Goal: Task Accomplishment & Management: Manage account settings

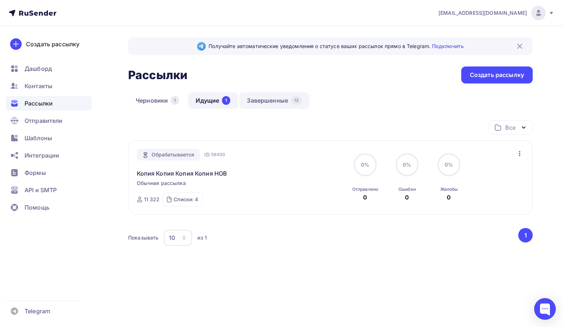
click at [274, 103] on link "Завершенные 12" at bounding box center [274, 100] width 70 height 17
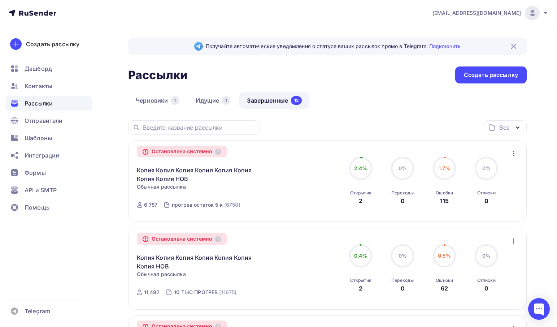
click at [367, 173] on circle at bounding box center [361, 168] width 22 height 22
click at [198, 148] on div "Остановлена системно" at bounding box center [182, 151] width 90 height 12
drag, startPoint x: 221, startPoint y: 153, endPoint x: 213, endPoint y: 156, distance: 8.1
click at [221, 153] on icon at bounding box center [218, 152] width 6 height 6
click at [154, 186] on span "Обычная рассылка" at bounding box center [161, 186] width 49 height 7
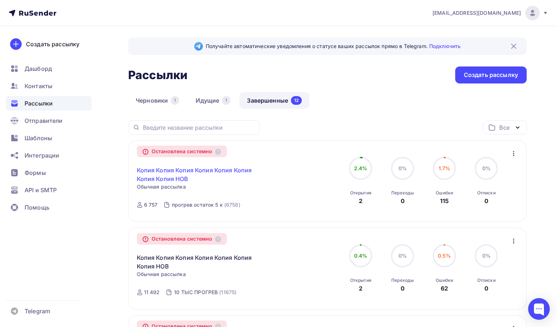
click at [153, 178] on link "Копия Копия Копия Копия Копия Копия Копия Копия НОВ" at bounding box center [199, 174] width 124 height 17
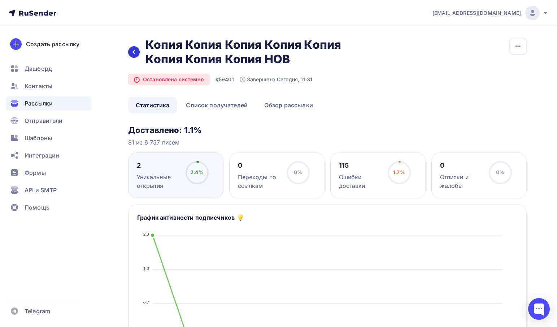
click at [134, 52] on icon at bounding box center [134, 52] width 6 height 6
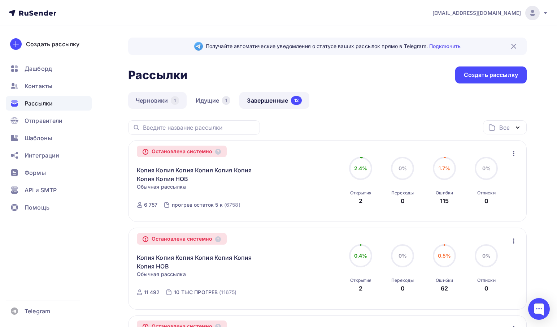
click at [168, 103] on link "Черновики 1" at bounding box center [157, 100] width 58 height 17
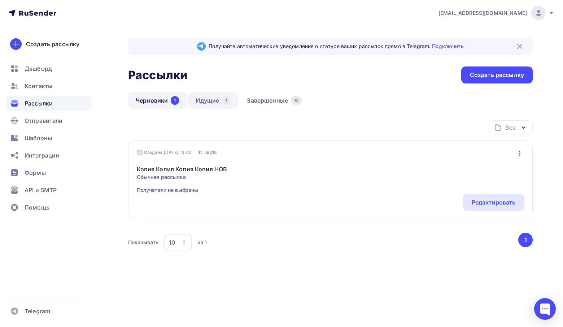
click at [202, 103] on link "Идущие 1" at bounding box center [213, 100] width 50 height 17
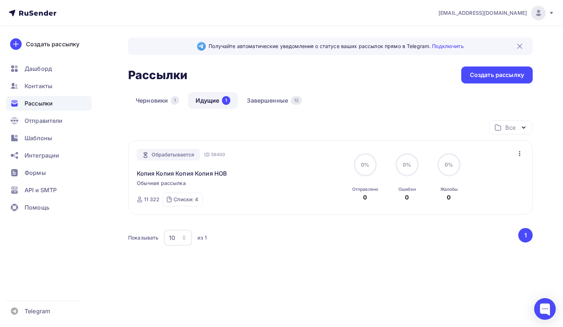
click at [188, 151] on div "Обрабатывается" at bounding box center [169, 155] width 64 height 12
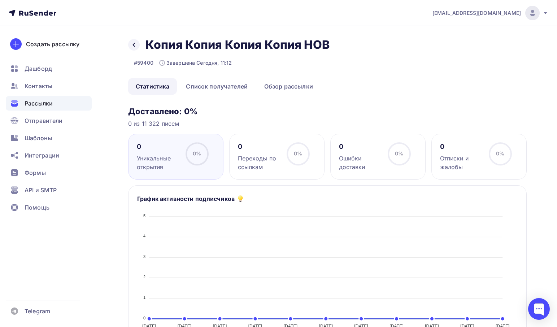
click at [132, 50] on div "Назад Копия Копия Копия Копия НОВ Копия Копия Копия Копия НОВ" at bounding box center [231, 45] width 206 height 14
click at [135, 47] on icon at bounding box center [134, 45] width 6 height 6
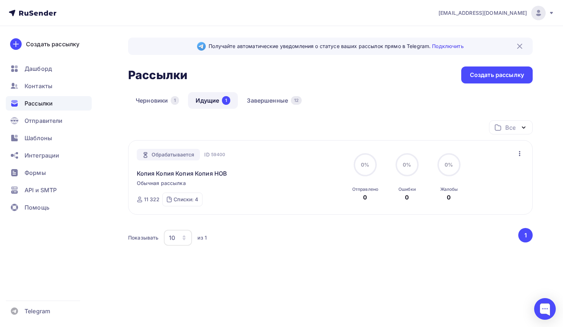
click at [176, 153] on div "Обрабатывается" at bounding box center [169, 155] width 64 height 12
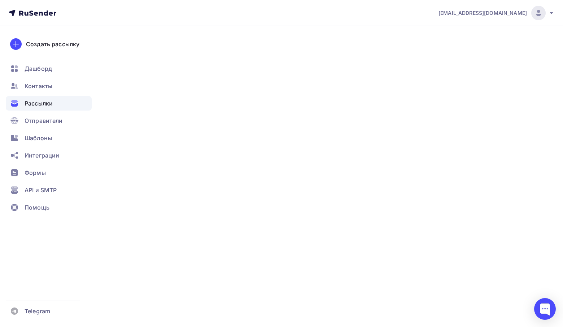
click at [176, 153] on div "Обрабатывается" at bounding box center [169, 155] width 64 height 12
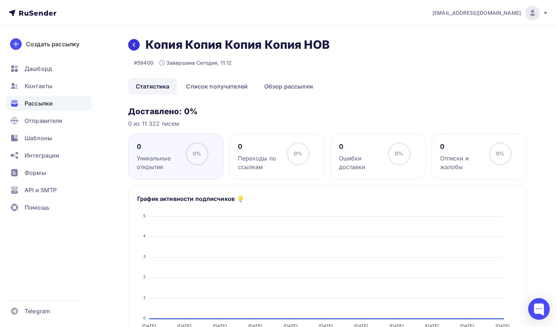
click at [135, 49] on div at bounding box center [134, 45] width 12 height 12
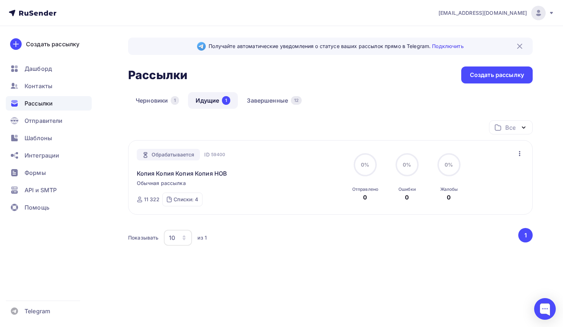
click at [526, 232] on button "1" at bounding box center [525, 235] width 14 height 14
click at [281, 104] on link "Завершенные 12" at bounding box center [274, 100] width 70 height 17
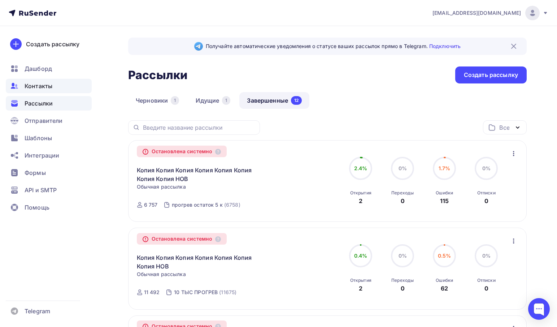
click at [42, 85] on span "Контакты" at bounding box center [39, 86] width 28 height 9
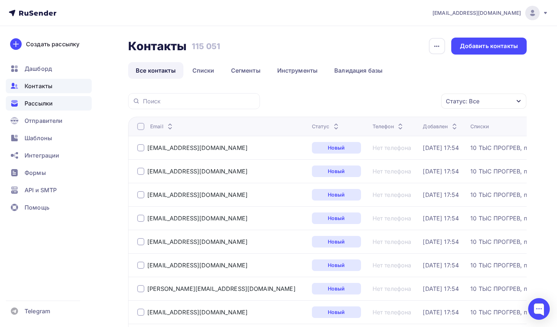
click at [49, 100] on span "Рассылки" at bounding box center [39, 103] width 28 height 9
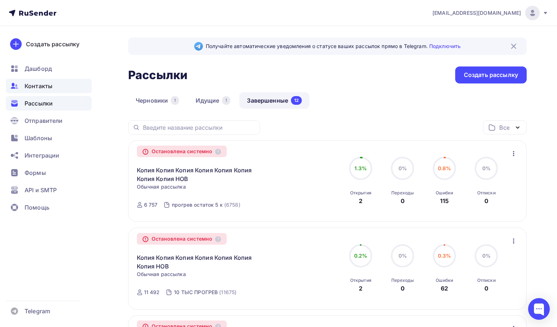
click at [41, 80] on div "Контакты" at bounding box center [49, 86] width 86 height 14
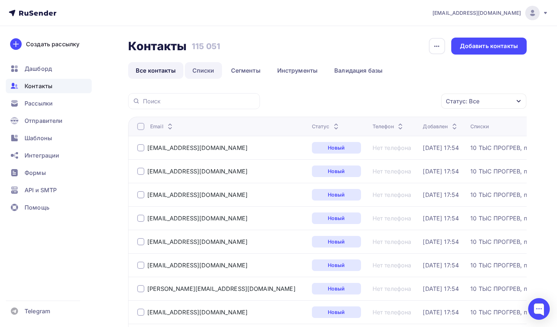
click at [201, 75] on link "Списки" at bounding box center [203, 70] width 37 height 17
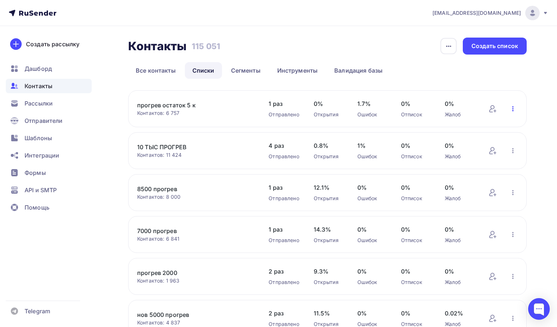
click at [511, 109] on icon "button" at bounding box center [513, 108] width 9 height 9
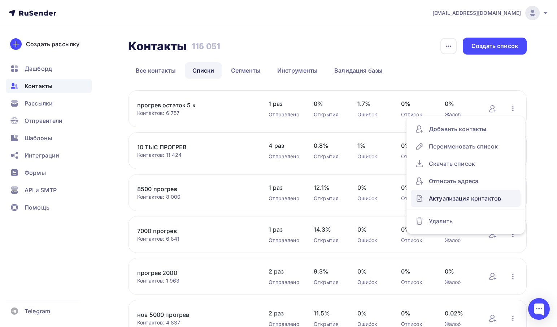
click at [490, 199] on div "Актуализация контактов" at bounding box center [465, 198] width 101 height 12
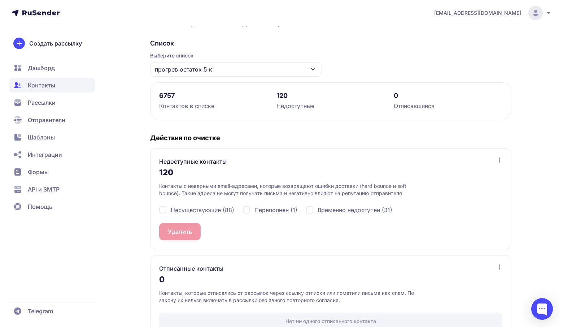
scroll to position [68, 0]
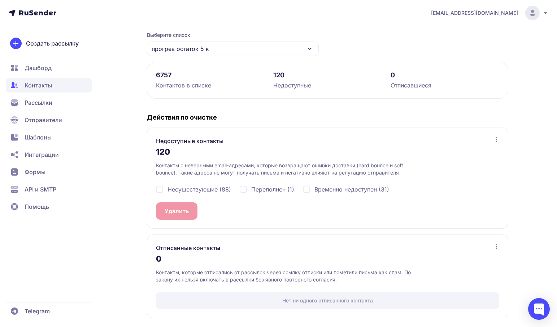
click at [213, 191] on span "Несуществующие (88)" at bounding box center [199, 189] width 64 height 9
checkbox input "true"
click at [271, 189] on span "Переполнен (1)" at bounding box center [272, 189] width 43 height 9
checkbox input "true"
click at [341, 193] on div "Несуществующие (88) Переполнен (1) Временно недоступен (31)" at bounding box center [327, 189] width 343 height 26
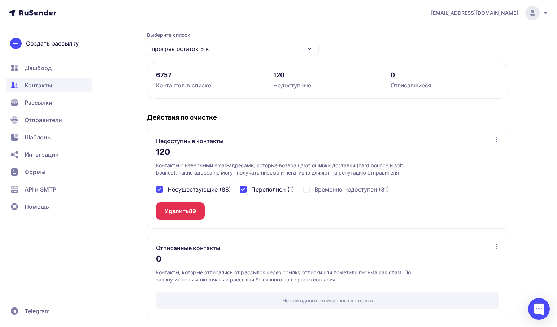
click at [344, 188] on span "Временно недоступен (31)" at bounding box center [351, 189] width 75 height 9
checkbox input "true"
click at [184, 208] on button "Удалить 120" at bounding box center [182, 210] width 52 height 17
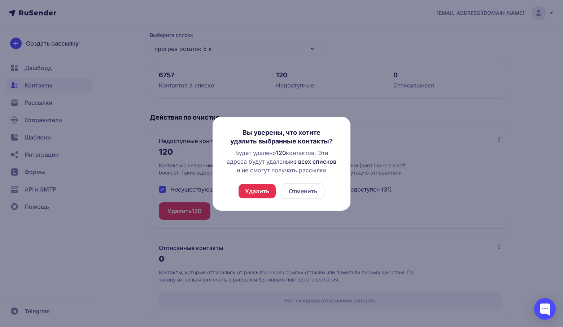
click at [269, 190] on button "Удалить" at bounding box center [257, 191] width 37 height 14
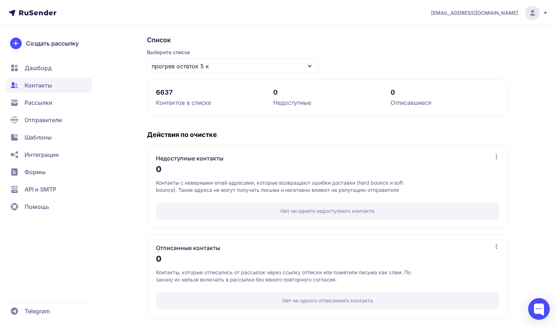
scroll to position [0, 0]
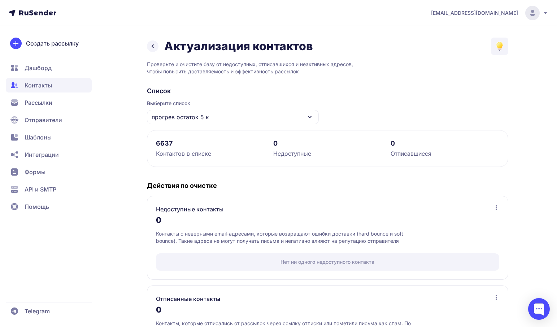
click at [46, 100] on span "Рассылки" at bounding box center [39, 102] width 28 height 9
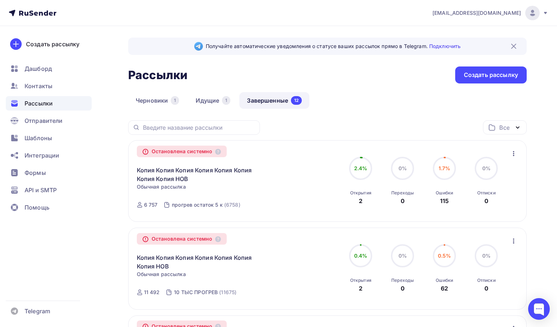
click at [515, 154] on icon "button" at bounding box center [513, 153] width 9 height 9
click at [504, 174] on div "Копировать в новую" at bounding box center [481, 172] width 74 height 9
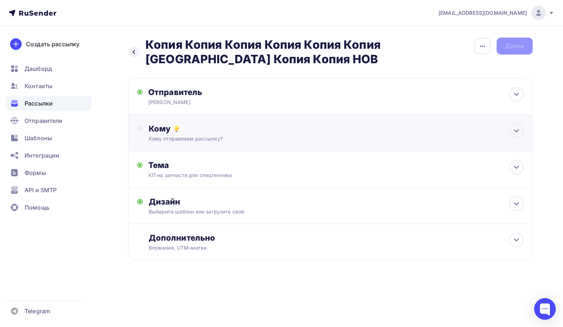
click at [190, 126] on div "Кому" at bounding box center [336, 128] width 375 height 10
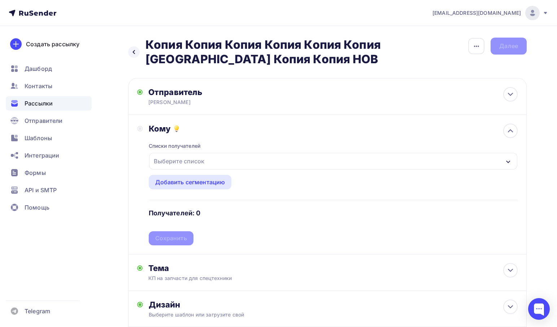
click at [196, 160] on div "Выберите список" at bounding box center [179, 160] width 56 height 13
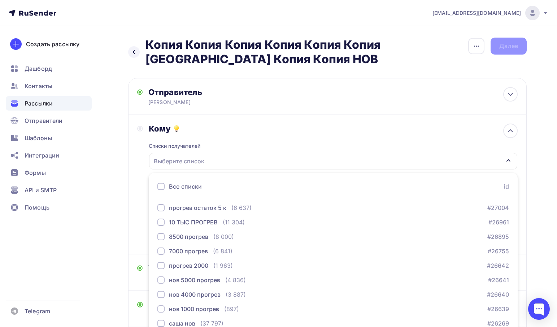
scroll to position [33, 0]
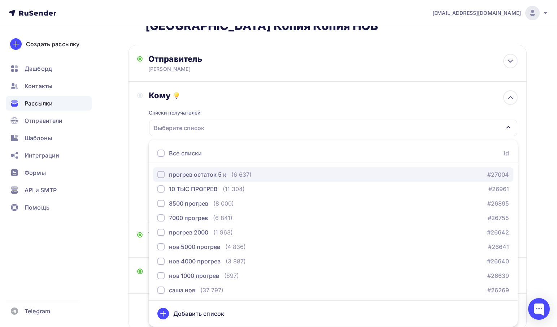
click at [201, 179] on div "прогрев остаток 5 к" at bounding box center [197, 174] width 57 height 9
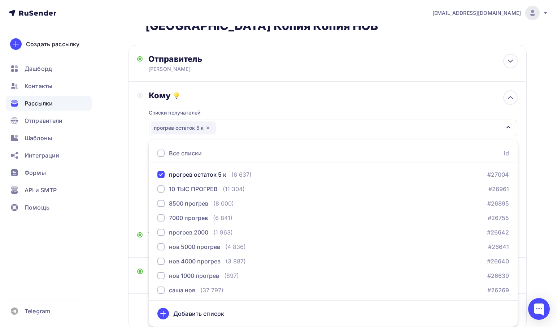
click at [270, 105] on div "Списки получателей прогрев остаток 5 к Все списки id прогрев остаток 5 к (6 637…" at bounding box center [333, 156] width 369 height 112
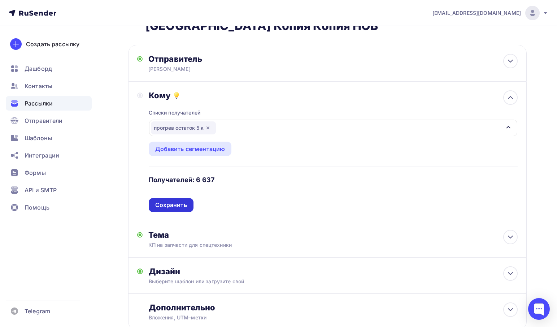
click at [179, 207] on div "Сохранить" at bounding box center [171, 205] width 32 height 8
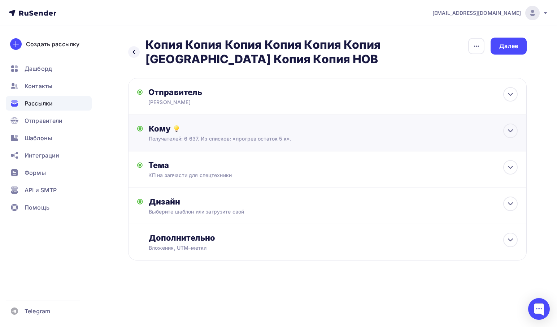
scroll to position [0, 0]
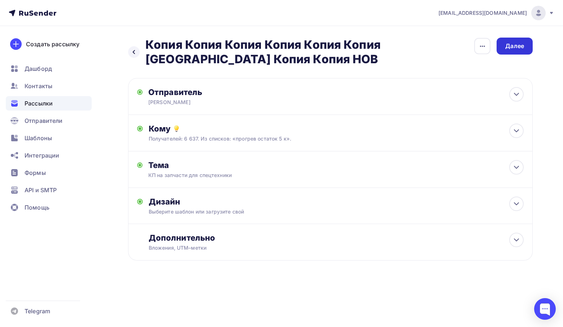
click at [522, 49] on div "Далее" at bounding box center [514, 46] width 19 height 8
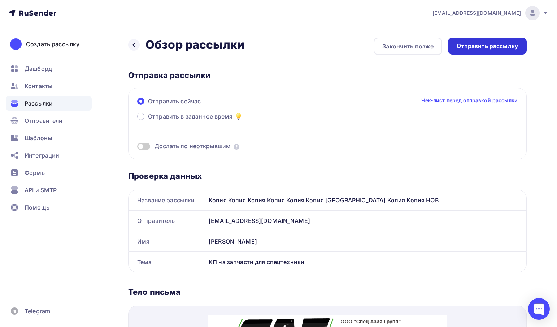
click at [514, 47] on div "Отправить рассылку" at bounding box center [487, 46] width 61 height 8
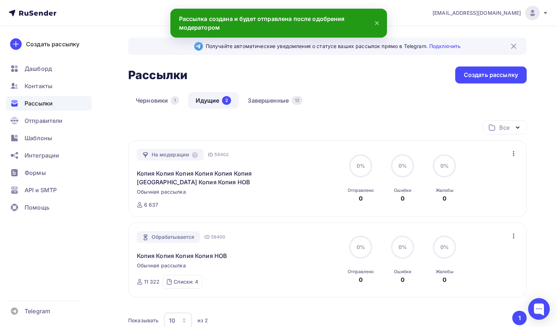
click at [221, 102] on link "Идущие 2" at bounding box center [213, 100] width 51 height 17
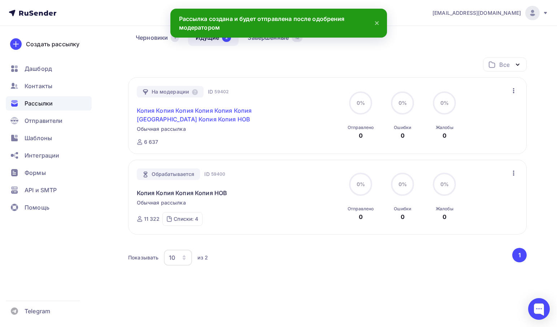
scroll to position [76, 0]
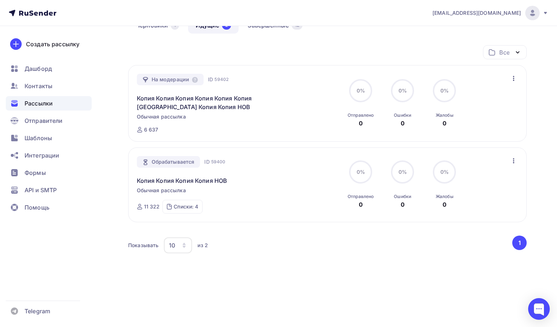
click at [184, 163] on div "Обрабатывается" at bounding box center [169, 162] width 64 height 12
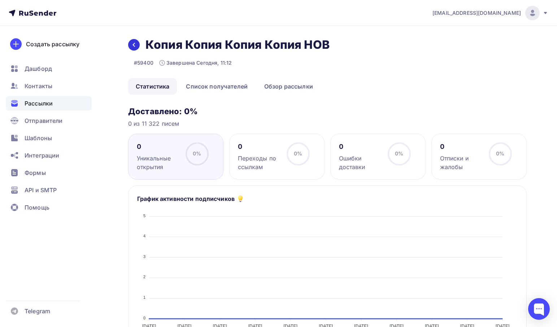
click at [135, 42] on div at bounding box center [134, 45] width 12 height 12
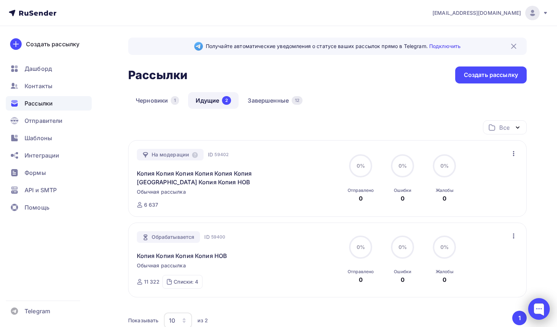
click at [544, 308] on div at bounding box center [539, 309] width 22 height 22
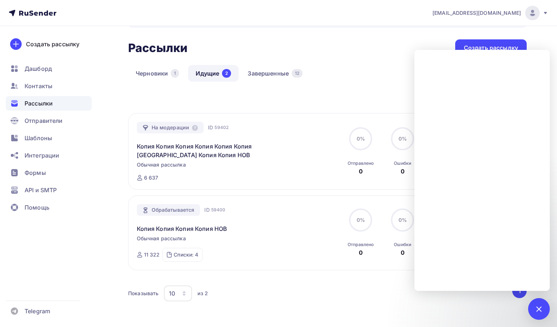
scroll to position [36, 0]
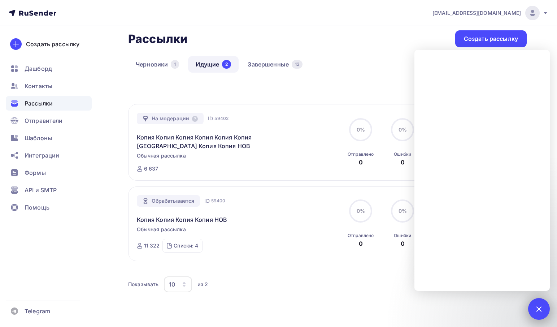
click at [540, 301] on div at bounding box center [539, 309] width 22 height 22
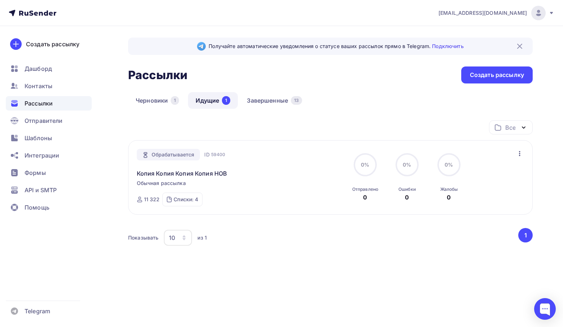
click at [157, 156] on div "Обрабатывается" at bounding box center [169, 155] width 64 height 12
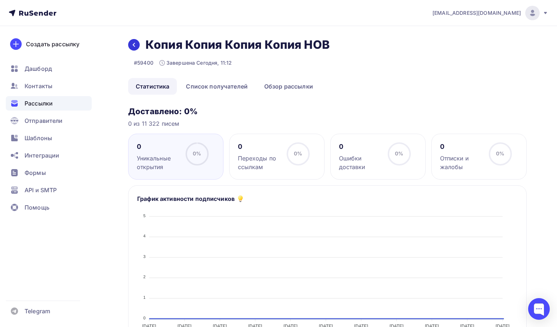
click at [134, 43] on icon at bounding box center [134, 45] width 2 height 4
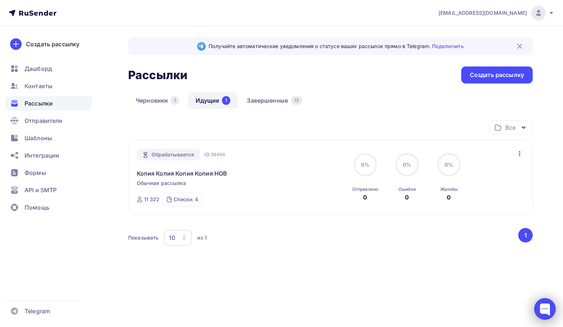
click at [545, 307] on div at bounding box center [545, 309] width 22 height 22
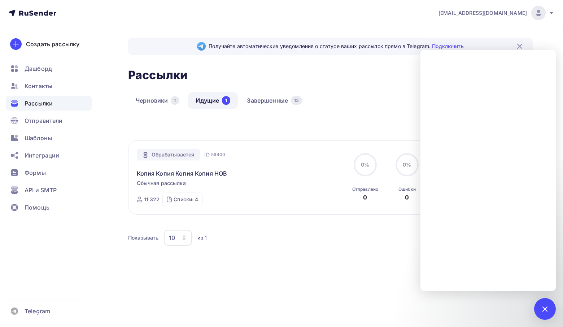
click at [335, 235] on div "Показывать 10 10 20 50 100 из 1" at bounding box center [322, 237] width 389 height 17
click at [548, 301] on div at bounding box center [545, 309] width 22 height 22
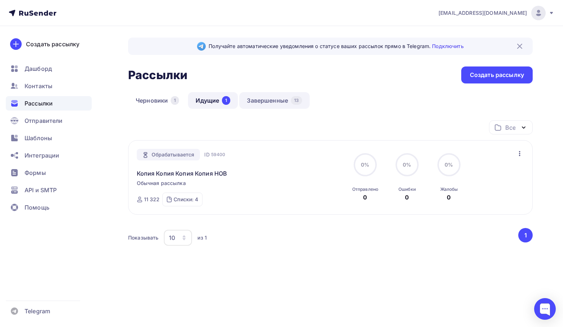
click at [274, 99] on link "Завершенные 13" at bounding box center [274, 100] width 70 height 17
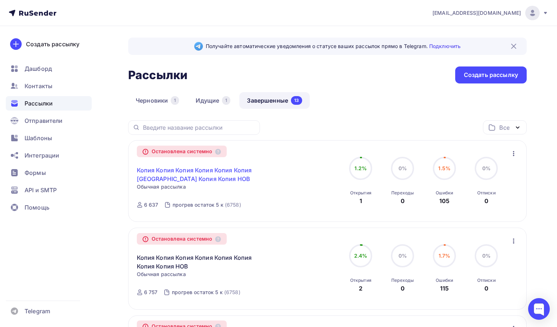
click at [161, 174] on link "Копия Копия Копия Копия Копия Копия [GEOGRAPHIC_DATA] Копия Копия НОВ" at bounding box center [199, 174] width 124 height 17
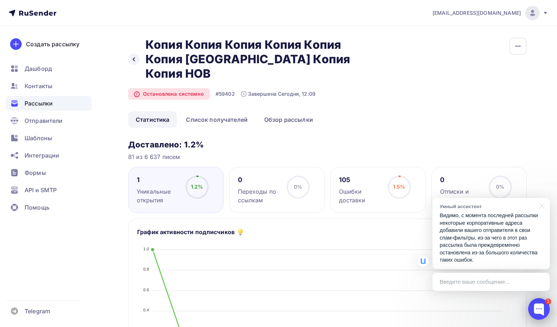
click at [542, 304] on div at bounding box center [539, 309] width 22 height 22
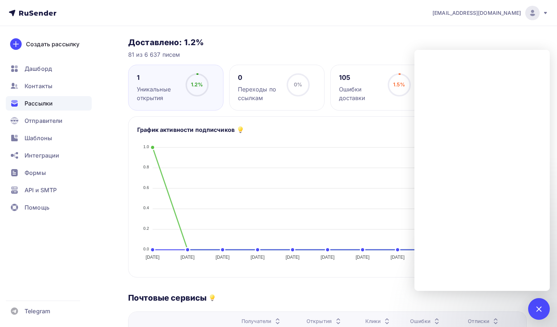
scroll to position [144, 0]
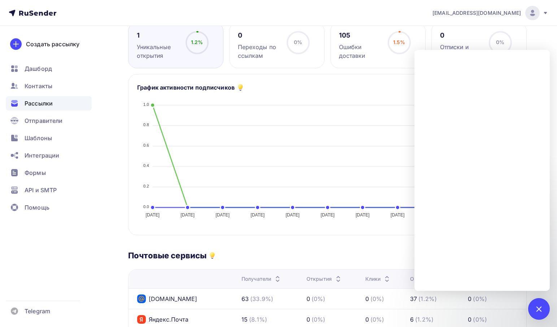
drag, startPoint x: 234, startPoint y: 223, endPoint x: 222, endPoint y: 200, distance: 26.3
click at [234, 223] on div "Доставлено: 1.2% 81 из 6 637 писем 1 Уникальные открытия 1.2% 1.2% 0 Переходы п…" at bounding box center [327, 271] width 398 height 553
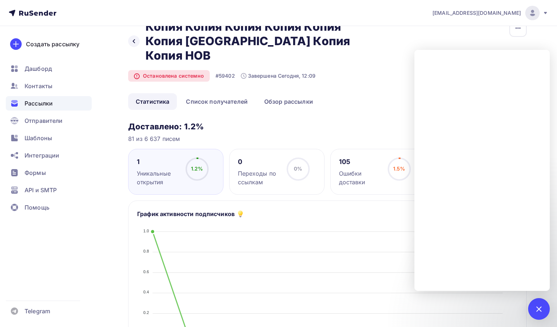
scroll to position [0, 0]
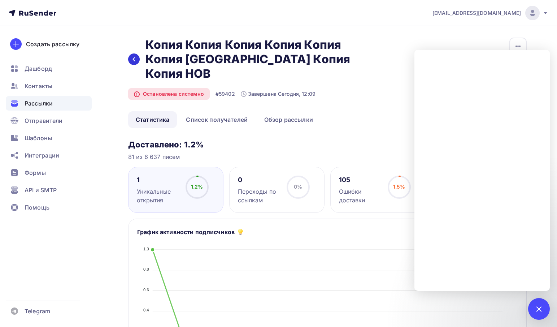
click at [134, 56] on icon at bounding box center [134, 59] width 6 height 6
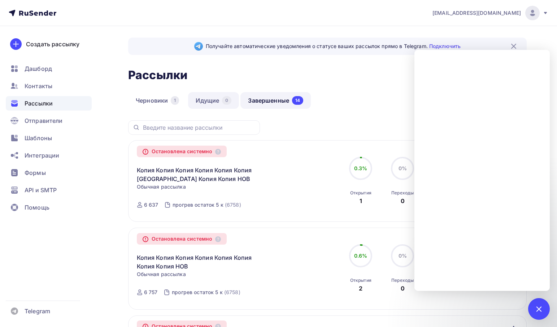
click at [216, 98] on link "Идущие 0" at bounding box center [213, 100] width 51 height 17
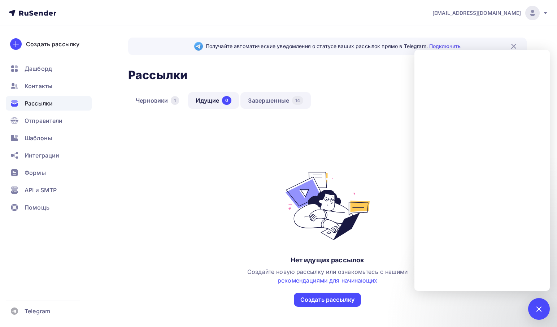
click at [281, 99] on link "Завершенные 14" at bounding box center [275, 100] width 70 height 17
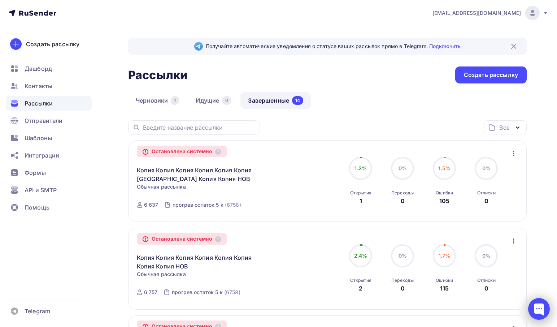
click at [547, 307] on div at bounding box center [539, 309] width 22 height 22
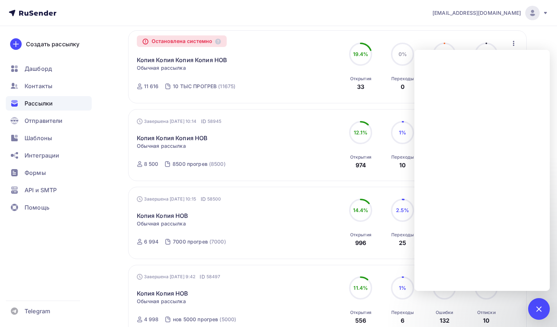
scroll to position [650, 0]
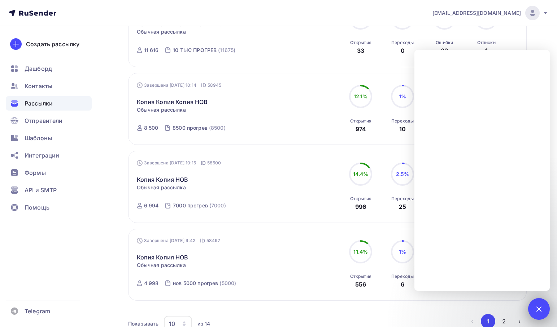
click at [542, 305] on div at bounding box center [539, 309] width 22 height 22
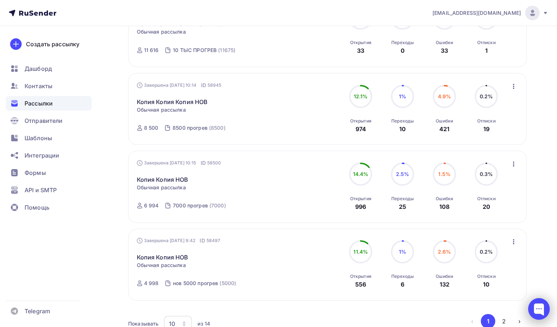
click at [537, 308] on div at bounding box center [539, 309] width 22 height 22
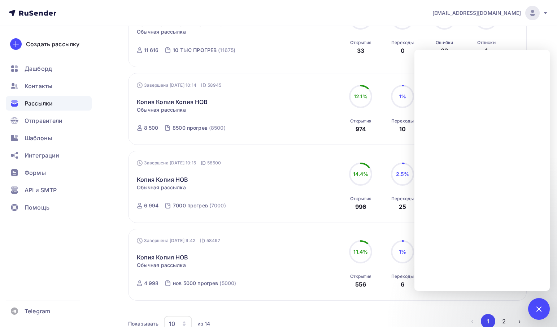
click at [315, 253] on div "Завершена [DATE] 9:42 ID 58497 Копия Копия НОВ Статистика Обзор рассылки Копиро…" at bounding box center [327, 264] width 381 height 55
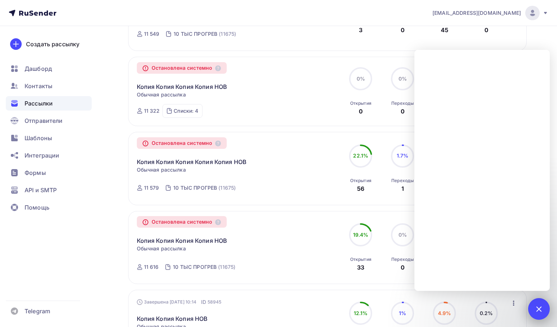
click at [541, 304] on div at bounding box center [539, 309] width 22 height 22
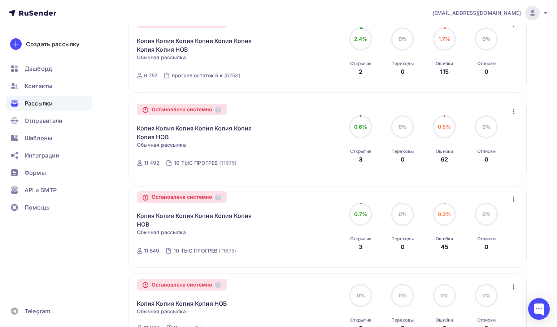
scroll to position [0, 0]
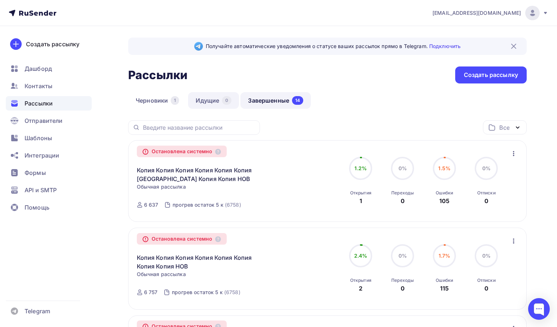
click at [215, 97] on link "Идущие 0" at bounding box center [213, 100] width 51 height 17
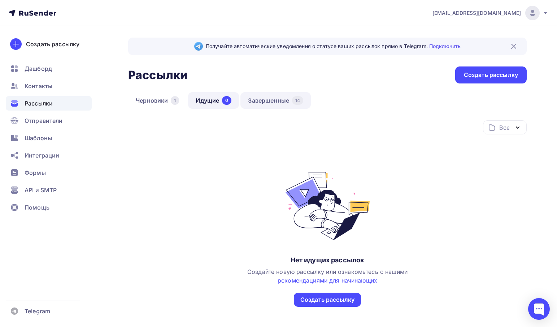
click at [273, 102] on link "Завершенные 14" at bounding box center [275, 100] width 70 height 17
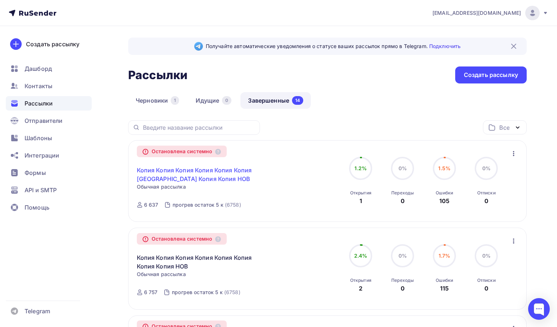
click at [227, 175] on link "Копия Копия Копия Копия Копия Копия [GEOGRAPHIC_DATA] Копия Копия НОВ" at bounding box center [199, 174] width 124 height 17
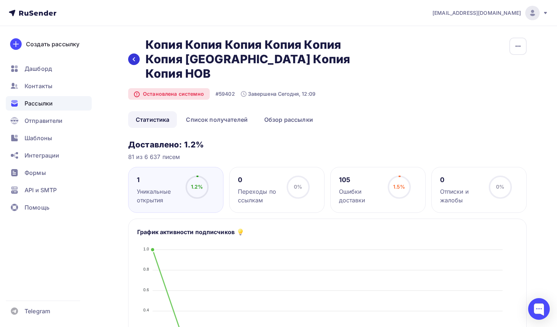
click at [132, 56] on icon at bounding box center [134, 59] width 6 height 6
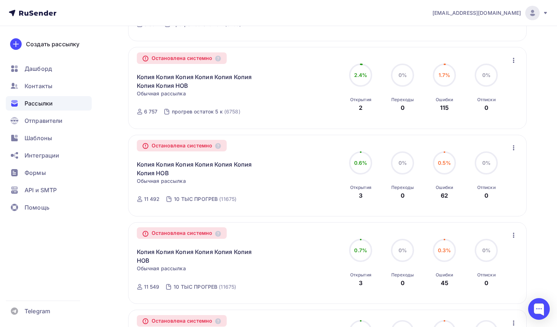
scroll to position [289, 0]
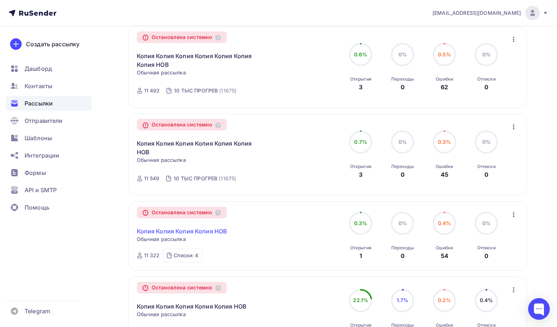
click at [166, 235] on link "Копия Копия Копия Копия НОВ" at bounding box center [182, 231] width 91 height 9
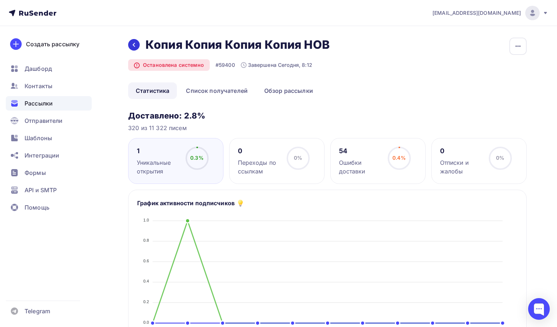
click at [132, 47] on icon at bounding box center [134, 45] width 6 height 6
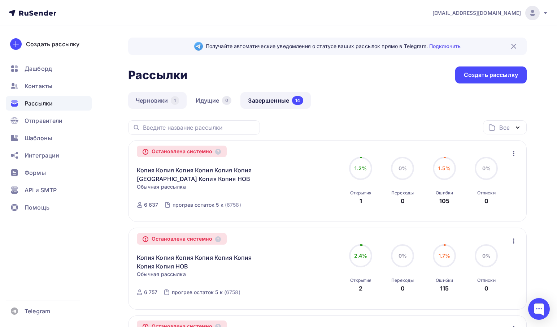
click at [156, 105] on link "Черновики 1" at bounding box center [157, 100] width 58 height 17
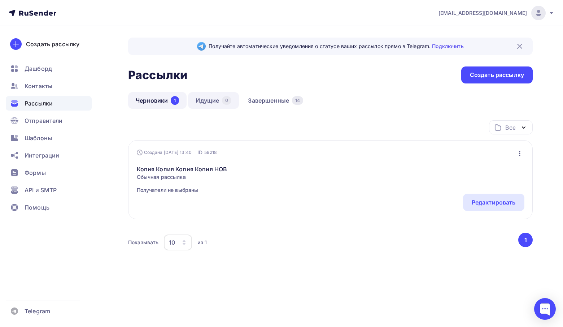
click at [199, 102] on link "Идущие 0" at bounding box center [213, 100] width 51 height 17
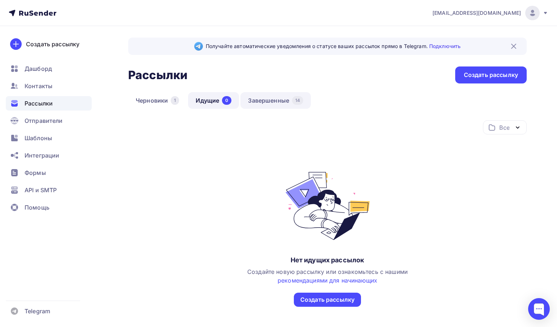
click at [268, 94] on link "Завершенные 14" at bounding box center [275, 100] width 70 height 17
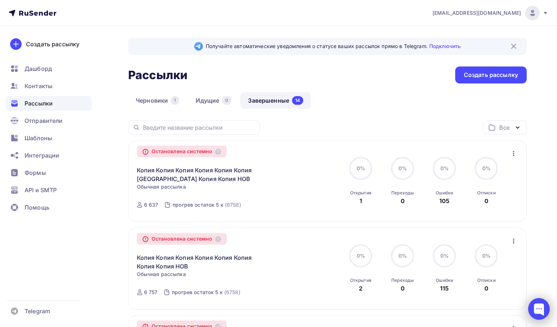
click at [548, 308] on div at bounding box center [539, 309] width 22 height 22
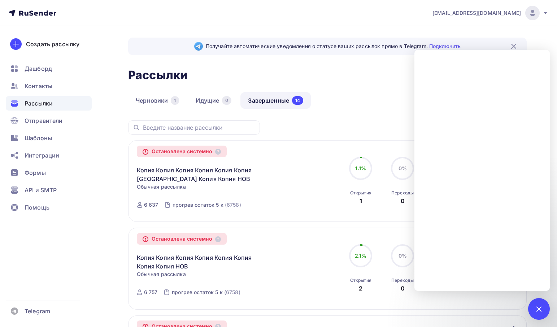
scroll to position [217, 0]
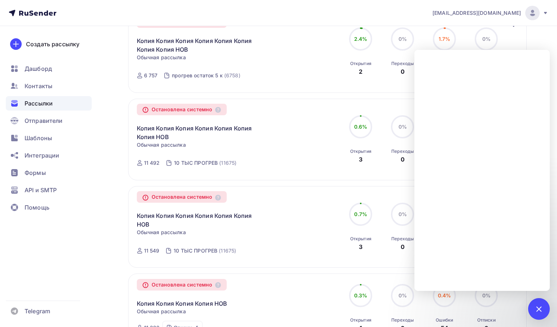
click at [311, 166] on div "Остановлена системно Копия Копия Копия Копия Копия Копия Копия НОВ Копировать в…" at bounding box center [327, 139] width 381 height 65
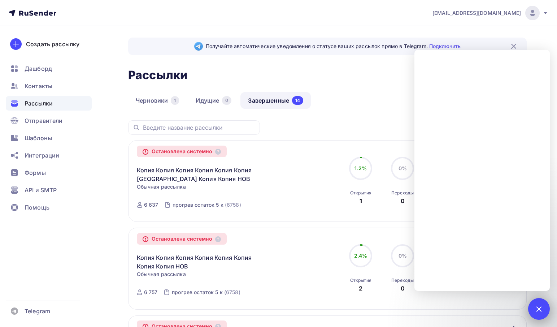
click at [540, 305] on div at bounding box center [539, 309] width 10 height 10
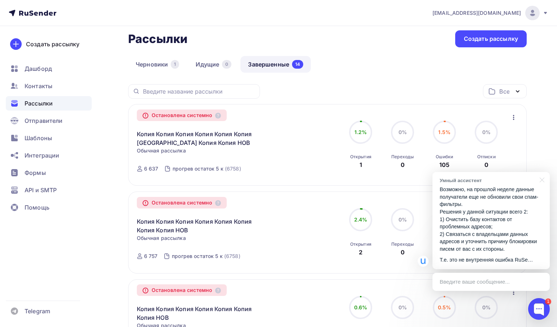
scroll to position [72, 0]
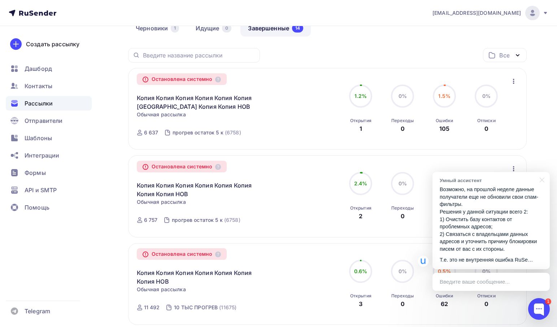
click at [518, 231] on p "Возможно, на прошлой неделе данные получатели еще не обновили свои спам-фильтры…" at bounding box center [491, 219] width 103 height 67
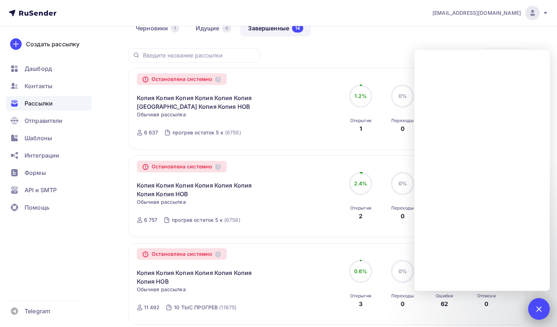
click at [531, 307] on div "1" at bounding box center [539, 309] width 22 height 22
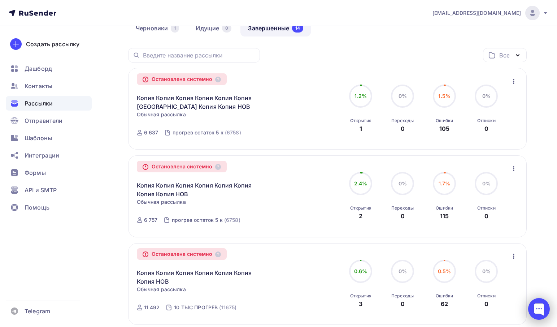
click at [532, 307] on div at bounding box center [539, 309] width 22 height 22
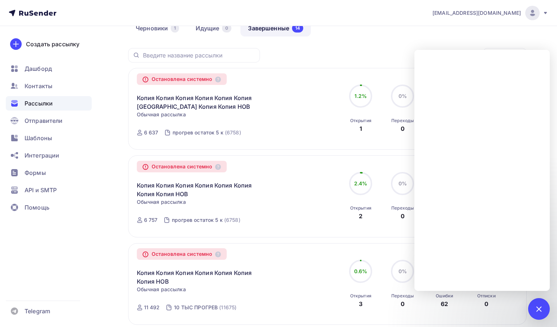
click at [299, 57] on div "Все Все папки р (0) Создать новую папку" at bounding box center [327, 58] width 398 height 20
click at [544, 312] on div "1" at bounding box center [539, 309] width 22 height 22
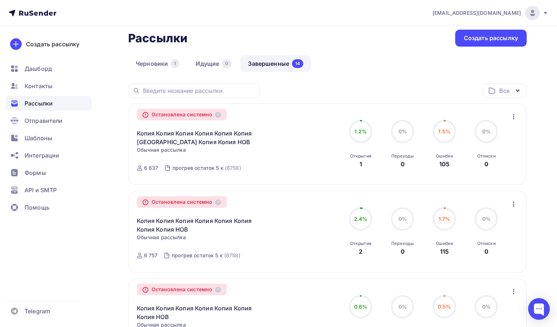
scroll to position [0, 0]
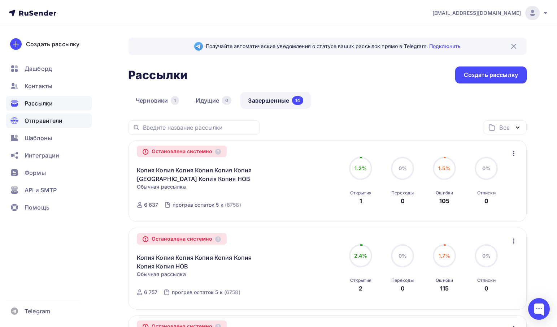
click at [57, 121] on span "Отправители" at bounding box center [44, 120] width 38 height 9
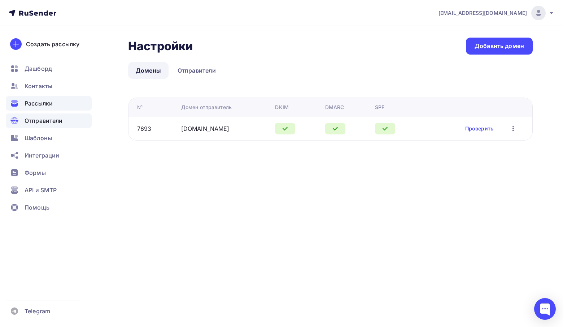
click at [49, 106] on span "Рассылки" at bounding box center [39, 103] width 28 height 9
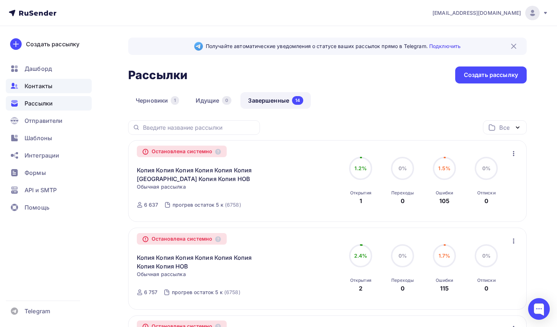
click at [36, 86] on span "Контакты" at bounding box center [39, 86] width 28 height 9
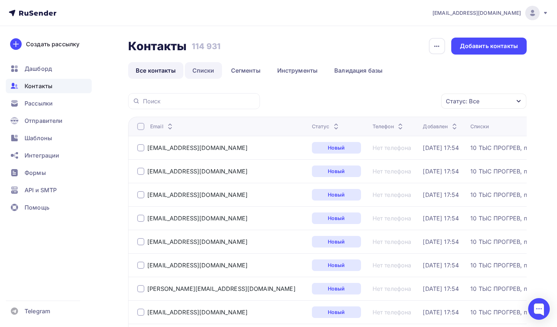
click at [199, 71] on link "Списки" at bounding box center [203, 70] width 37 height 17
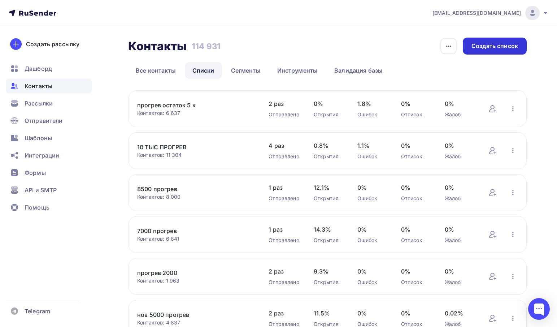
click at [483, 49] on div "Создать список" at bounding box center [494, 46] width 47 height 8
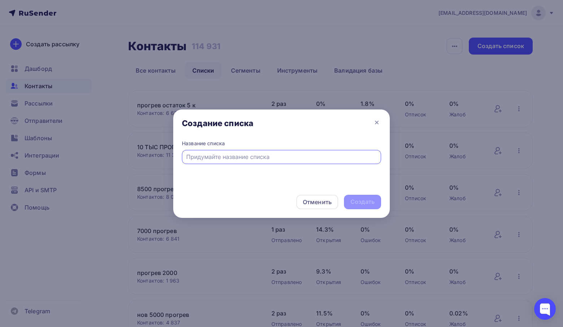
click at [253, 156] on input "text" at bounding box center [281, 156] width 191 height 9
type input "остаток 3"
click at [367, 204] on div "Создать" at bounding box center [362, 201] width 24 height 8
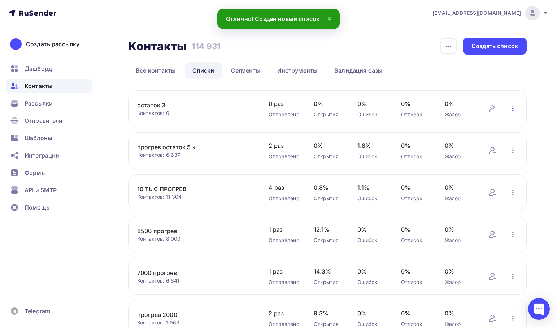
click at [512, 109] on icon "button" at bounding box center [512, 108] width 1 height 5
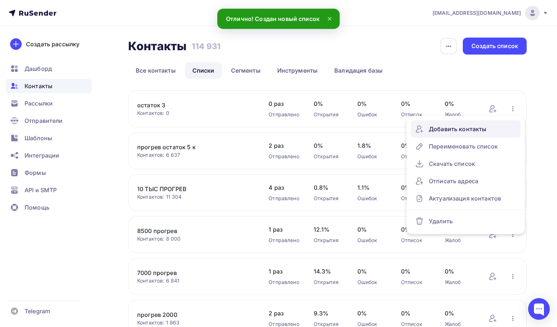
click at [457, 125] on div "Добавить контакты" at bounding box center [465, 129] width 101 height 12
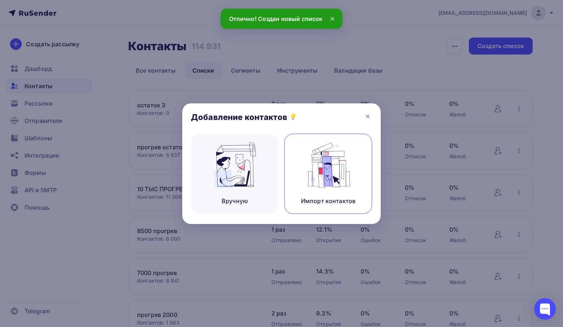
click at [294, 175] on div "Импорт контактов" at bounding box center [328, 174] width 88 height 80
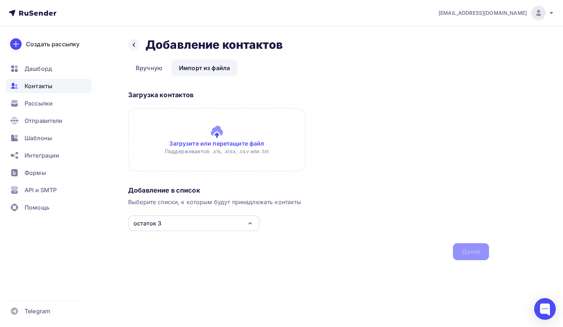
click at [226, 157] on input "file" at bounding box center [217, 140] width 178 height 64
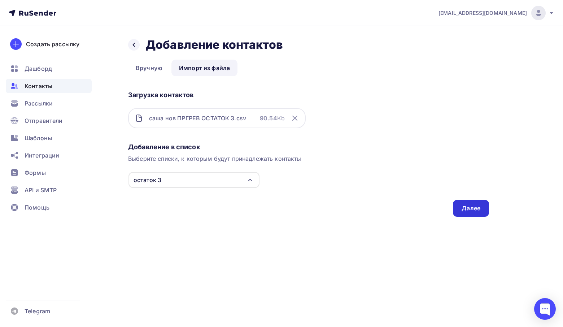
click at [474, 202] on div "Далее" at bounding box center [471, 208] width 36 height 17
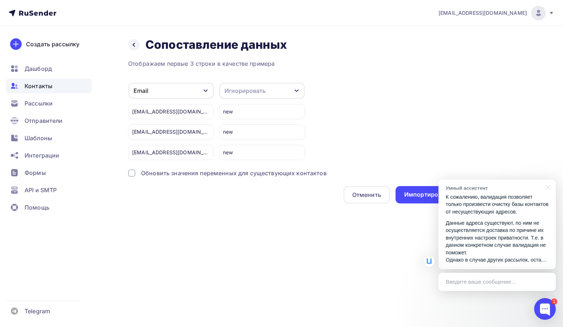
click at [153, 175] on div "Обновить значения переменных для существующих контактов" at bounding box center [234, 173] width 186 height 9
click at [420, 192] on div "Импортировать контакты" at bounding box center [442, 194] width 76 height 8
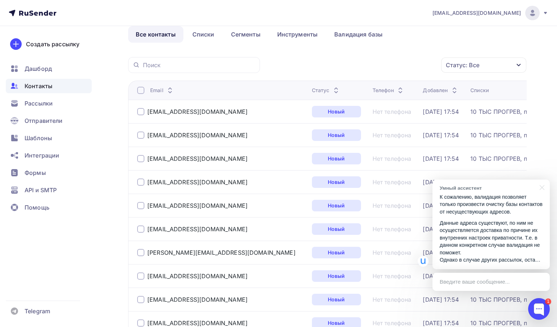
scroll to position [72, 0]
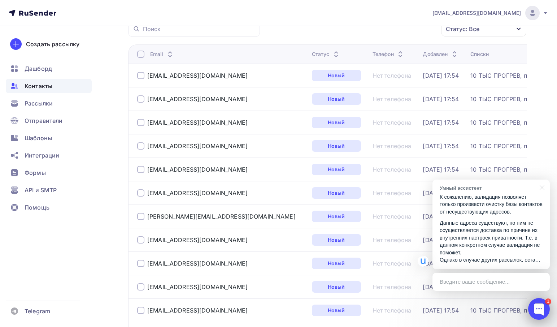
click at [545, 307] on div at bounding box center [539, 309] width 22 height 22
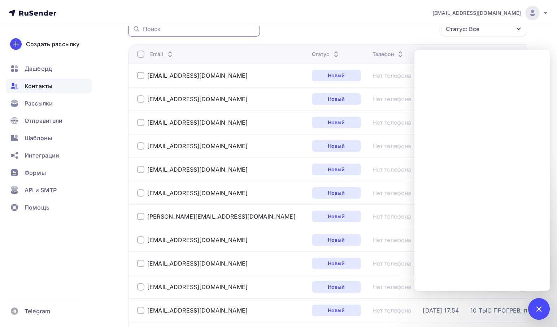
click at [209, 32] on input "text" at bounding box center [199, 29] width 113 height 8
click at [540, 312] on div at bounding box center [539, 309] width 10 height 10
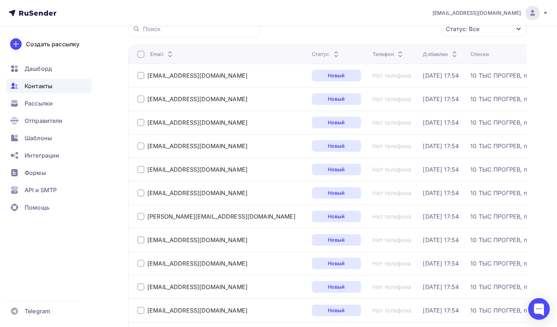
scroll to position [0, 0]
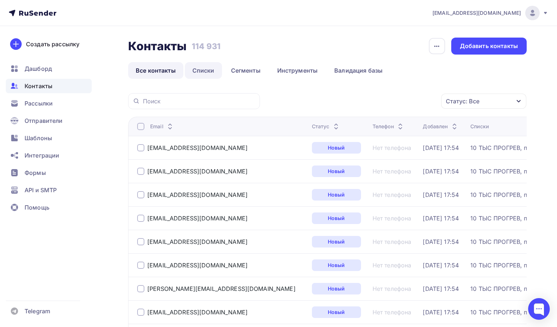
click at [196, 74] on link "Списки" at bounding box center [203, 70] width 37 height 17
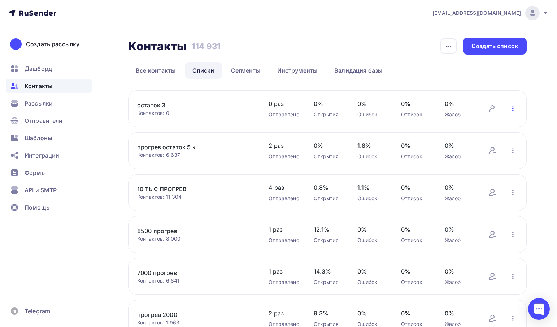
click at [511, 107] on icon "button" at bounding box center [513, 108] width 9 height 9
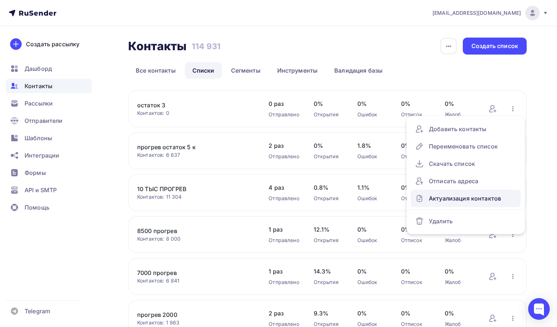
click at [469, 200] on div "Актуализация контактов" at bounding box center [465, 198] width 101 height 12
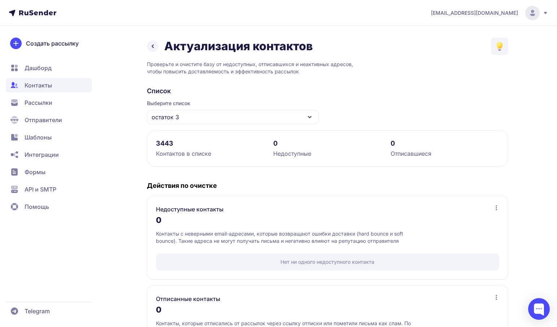
click at [151, 47] on icon at bounding box center [152, 46] width 9 height 9
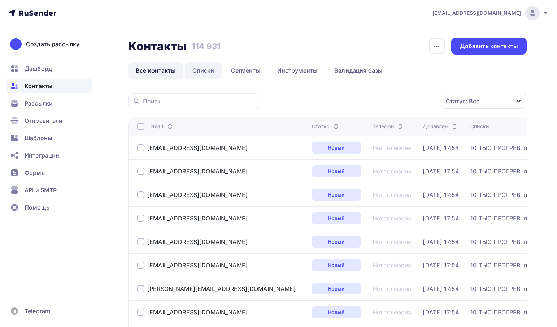
click at [196, 69] on link "Списки" at bounding box center [203, 70] width 37 height 17
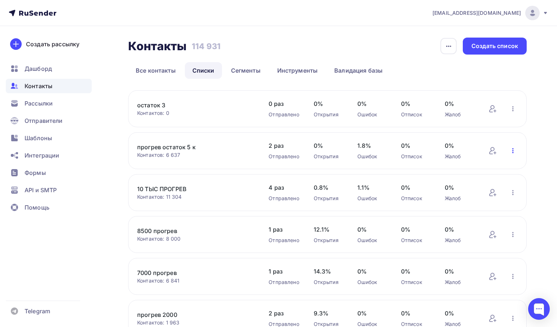
click at [514, 149] on icon "button" at bounding box center [513, 150] width 9 height 9
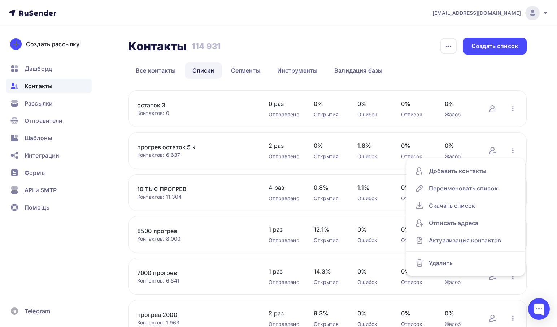
click at [449, 244] on div at bounding box center [481, 292] width 135 height 97
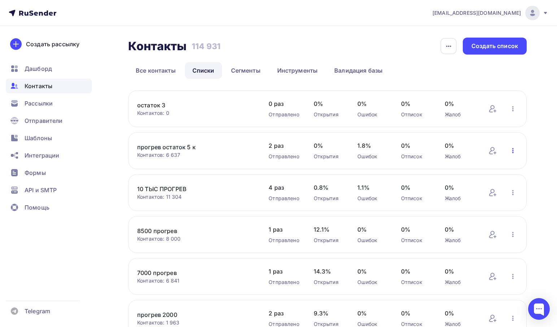
click at [514, 150] on icon "button" at bounding box center [513, 150] width 9 height 9
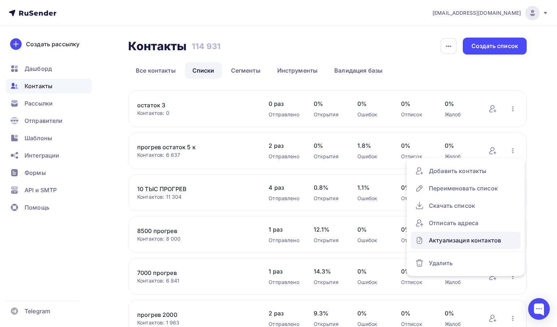
click at [448, 243] on div "Актуализация контактов" at bounding box center [465, 240] width 101 height 12
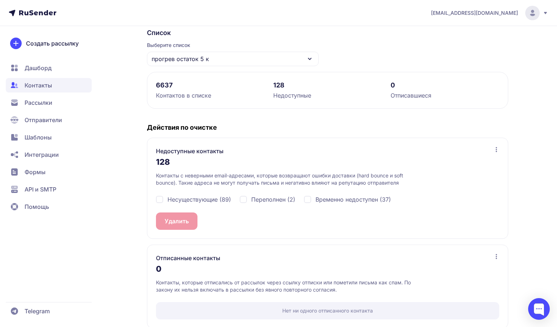
scroll to position [68, 0]
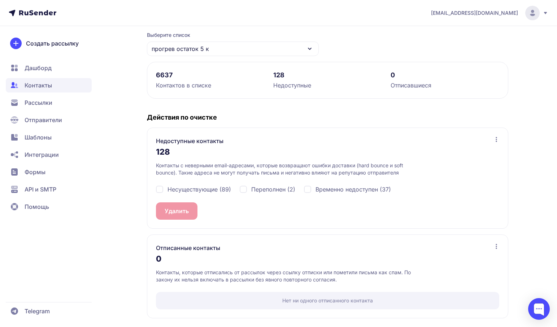
click at [208, 190] on span "Несуществующие (89)" at bounding box center [199, 189] width 64 height 9
checkbox input "true"
click at [261, 188] on span "Переполнен (2)" at bounding box center [273, 189] width 44 height 9
checkbox input "true"
click at [310, 187] on div "Временно недоступен (37)" at bounding box center [347, 189] width 87 height 9
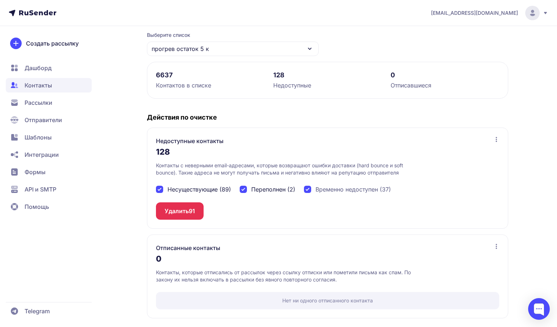
checkbox input "true"
click at [192, 211] on span "128" at bounding box center [194, 210] width 10 height 9
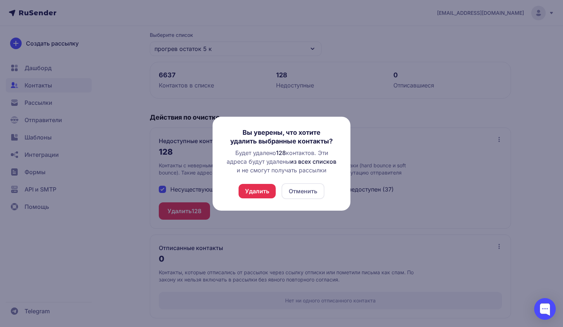
click at [259, 190] on button "Удалить" at bounding box center [257, 191] width 37 height 14
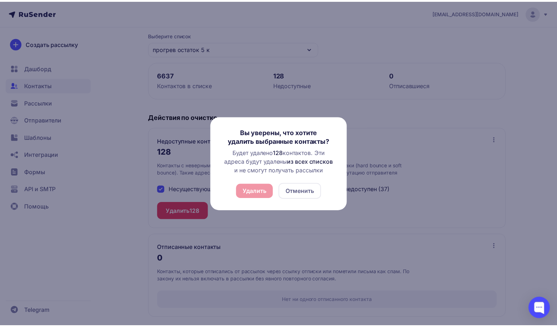
scroll to position [0, 0]
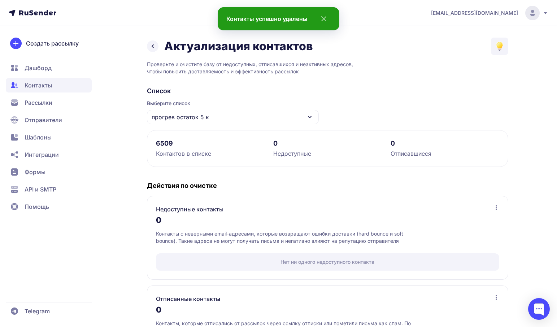
click at [155, 48] on icon at bounding box center [152, 46] width 9 height 9
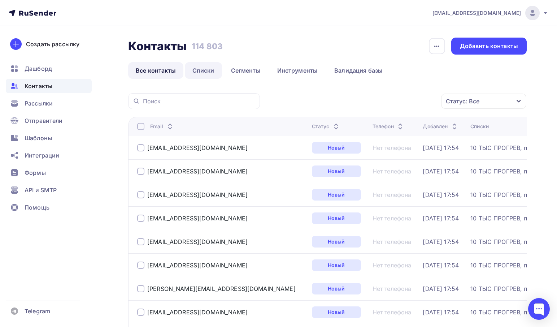
click at [206, 69] on link "Списки" at bounding box center [203, 70] width 37 height 17
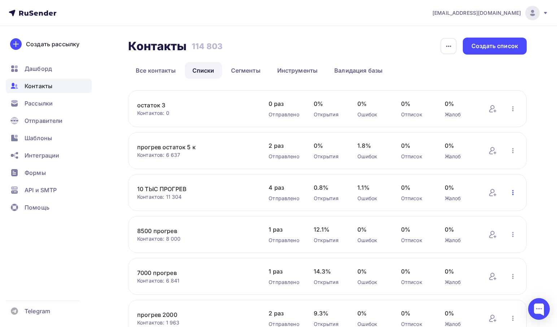
click at [513, 192] on icon "button" at bounding box center [513, 192] width 9 height 9
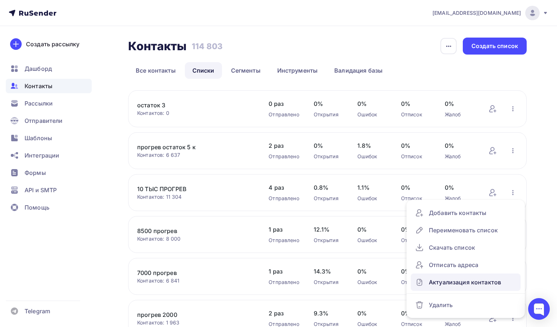
click at [459, 282] on div "Актуализация контактов" at bounding box center [465, 282] width 101 height 12
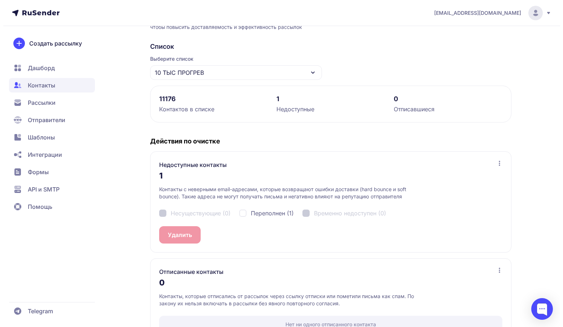
scroll to position [68, 0]
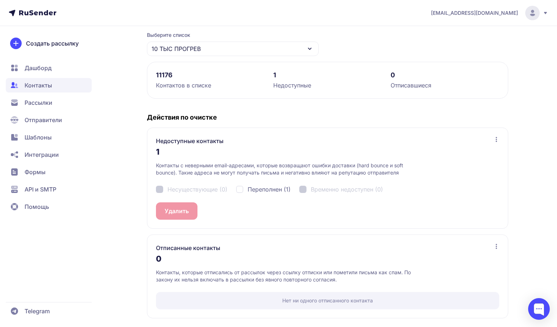
click at [258, 188] on span "Переполнен (1)" at bounding box center [269, 189] width 43 height 9
checkbox input "true"
click at [165, 212] on button "Удалить 1" at bounding box center [178, 210] width 44 height 17
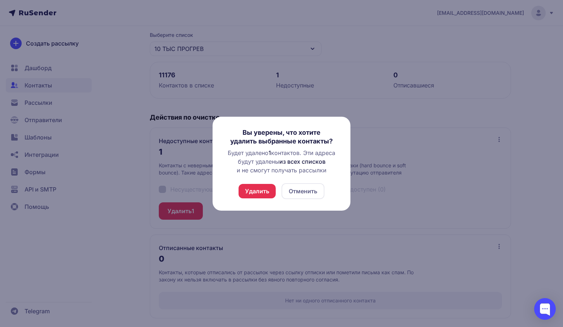
click at [263, 191] on button "Удалить" at bounding box center [257, 191] width 37 height 14
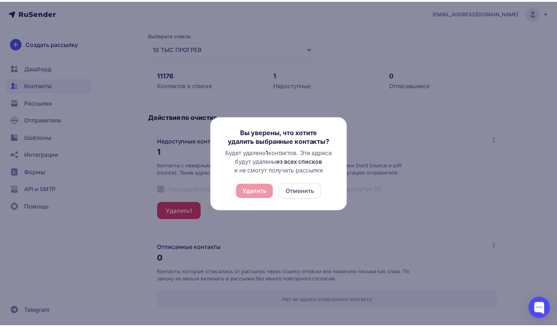
scroll to position [0, 0]
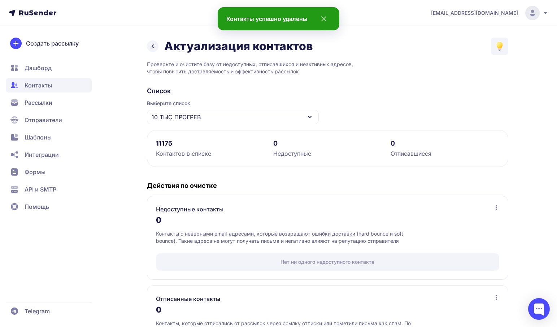
click at [155, 45] on icon at bounding box center [152, 46] width 9 height 9
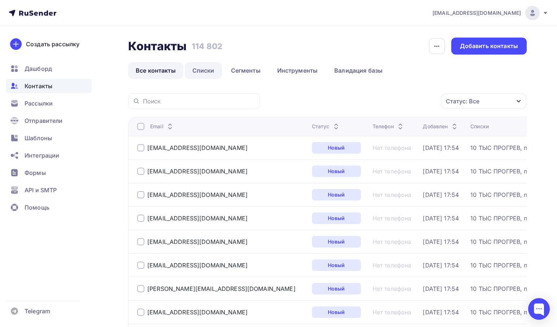
click at [208, 69] on link "Списки" at bounding box center [203, 70] width 37 height 17
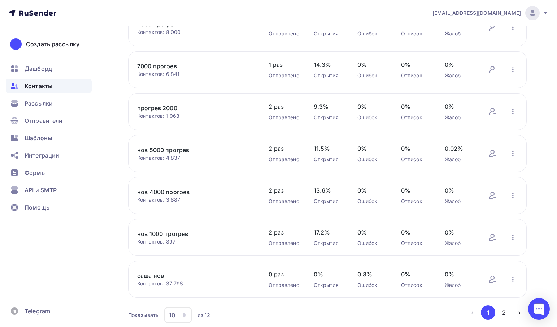
scroll to position [217, 0]
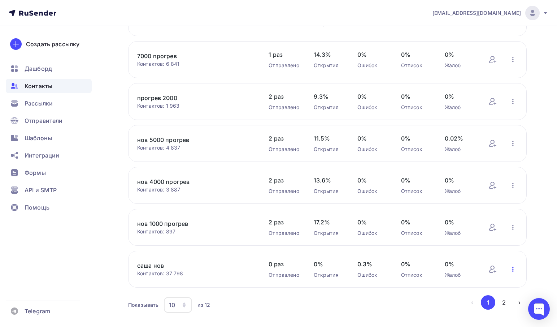
click at [514, 273] on icon "button" at bounding box center [513, 269] width 9 height 9
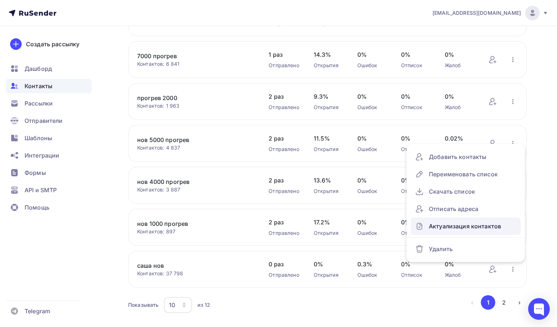
click at [468, 225] on div "Актуализация контактов" at bounding box center [465, 226] width 101 height 12
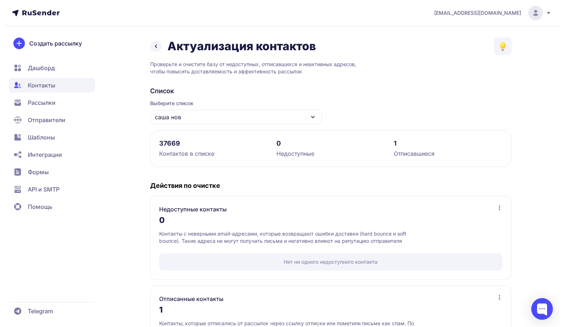
scroll to position [68, 0]
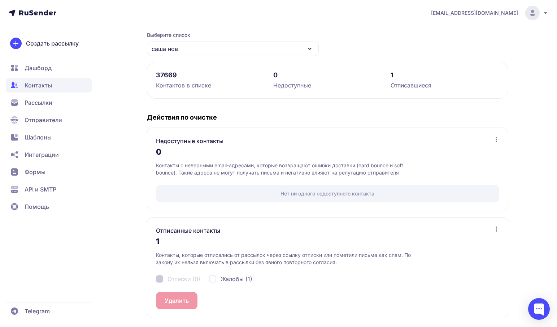
click at [229, 280] on span "Жалобы (1)" at bounding box center [237, 278] width 32 height 9
checkbox input "true"
click at [192, 294] on button "Удалить 1" at bounding box center [178, 300] width 44 height 17
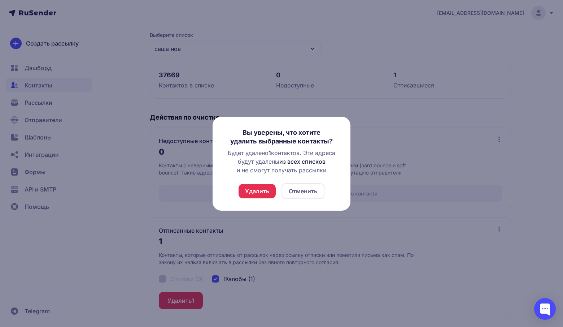
drag, startPoint x: 257, startPoint y: 204, endPoint x: 260, endPoint y: 197, distance: 7.1
click at [257, 204] on div "Вы уверены, что хотите удалить выбранные контакты? Будет удалено 1 контактов. Э…" at bounding box center [282, 164] width 138 height 94
click at [261, 192] on button "Удалить" at bounding box center [257, 191] width 37 height 14
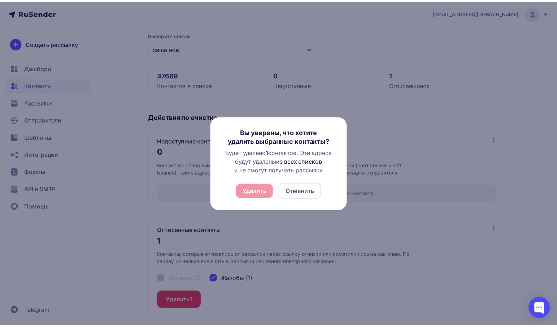
scroll to position [0, 0]
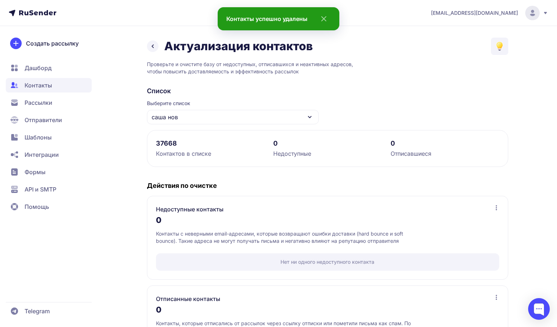
click at [153, 44] on icon at bounding box center [152, 46] width 9 height 9
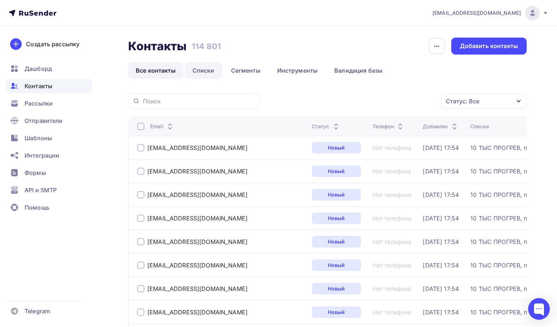
click at [211, 70] on link "Списки" at bounding box center [203, 70] width 37 height 17
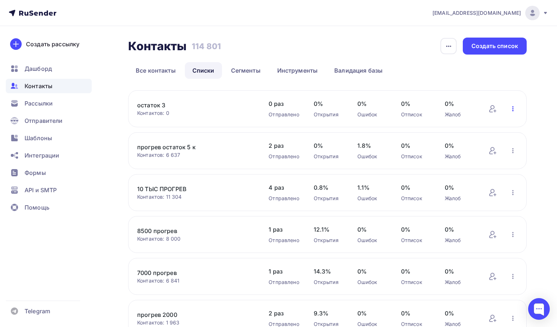
click at [514, 108] on icon "button" at bounding box center [513, 108] width 9 height 9
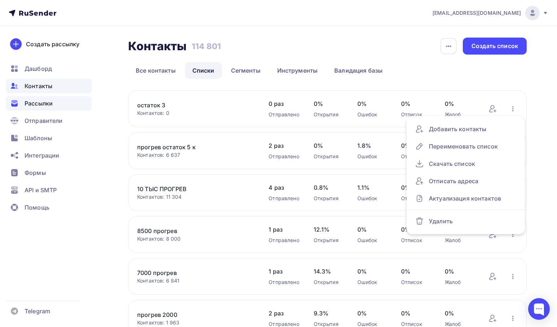
click at [52, 101] on span "Рассылки" at bounding box center [39, 103] width 28 height 9
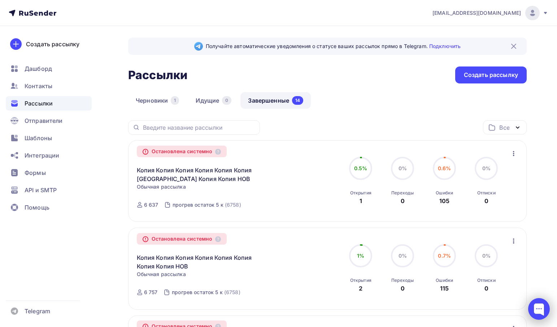
click at [543, 305] on div at bounding box center [539, 309] width 22 height 22
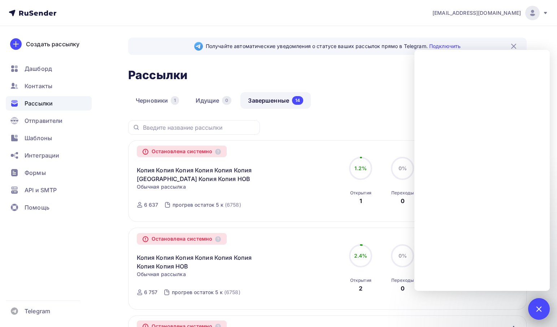
click at [543, 305] on div at bounding box center [539, 309] width 22 height 22
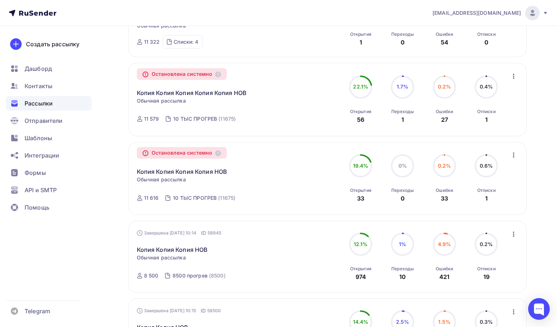
scroll to position [505, 0]
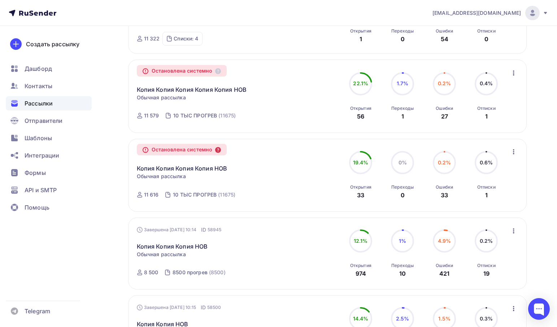
click at [221, 153] on icon at bounding box center [218, 150] width 6 height 6
click at [512, 153] on icon "button" at bounding box center [513, 151] width 9 height 9
click at [497, 171] on div "Копировать в новую" at bounding box center [481, 170] width 74 height 9
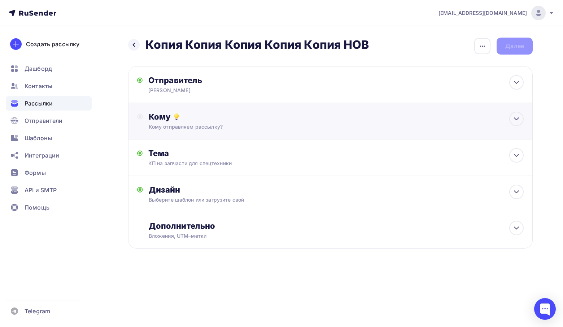
click at [189, 121] on div "Кому" at bounding box center [336, 117] width 375 height 10
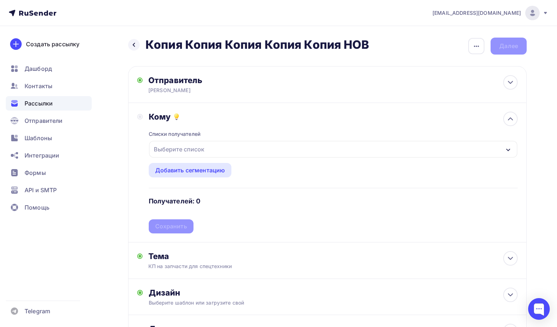
click at [186, 149] on div "Выберите список" at bounding box center [179, 149] width 56 height 13
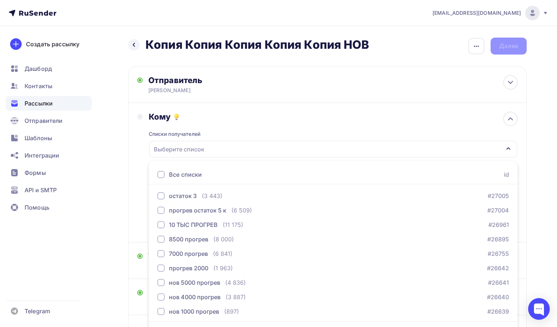
scroll to position [21, 0]
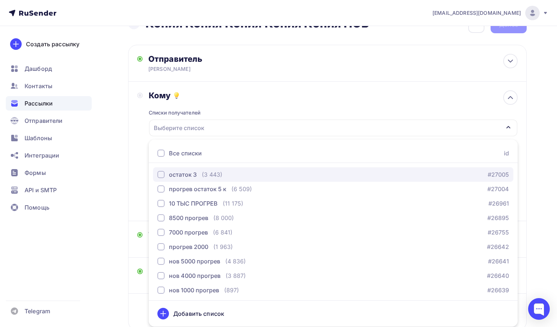
click at [186, 171] on div "остаток 3" at bounding box center [183, 174] width 28 height 9
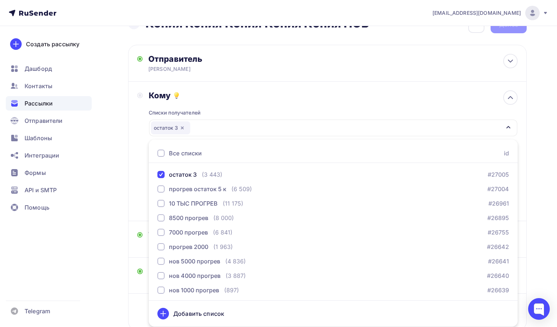
click at [131, 154] on div "Кому Списки получателей остаток 3 Все списки id остаток 3 (3 443) #27005 прогре…" at bounding box center [327, 151] width 398 height 139
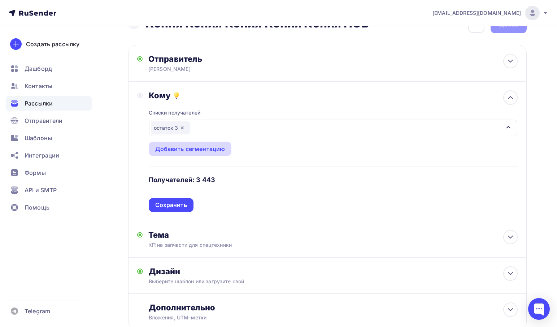
click at [186, 153] on div "Добавить сегментацию" at bounding box center [190, 148] width 70 height 9
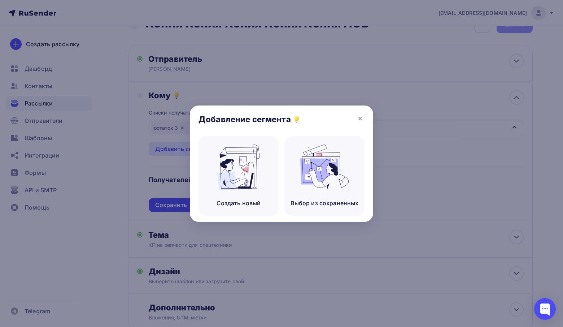
click at [135, 151] on div at bounding box center [281, 163] width 563 height 327
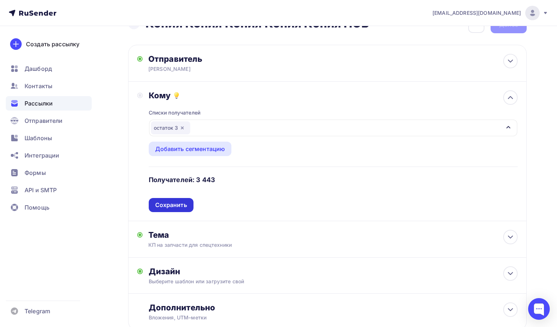
click at [171, 212] on div "Сохранить" at bounding box center [171, 205] width 45 height 14
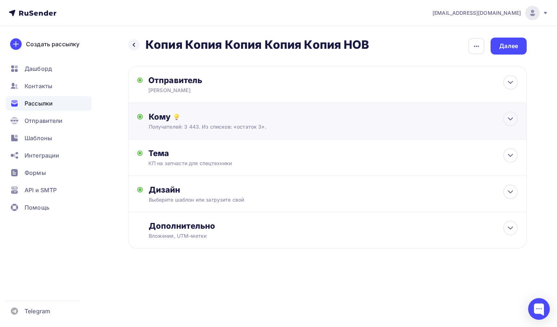
scroll to position [0, 0]
click at [372, 42] on div "Назад Копия Копия Копия Копия Копия НОВ Копия Копия Копия Копия Копия НОВ Закон…" at bounding box center [330, 46] width 405 height 17
click at [340, 44] on h2 "Копия Копия Копия Копия Копия НОВ" at bounding box center [257, 45] width 224 height 14
click at [340, 43] on h2 "Копия Копия Копия Копия Копия НОВ" at bounding box center [257, 45] width 224 height 14
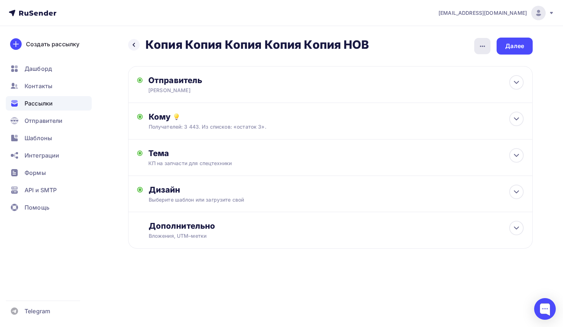
click at [476, 44] on div "button" at bounding box center [482, 46] width 16 height 16
click at [471, 82] on div "Переименовать рассылку" at bounding box center [445, 83] width 90 height 9
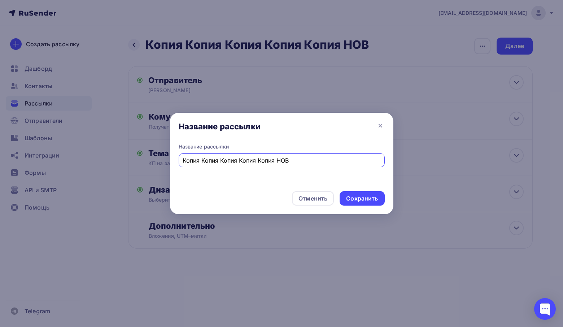
drag, startPoint x: 278, startPoint y: 160, endPoint x: 99, endPoint y: 158, distance: 179.4
click at [99, 158] on div "Название рассылки Название рассылки Копия Копия Копия Копия Копия НОВ Отменить …" at bounding box center [281, 163] width 563 height 327
type input "НОВ"
click at [367, 194] on div "Сохранить" at bounding box center [362, 198] width 32 height 8
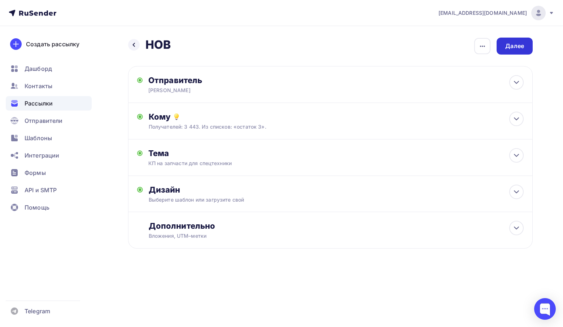
click at [509, 42] on div "Далее" at bounding box center [514, 46] width 19 height 8
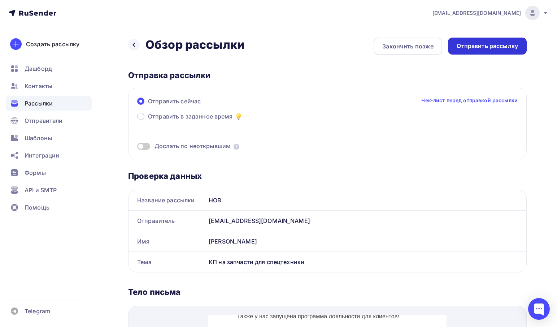
click at [497, 48] on div "Отправить рассылку" at bounding box center [487, 46] width 61 height 8
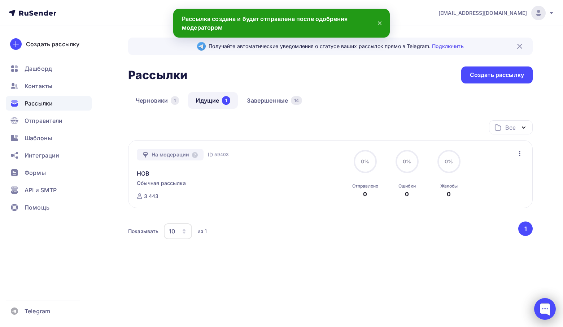
click at [543, 304] on div at bounding box center [545, 309] width 22 height 22
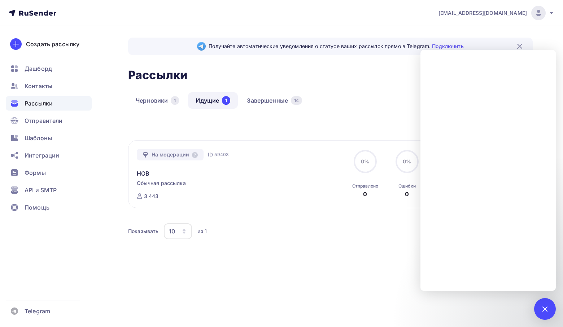
click at [215, 265] on div "Все Все папки р (0) Создать новую папку На модерации ID 59403 НОВ Обычная рассы…" at bounding box center [330, 193] width 405 height 146
click at [551, 309] on div at bounding box center [545, 309] width 22 height 22
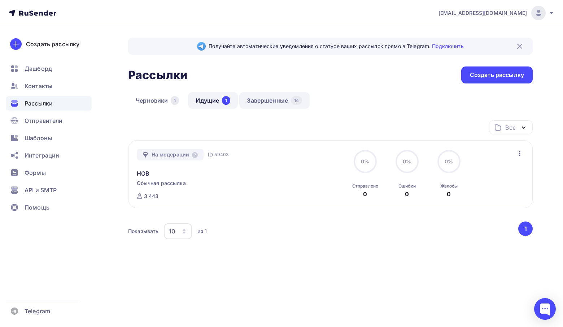
click at [272, 95] on link "Завершенные 14" at bounding box center [274, 100] width 70 height 17
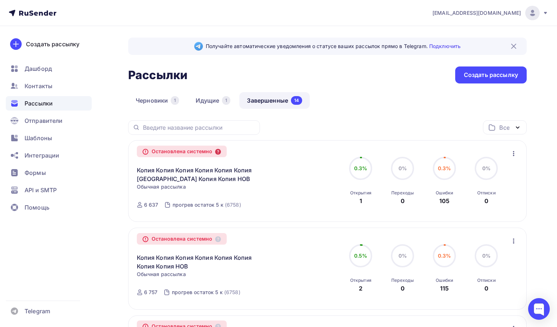
click at [218, 151] on icon at bounding box center [218, 152] width 6 height 6
click at [238, 172] on link "Копия Копия Копия Копия Копия Копия [GEOGRAPHIC_DATA] Копия Копия НОВ" at bounding box center [199, 174] width 124 height 17
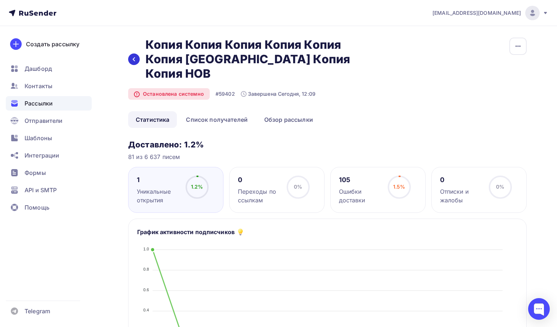
click at [134, 56] on icon at bounding box center [134, 59] width 6 height 6
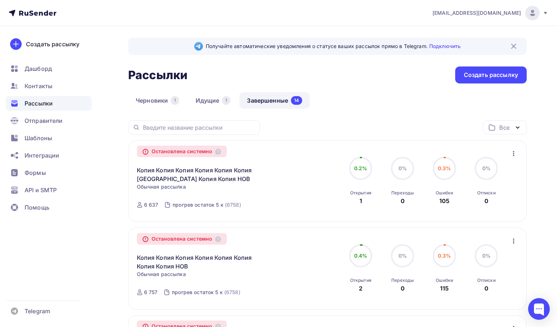
click at [203, 96] on link "Идущие 1" at bounding box center [213, 100] width 50 height 17
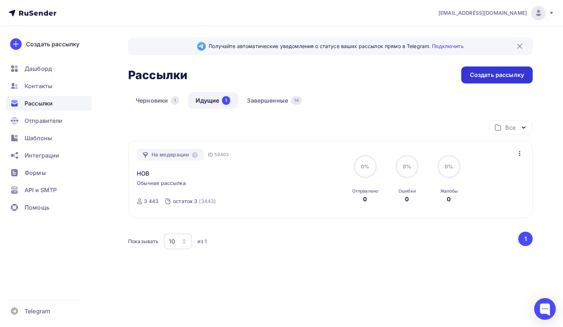
click at [496, 75] on div "Создать рассылку" at bounding box center [497, 75] width 54 height 8
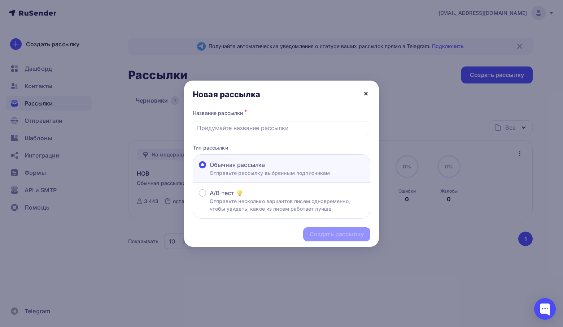
click at [366, 93] on icon at bounding box center [366, 93] width 3 height 3
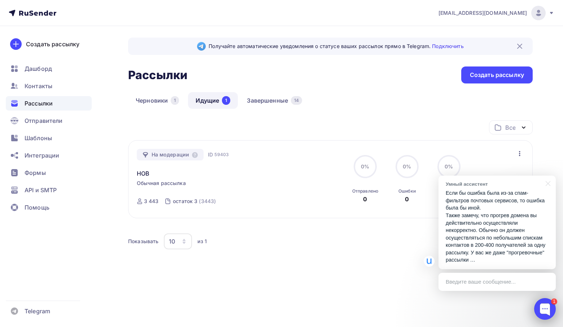
click at [551, 305] on div at bounding box center [545, 309] width 22 height 22
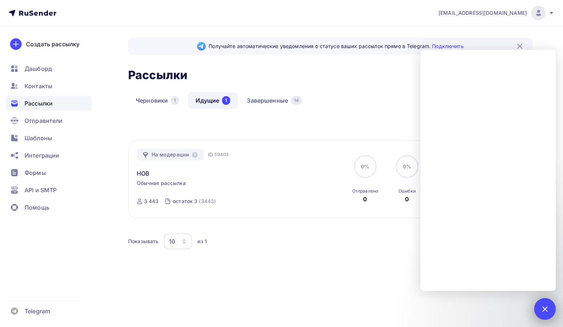
click at [544, 312] on div at bounding box center [545, 309] width 10 height 10
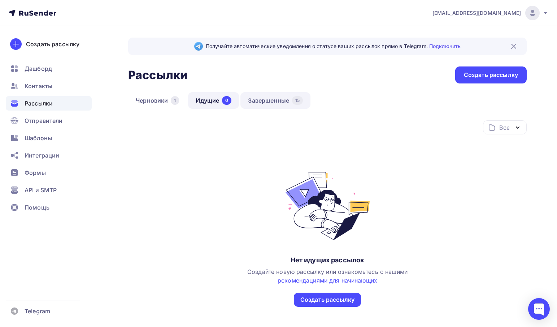
click at [259, 94] on link "Завершенные 15" at bounding box center [275, 100] width 70 height 17
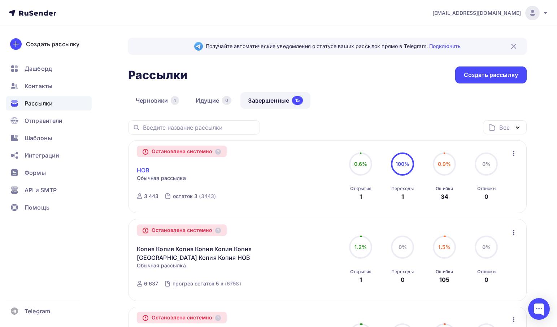
click at [143, 171] on link "НОВ" at bounding box center [143, 170] width 13 height 9
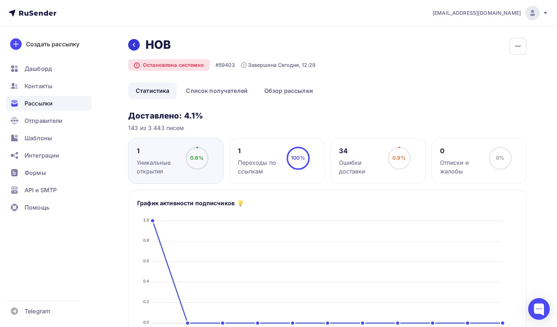
click at [133, 40] on div at bounding box center [134, 45] width 12 height 12
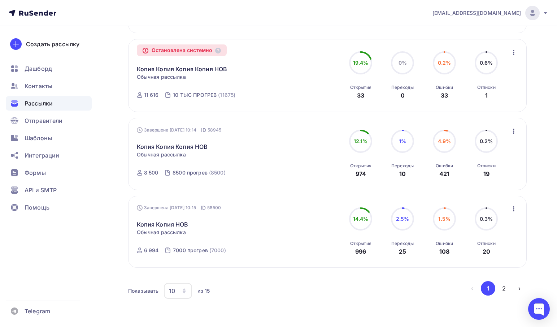
scroll to position [679, 0]
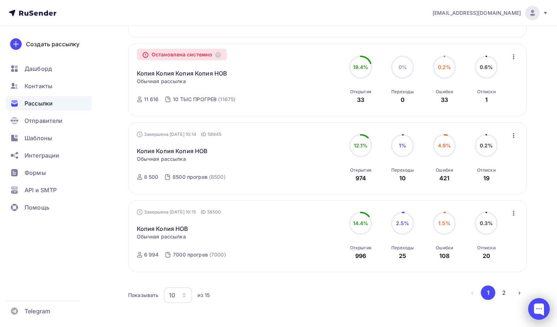
click at [538, 301] on div at bounding box center [539, 309] width 22 height 22
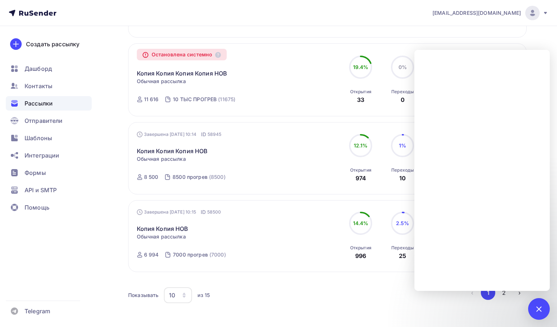
click at [282, 56] on div "Остановлена системно Копия Копия Копия Копия НОВ Копировать в новую Обычная рас…" at bounding box center [219, 80] width 165 height 56
click at [278, 166] on div "Завершена [DATE] 10:14 ID 58945 Копия Копия Копия НОВ Статистика Обзор рассылки…" at bounding box center [219, 158] width 165 height 55
drag, startPoint x: 537, startPoint y: 308, endPoint x: 520, endPoint y: 304, distance: 16.7
click at [537, 308] on div at bounding box center [539, 309] width 10 height 10
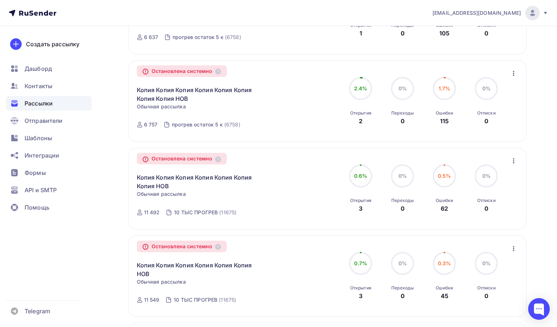
scroll to position [0, 0]
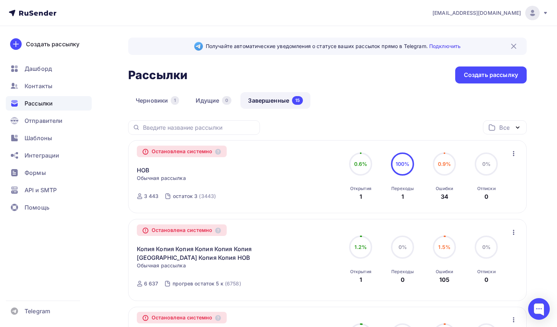
click at [400, 169] on circle at bounding box center [403, 164] width 22 height 22
click at [448, 161] on span "0.9%" at bounding box center [444, 164] width 13 height 6
click at [503, 169] on div "0% 0% Отписки 0" at bounding box center [486, 176] width 36 height 48
click at [226, 104] on div "0" at bounding box center [226, 100] width 9 height 9
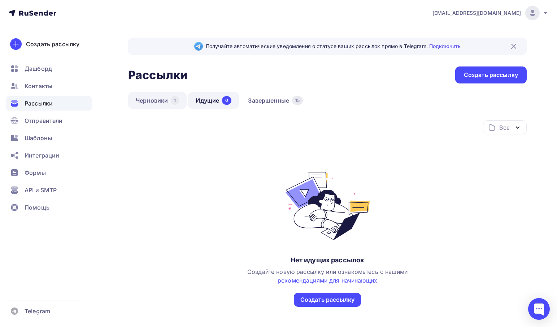
click at [152, 98] on link "Черновики 1" at bounding box center [157, 100] width 58 height 17
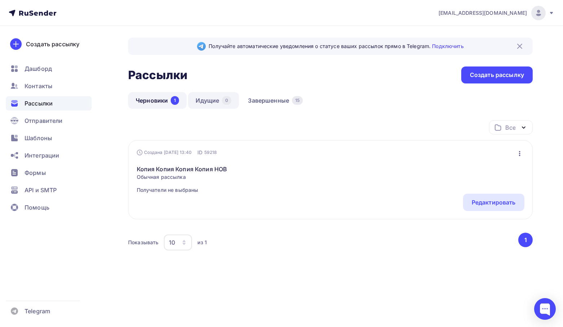
click at [222, 99] on link "Идущие 0" at bounding box center [213, 100] width 51 height 17
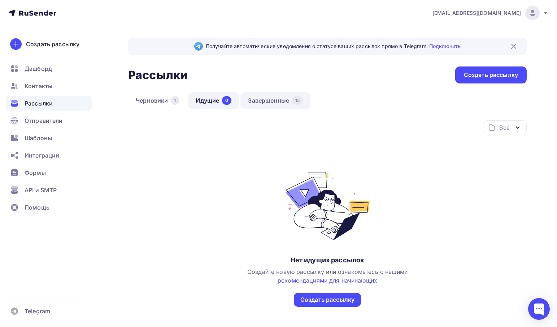
click at [300, 99] on div "15" at bounding box center [297, 100] width 11 height 9
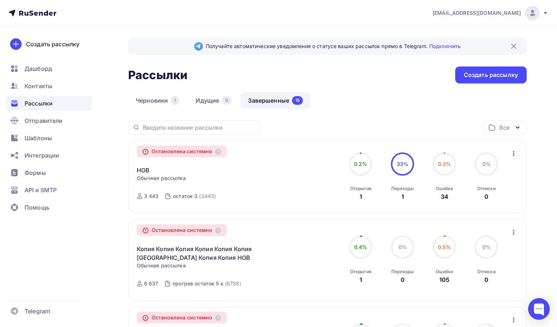
click at [532, 302] on div at bounding box center [539, 309] width 22 height 22
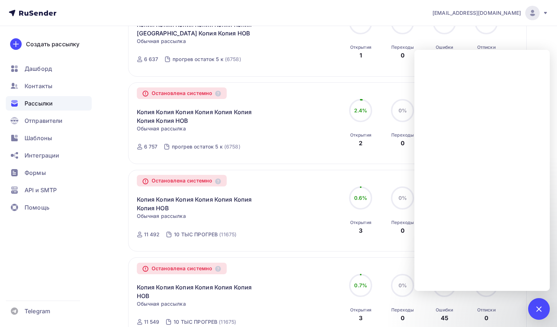
scroll to position [253, 0]
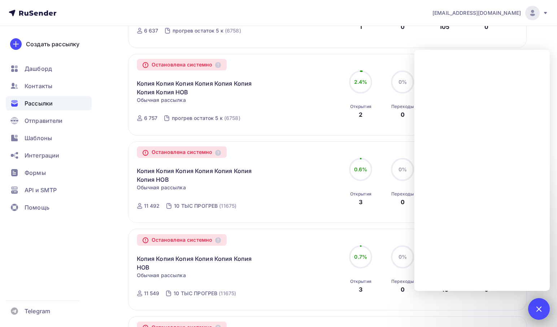
click at [540, 303] on div at bounding box center [539, 309] width 22 height 22
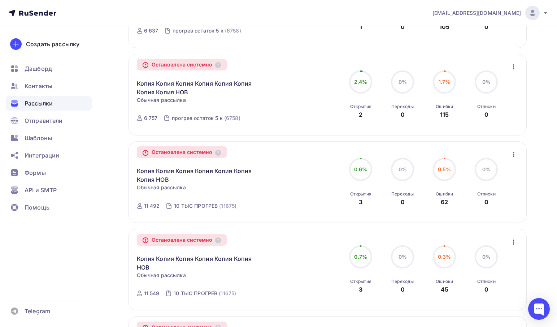
click at [529, 12] on img at bounding box center [532, 13] width 9 height 9
click at [463, 43] on link "[DEMOGRAPHIC_DATA]" at bounding box center [483, 46] width 121 height 14
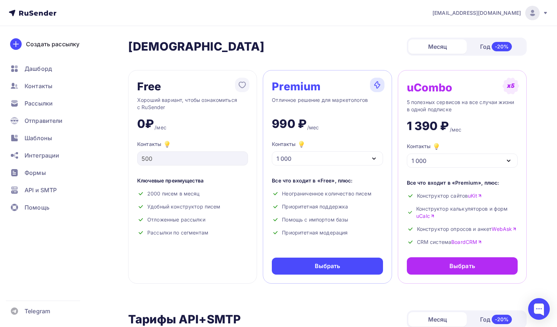
click at [306, 155] on div "1 000" at bounding box center [327, 158] width 111 height 14
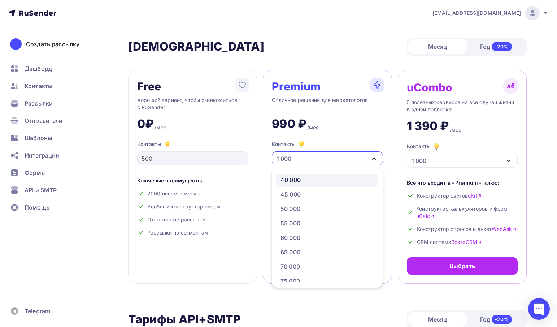
scroll to position [180, 0]
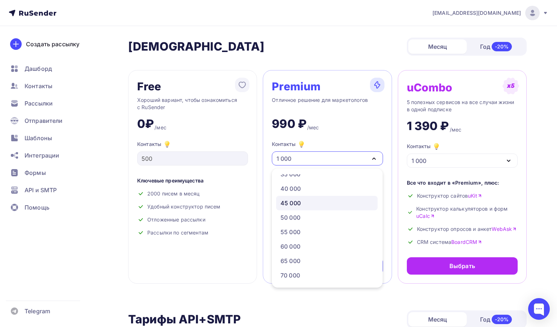
click at [301, 197] on link "45 000" at bounding box center [326, 203] width 101 height 14
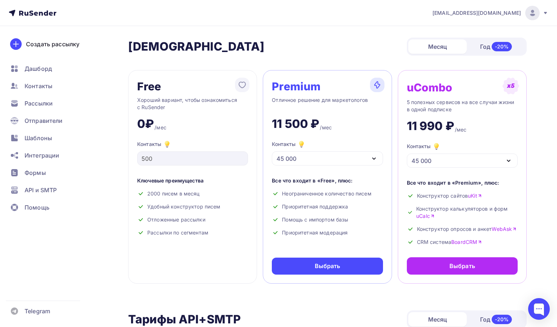
click at [319, 161] on div "45 000" at bounding box center [327, 158] width 111 height 14
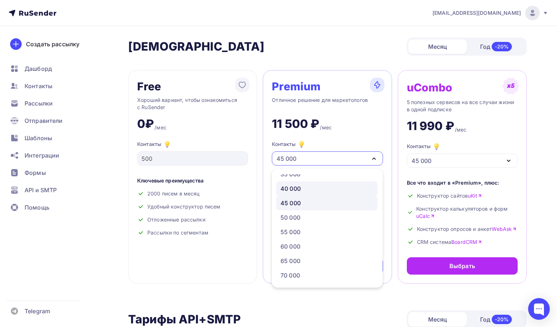
click at [308, 188] on div "40 000" at bounding box center [326, 188] width 93 height 9
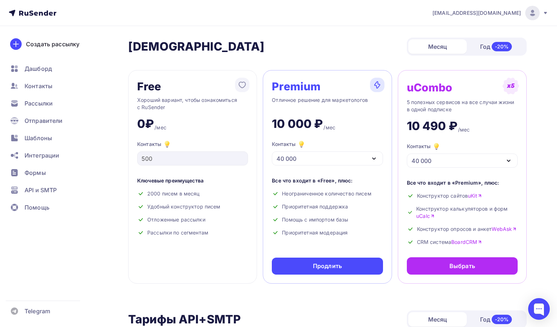
click at [337, 132] on div "Premium Отличное решение для маркетологов 10 000 ₽ /мес Контакты 40 000 1 000 2…" at bounding box center [327, 176] width 129 height 213
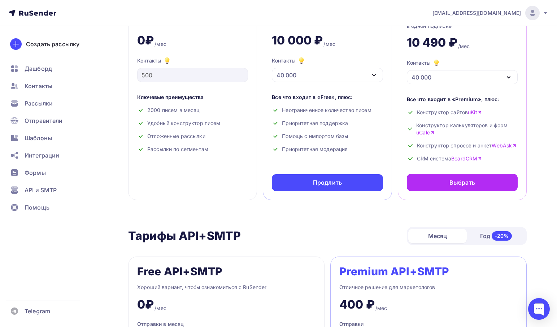
scroll to position [0, 0]
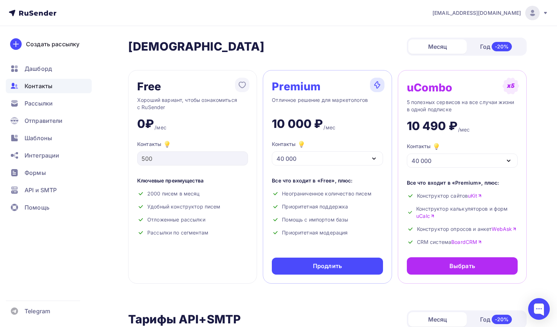
click at [47, 90] on span "Контакты" at bounding box center [39, 86] width 28 height 9
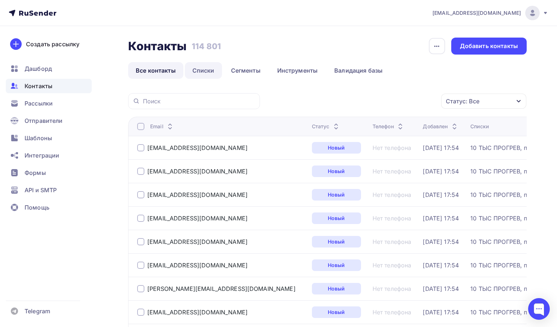
click at [205, 72] on link "Списки" at bounding box center [203, 70] width 37 height 17
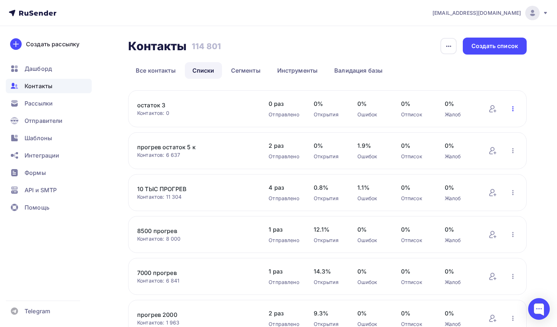
click at [511, 110] on icon "button" at bounding box center [513, 108] width 9 height 9
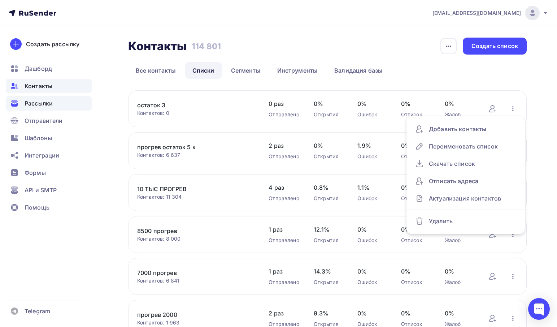
click at [39, 100] on span "Рассылки" at bounding box center [39, 103] width 28 height 9
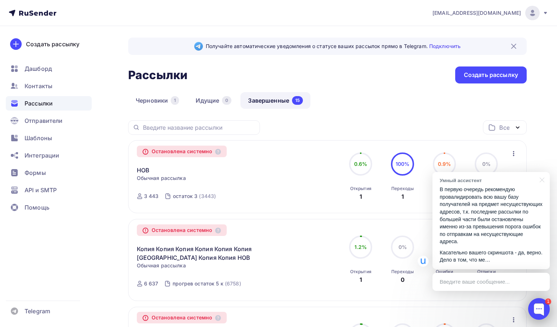
click at [549, 300] on div "1" at bounding box center [548, 301] width 6 height 6
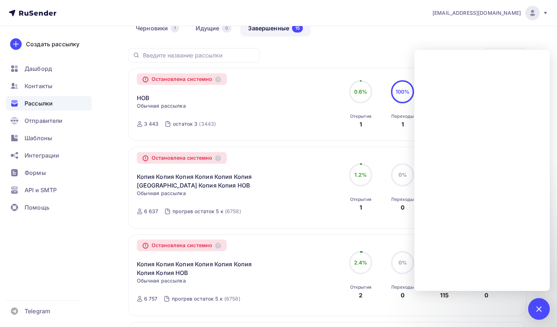
scroll to position [108, 0]
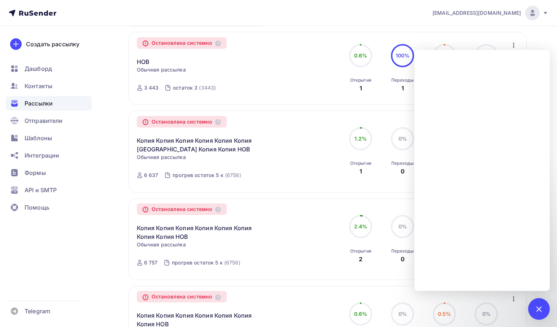
click at [345, 179] on div "Остановлена системно Копия Копия Копия Копия Копия Копия Копия Копия Копия НОВ …" at bounding box center [327, 151] width 381 height 65
click at [539, 302] on div "1" at bounding box center [539, 309] width 22 height 22
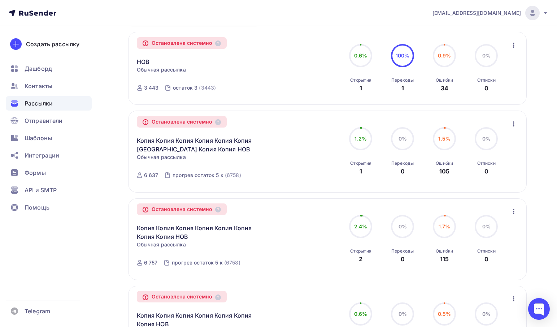
click at [194, 212] on div "Остановлена системно" at bounding box center [182, 209] width 90 height 12
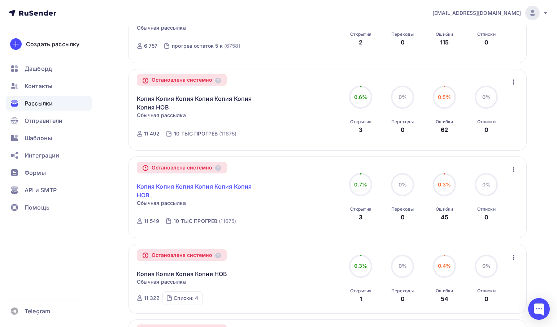
click at [173, 189] on link "Копия Копия Копия Копия Копия Копия НОВ" at bounding box center [199, 190] width 124 height 17
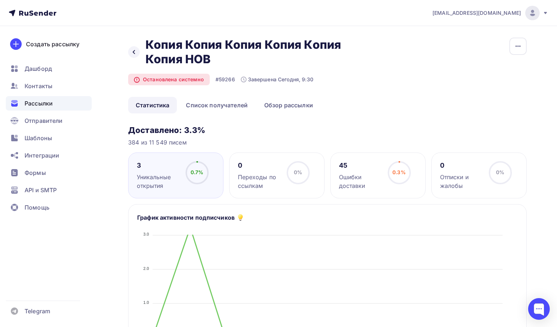
click at [341, 187] on div "Ошибки доставки" at bounding box center [360, 181] width 42 height 17
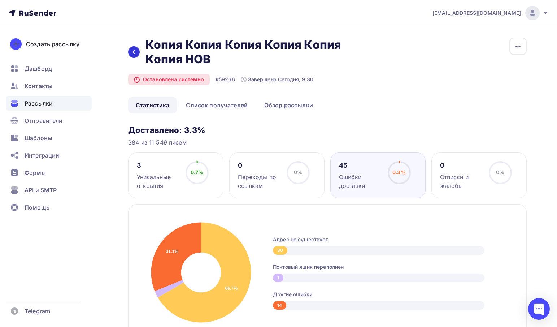
click at [130, 53] on div at bounding box center [134, 52] width 12 height 12
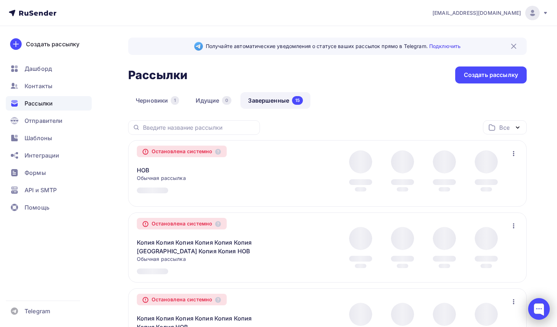
click at [544, 306] on div at bounding box center [539, 309] width 22 height 22
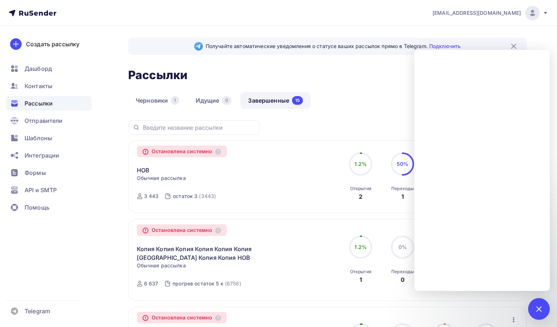
click at [420, 300] on div "Остановлена системно Копия Копия Копия Копия Копия Копия Копия Копия Копия НОВ …" at bounding box center [327, 260] width 398 height 82
click at [541, 304] on div "1" at bounding box center [539, 309] width 22 height 22
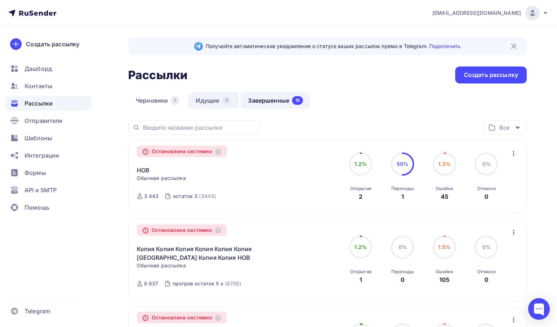
click at [213, 95] on link "Идущие 0" at bounding box center [213, 100] width 51 height 17
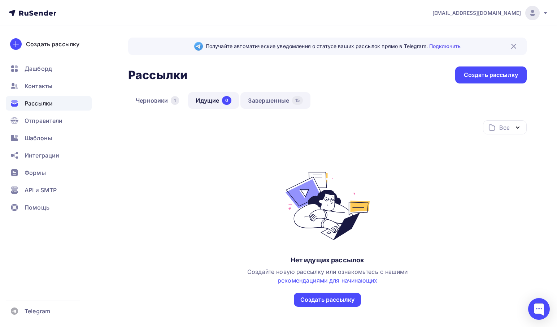
click at [252, 96] on link "Завершенные 15" at bounding box center [275, 100] width 70 height 17
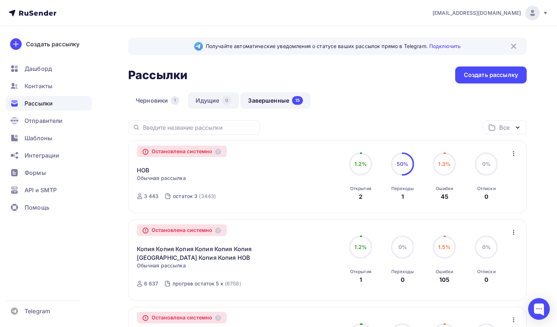
click at [214, 100] on link "Идущие 0" at bounding box center [213, 100] width 51 height 17
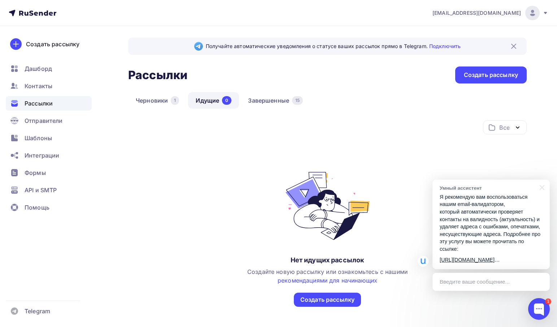
click at [474, 257] on link "https://rusender.ru/knowledge-base/...service/em" at bounding box center [467, 260] width 55 height 6
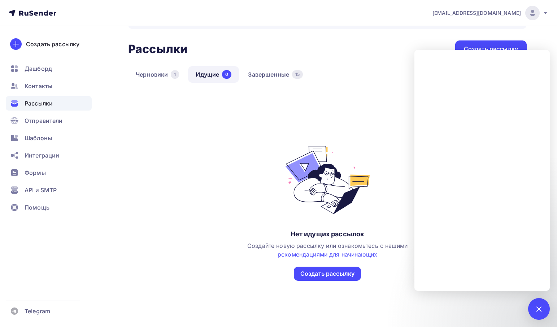
scroll to position [44, 0]
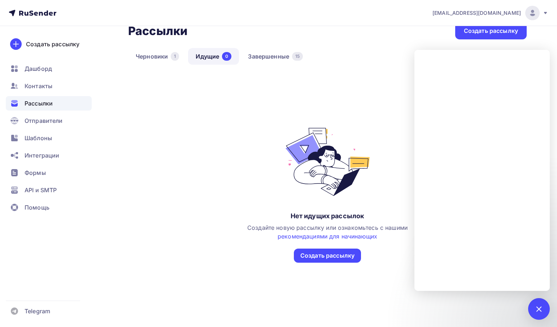
click at [245, 105] on div "Все Все папки р (0) Создать новую папку Нет идущих рассылок Создайте новую расс…" at bounding box center [327, 169] width 398 height 186
click at [275, 55] on link "Завершенные 15" at bounding box center [275, 56] width 70 height 17
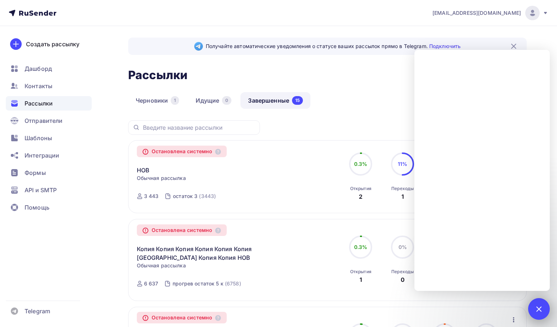
click at [544, 306] on div "1" at bounding box center [539, 309] width 22 height 22
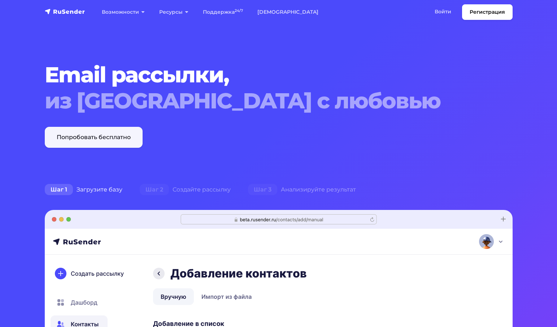
click at [122, 136] on link "Попробовать бесплатно" at bounding box center [94, 137] width 98 height 21
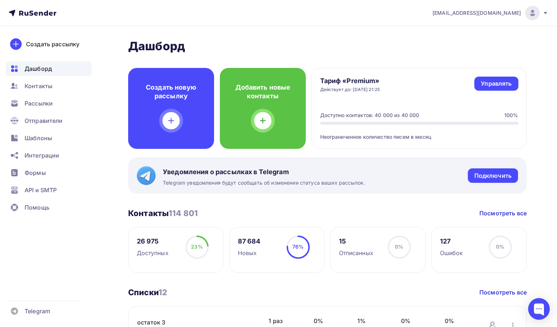
click at [168, 249] on div "Доступных" at bounding box center [153, 252] width 32 height 9
click at [549, 310] on div at bounding box center [539, 309] width 22 height 22
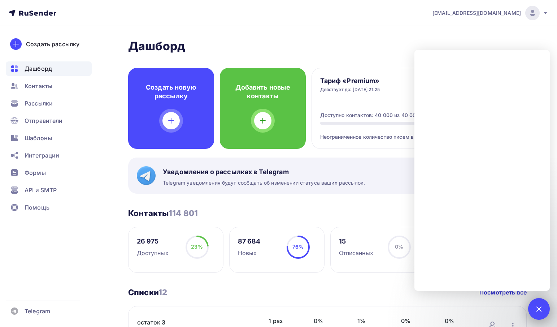
click at [537, 305] on div at bounding box center [539, 309] width 22 height 22
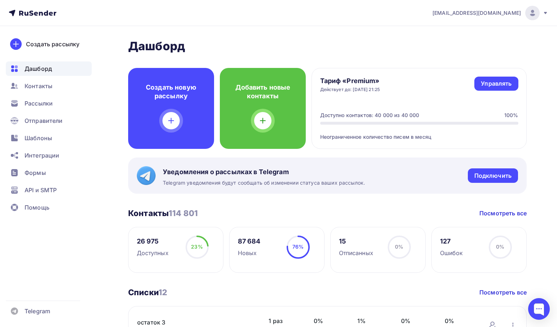
click at [431, 122] on div at bounding box center [419, 123] width 198 height 3
click at [423, 135] on div "Неограниченное количество писем в месяц" at bounding box center [419, 133] width 198 height 16
click at [495, 84] on div "Управлять" at bounding box center [496, 83] width 31 height 8
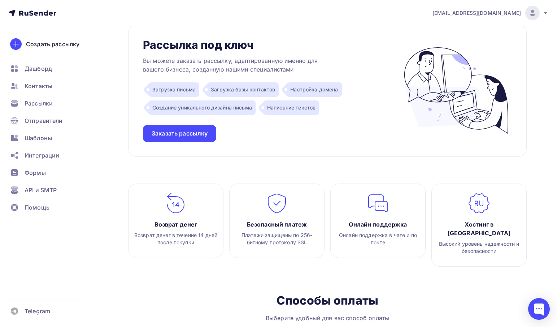
scroll to position [793, 0]
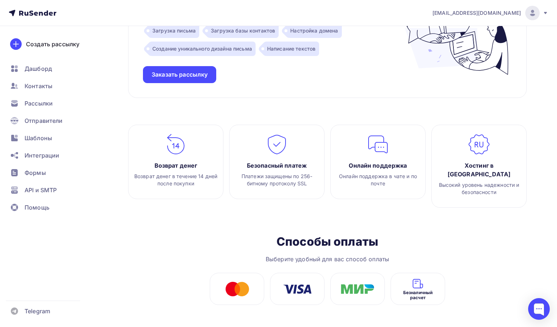
click at [515, 262] on div "Способы оплаты Выберите удобный для вас способ оплаты Безналичный расчет" at bounding box center [327, 269] width 398 height 70
click at [540, 303] on div at bounding box center [539, 309] width 22 height 22
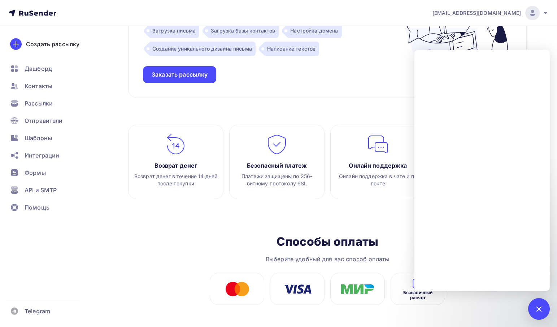
drag, startPoint x: 539, startPoint y: 308, endPoint x: 496, endPoint y: 292, distance: 45.3
click at [538, 308] on div at bounding box center [539, 309] width 10 height 10
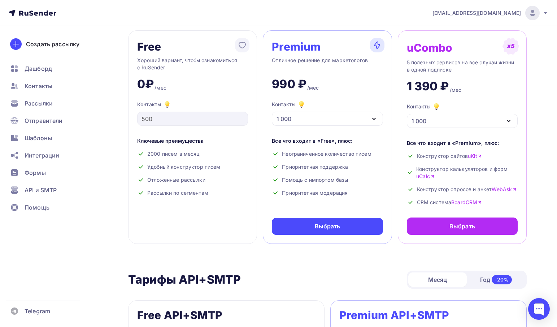
scroll to position [0, 0]
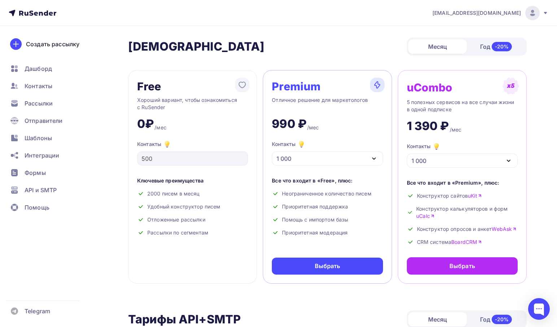
click at [507, 17] on div "info@affinity-marketing.ru" at bounding box center [490, 13] width 116 height 14
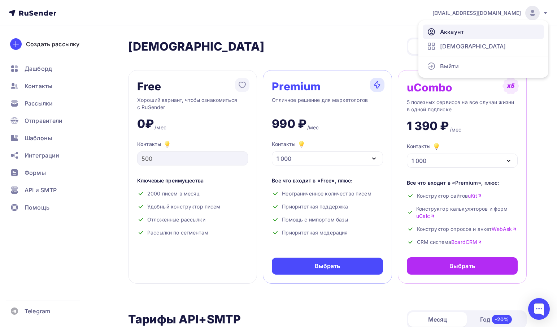
click at [452, 32] on span "Аккаунт" at bounding box center [452, 31] width 24 height 9
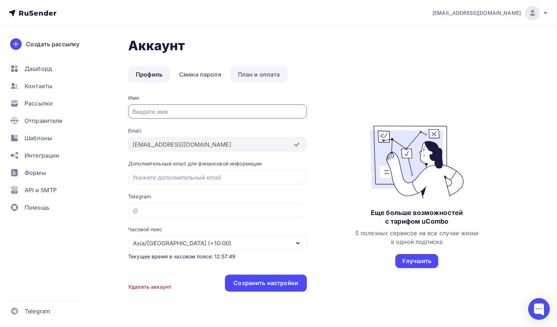
click at [256, 70] on link "План и оплата" at bounding box center [258, 74] width 57 height 17
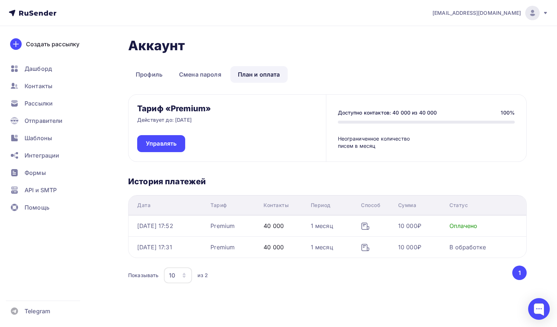
click at [380, 148] on div "Неограниченное количество писем в месяц" at bounding box center [377, 142] width 78 height 15
click at [179, 121] on p "Действует до: 04.10.2025" at bounding box center [164, 119] width 54 height 7
click at [131, 120] on div "Тариф «Premium» Действует до: 04.10.2025 Управлять" at bounding box center [226, 128] width 197 height 67
click at [149, 137] on link "Управлять" at bounding box center [161, 143] width 48 height 17
click at [348, 121] on div at bounding box center [426, 122] width 177 height 3
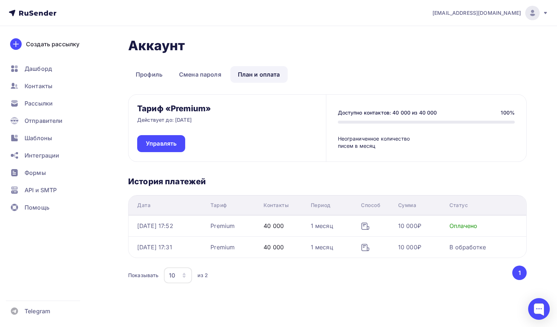
click at [348, 122] on div at bounding box center [426, 122] width 177 height 3
click at [41, 104] on span "Рассылки" at bounding box center [39, 103] width 28 height 9
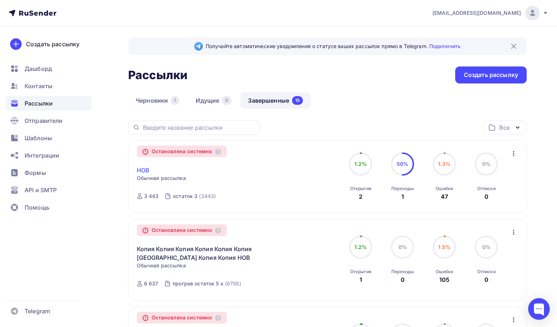
click at [148, 168] on link "НОВ" at bounding box center [143, 170] width 13 height 9
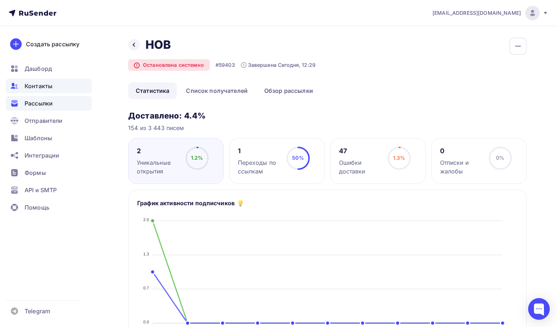
click at [34, 88] on span "Контакты" at bounding box center [39, 86] width 28 height 9
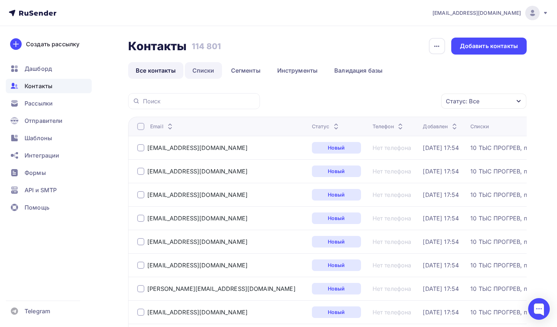
click at [206, 71] on link "Списки" at bounding box center [203, 70] width 37 height 17
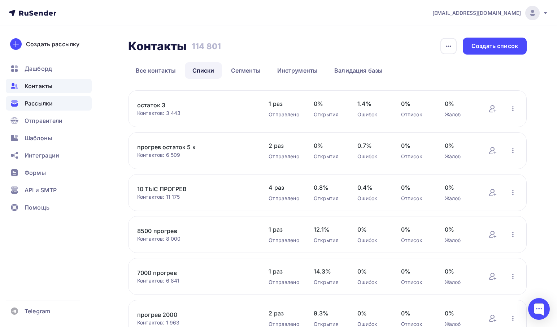
click at [48, 102] on span "Рассылки" at bounding box center [39, 103] width 28 height 9
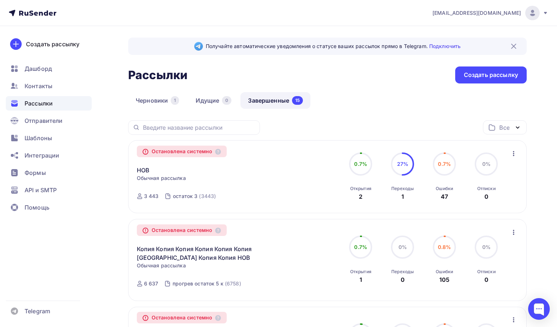
click at [281, 94] on link "Завершенные 15" at bounding box center [275, 100] width 70 height 17
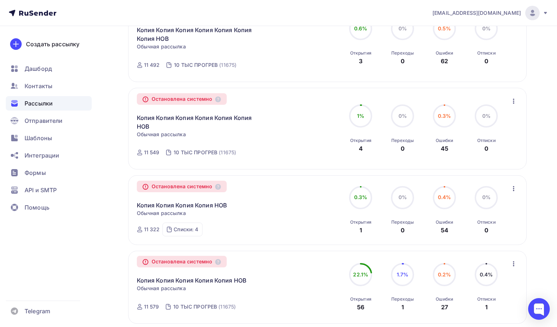
scroll to position [433, 0]
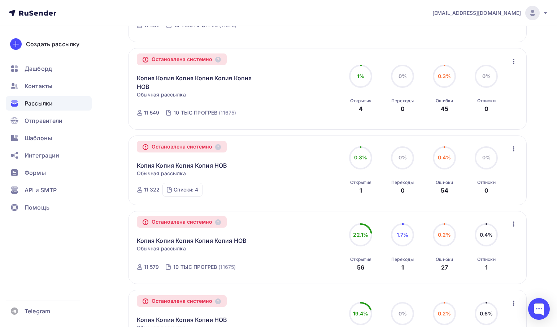
click at [447, 160] on span "0.4%" at bounding box center [444, 157] width 13 height 6
click at [34, 88] on span "Контакты" at bounding box center [39, 86] width 28 height 9
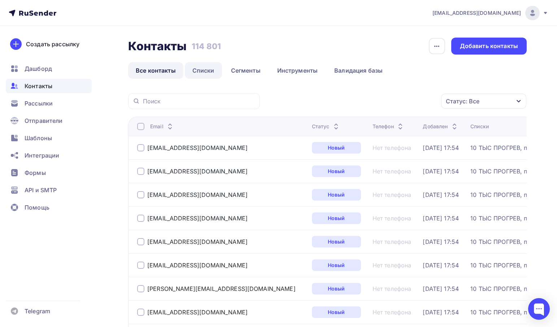
click at [200, 73] on link "Списки" at bounding box center [203, 70] width 37 height 17
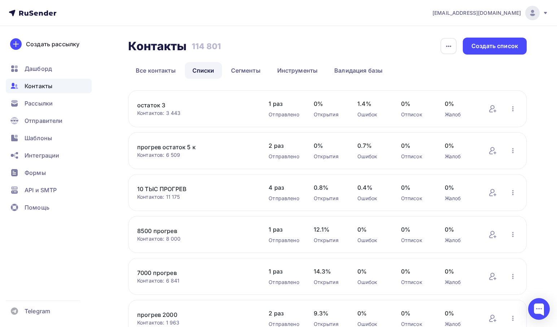
click at [146, 104] on link "остаток 3" at bounding box center [195, 105] width 117 height 9
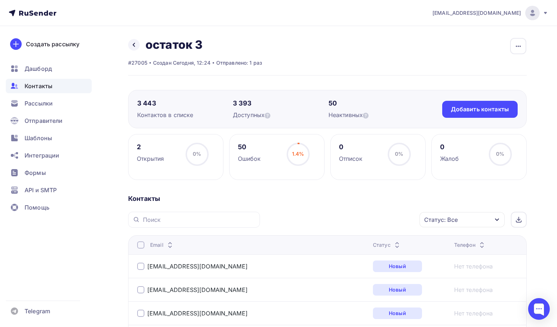
click at [140, 51] on div "Назад остаток 3 Переименовать список Скачать список Отписать адреса Настроить п…" at bounding box center [195, 45] width 134 height 14
click at [137, 46] on link at bounding box center [134, 45] width 12 height 12
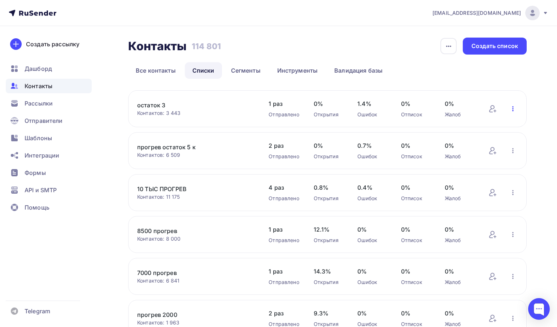
click at [513, 108] on icon "button" at bounding box center [513, 108] width 9 height 9
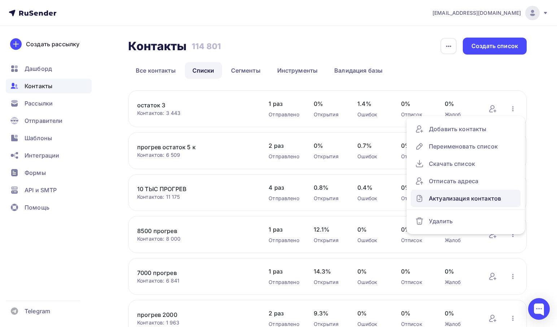
click at [467, 196] on div "Актуализация контактов" at bounding box center [465, 198] width 101 height 12
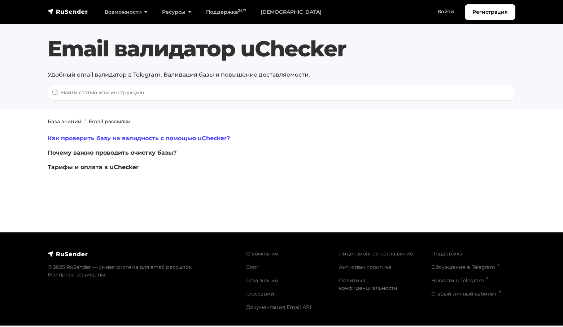
click at [149, 137] on link "Как проверить базу на валидность с помощью uChecker?" at bounding box center [139, 138] width 182 height 7
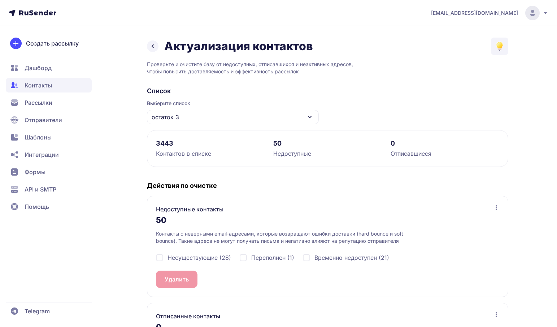
scroll to position [68, 0]
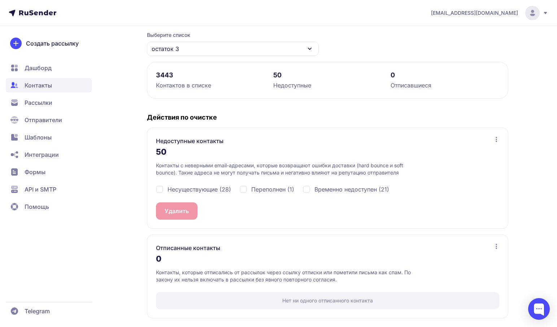
click at [193, 191] on span "Несуществующие (28)" at bounding box center [199, 189] width 64 height 9
checkbox input "true"
click at [263, 187] on span "Переполнен (1)" at bounding box center [272, 189] width 43 height 9
checkbox input "true"
click at [331, 183] on div "Несуществующие (28) Переполнен (1) Временно недоступен (21)" at bounding box center [327, 189] width 343 height 26
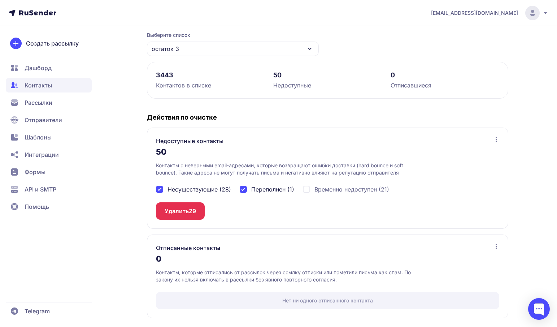
click at [331, 186] on span "Временно недоступен (21)" at bounding box center [351, 189] width 75 height 9
checkbox input "true"
click at [186, 202] on button "Удалить 50" at bounding box center [180, 210] width 49 height 17
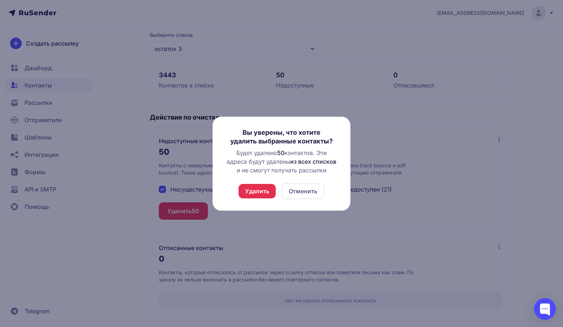
click at [247, 190] on button "Удалить" at bounding box center [257, 191] width 37 height 14
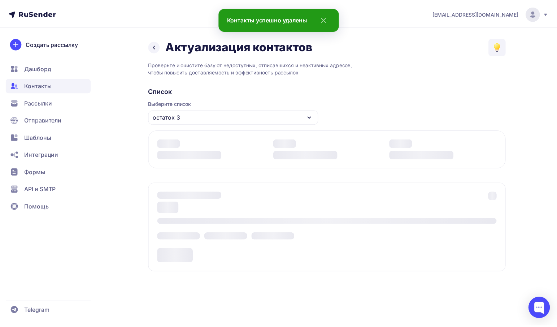
scroll to position [0, 0]
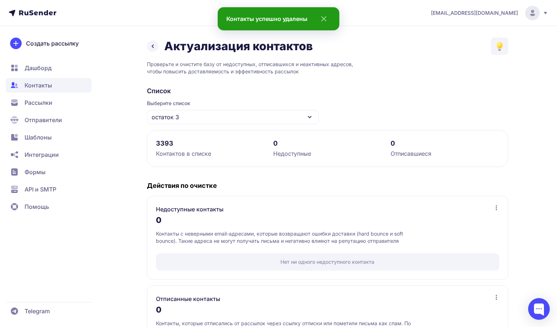
click at [155, 45] on icon at bounding box center [152, 46] width 9 height 9
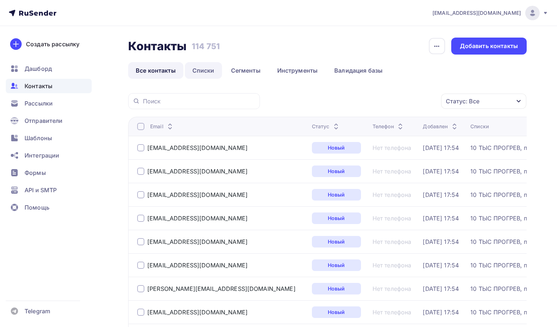
click at [210, 71] on link "Списки" at bounding box center [203, 70] width 37 height 17
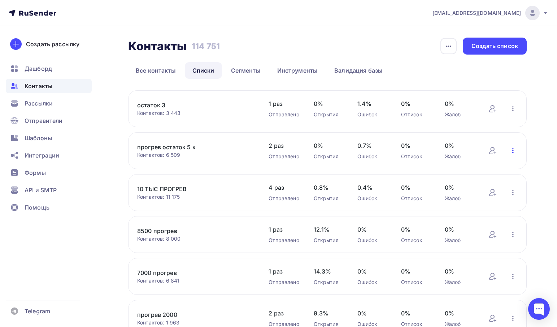
click at [511, 149] on icon "button" at bounding box center [513, 150] width 9 height 9
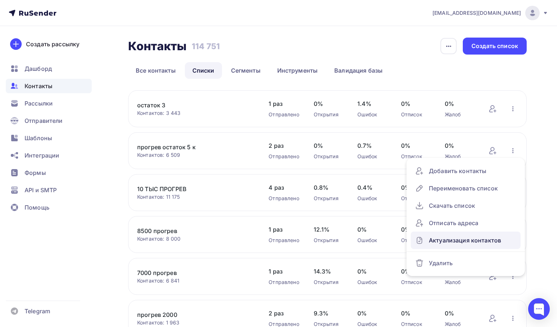
click at [447, 237] on div "Актуализация контактов" at bounding box center [465, 240] width 101 height 12
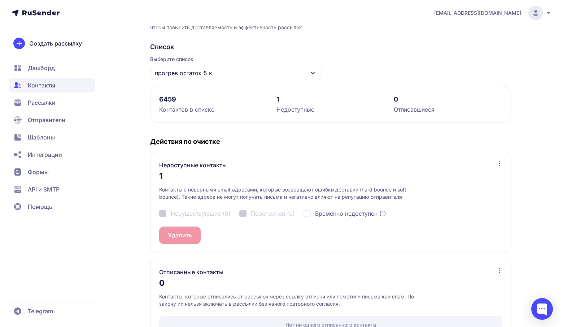
scroll to position [68, 0]
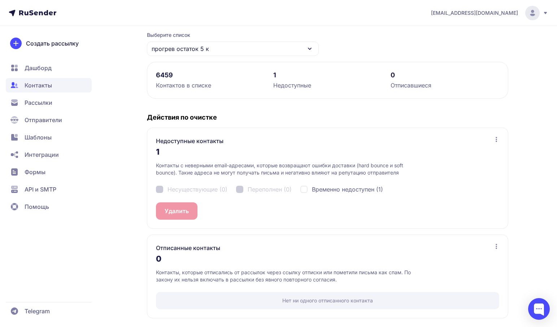
click at [314, 191] on span "Временно недоступен (1)" at bounding box center [347, 189] width 71 height 9
checkbox input "true"
click at [183, 217] on button "Удалить 1" at bounding box center [178, 210] width 44 height 17
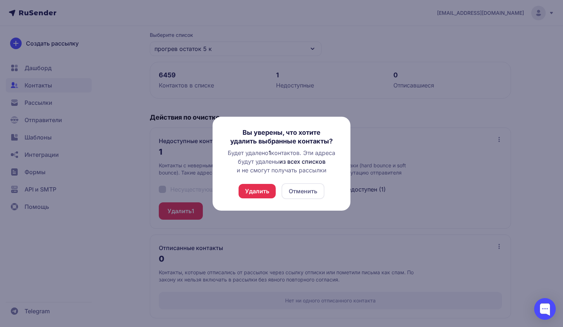
click at [241, 195] on button "Удалить" at bounding box center [257, 191] width 37 height 14
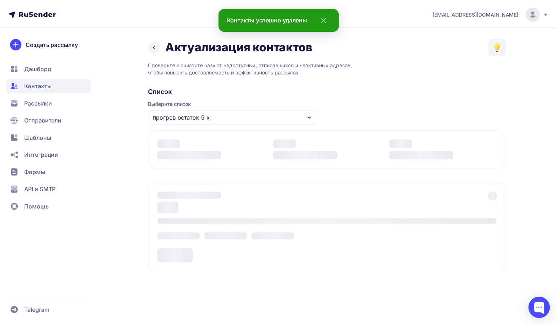
scroll to position [0, 0]
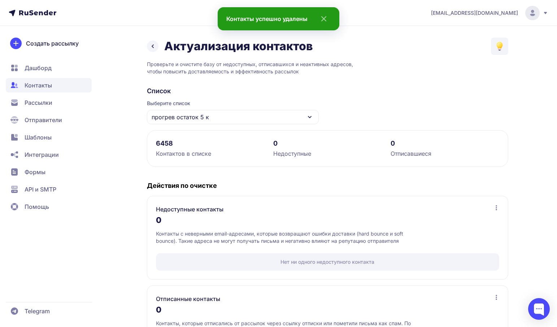
click at [154, 47] on icon at bounding box center [152, 46] width 9 height 9
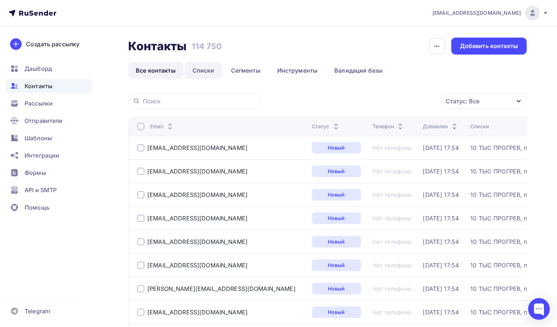
click at [198, 73] on link "Списки" at bounding box center [203, 70] width 37 height 17
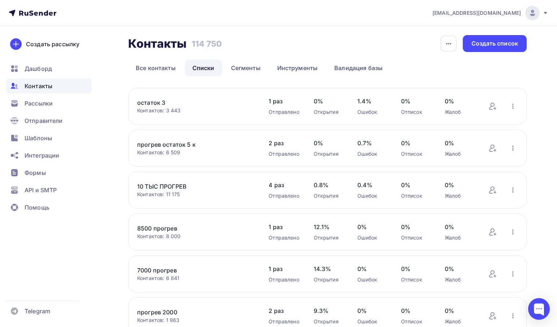
scroll to position [108, 0]
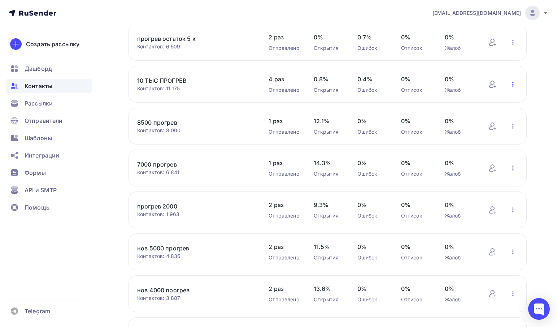
click at [514, 87] on icon "button" at bounding box center [513, 84] width 9 height 9
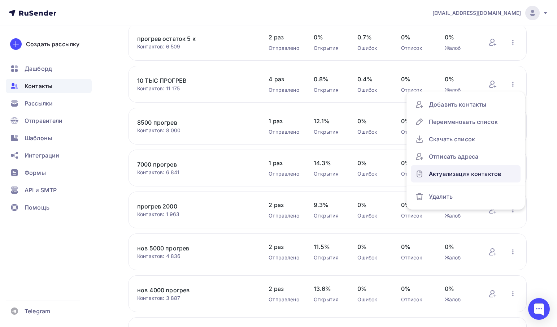
click at [454, 173] on div "Актуализация контактов" at bounding box center [465, 174] width 101 height 12
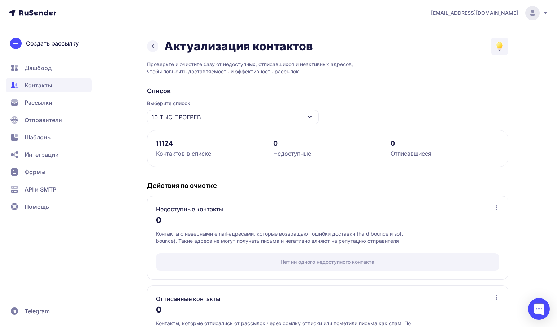
click at [152, 49] on icon at bounding box center [152, 46] width 9 height 9
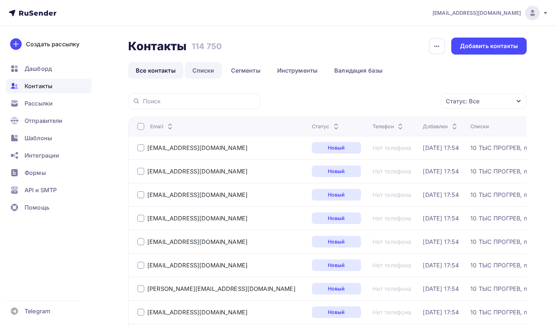
click at [207, 71] on link "Списки" at bounding box center [203, 70] width 37 height 17
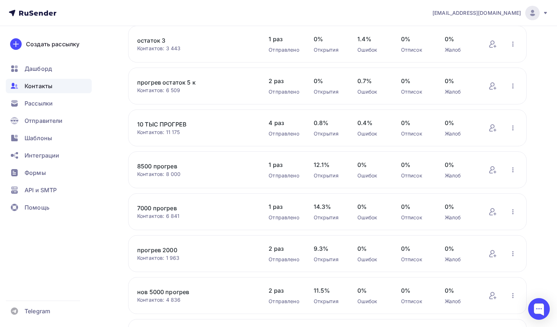
scroll to position [108, 0]
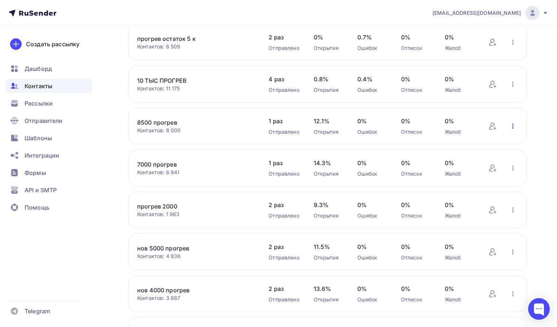
click at [512, 127] on icon "button" at bounding box center [512, 125] width 1 height 5
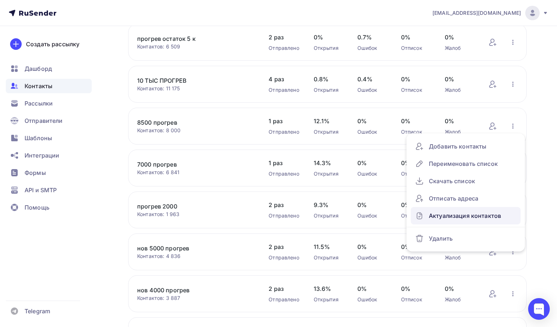
click at [448, 211] on div "Актуализация контактов" at bounding box center [465, 216] width 101 height 12
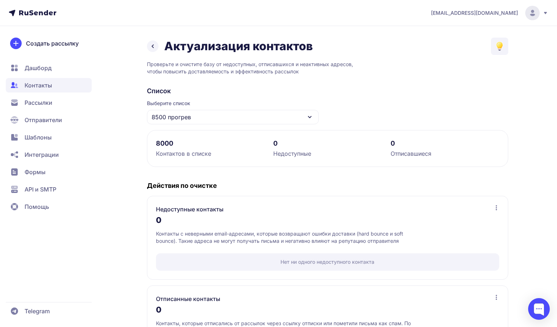
click at [151, 44] on icon at bounding box center [152, 46] width 9 height 9
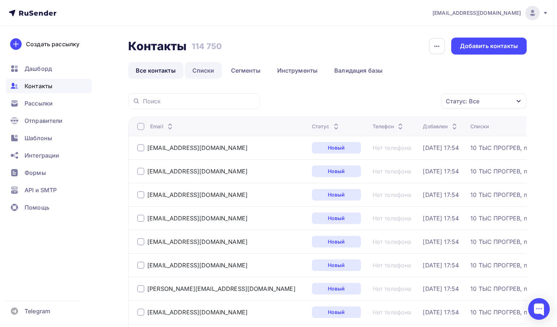
click at [212, 72] on link "Списки" at bounding box center [203, 70] width 37 height 17
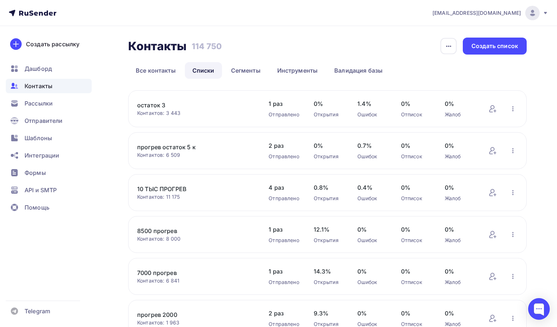
scroll to position [217, 0]
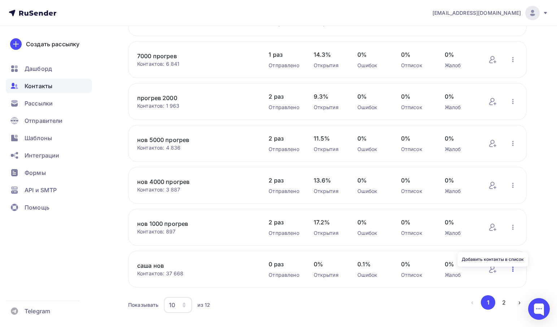
click at [512, 271] on icon "button" at bounding box center [513, 269] width 9 height 9
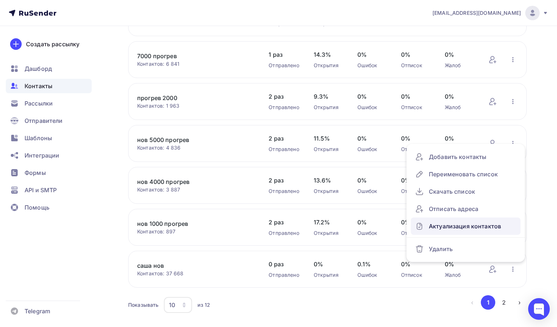
click at [456, 228] on div "Актуализация контактов" at bounding box center [465, 226] width 101 height 12
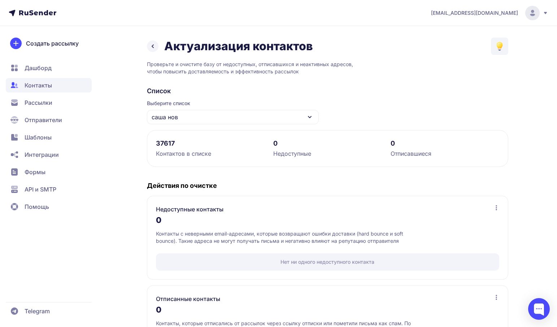
click at [187, 114] on div "саша нов" at bounding box center [233, 117] width 172 height 14
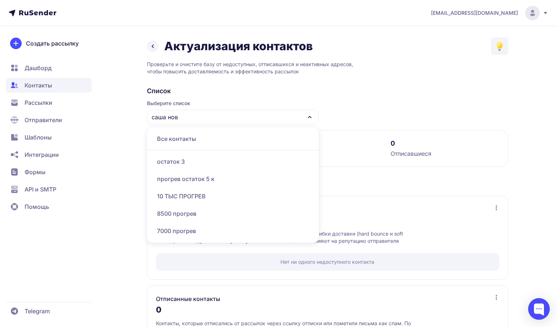
click at [188, 114] on div "саша нов" at bounding box center [233, 117] width 172 height 14
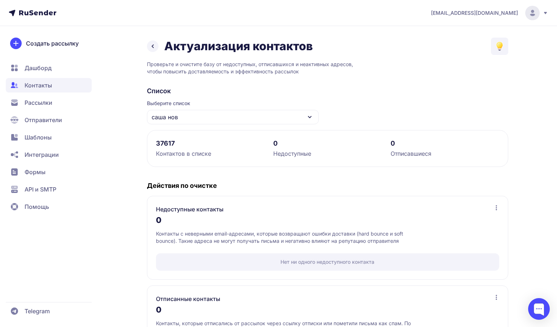
click at [153, 47] on icon at bounding box center [152, 46] width 9 height 9
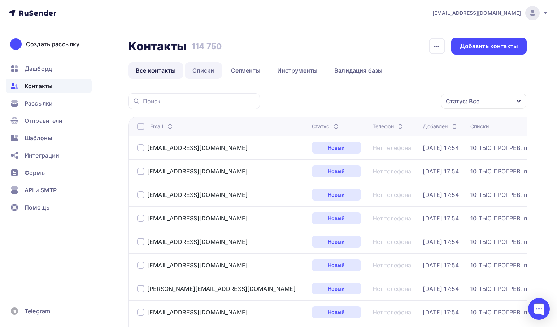
click at [197, 69] on link "Списки" at bounding box center [203, 70] width 37 height 17
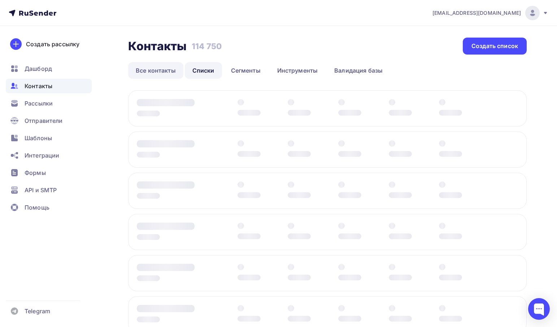
click at [137, 72] on link "Все контакты" at bounding box center [155, 70] width 55 height 17
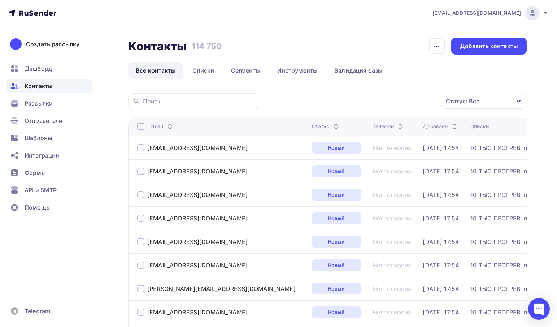
click at [483, 96] on div "Статус: Все" at bounding box center [483, 100] width 85 height 15
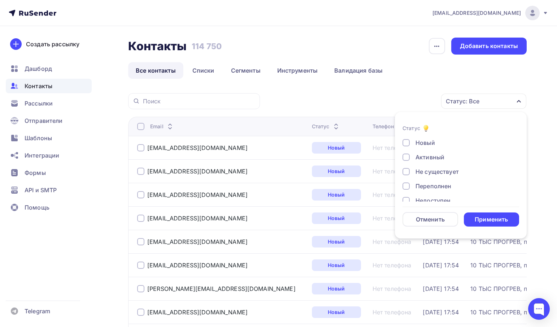
click at [407, 170] on div at bounding box center [405, 171] width 7 height 7
click at [408, 148] on div at bounding box center [405, 147] width 7 height 7
click at [411, 168] on div "Переполнен" at bounding box center [456, 169] width 108 height 9
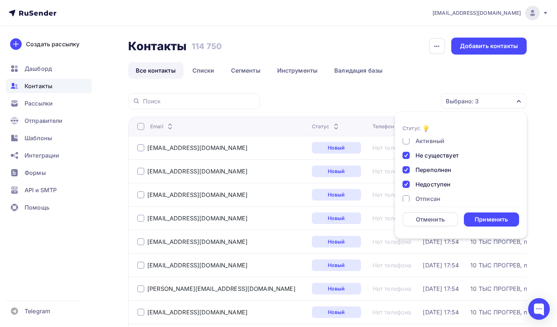
scroll to position [52, 0]
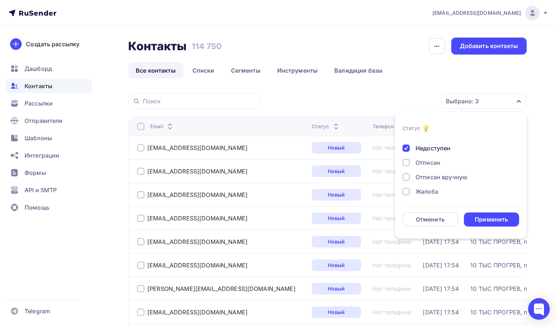
click at [422, 191] on div "Жалоба" at bounding box center [426, 191] width 23 height 9
click at [479, 219] on div "Применить" at bounding box center [491, 219] width 33 height 8
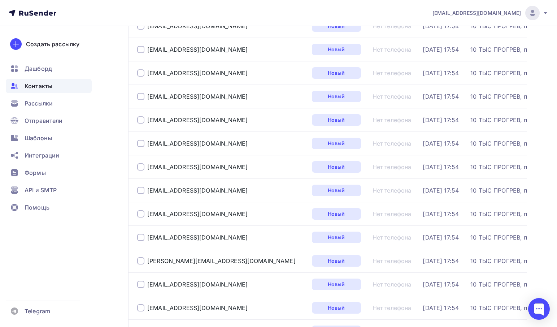
scroll to position [0, 0]
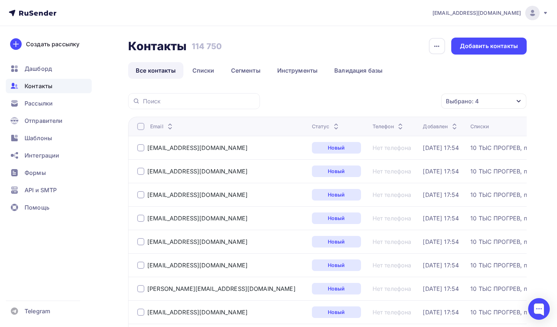
click at [479, 97] on div "Выбрано: 4" at bounding box center [483, 100] width 85 height 15
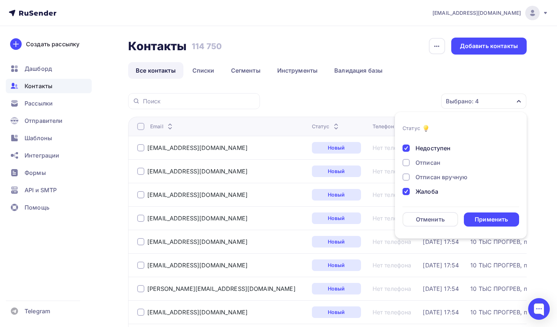
click at [429, 206] on form "Статус Новый Активный Не существует Переполнен Недоступен Отписан Отписан вручн…" at bounding box center [460, 175] width 117 height 103
click at [432, 218] on div "Отменить" at bounding box center [430, 219] width 29 height 9
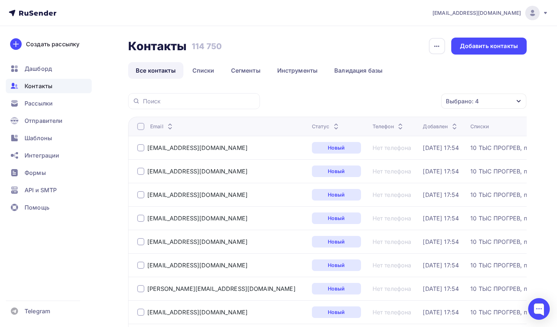
click at [468, 104] on div "Выбрано: 4" at bounding box center [462, 101] width 33 height 9
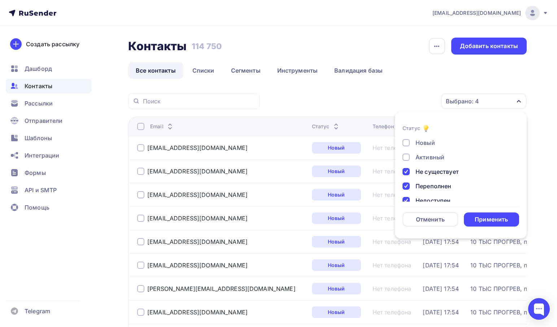
click at [428, 143] on div "Новый" at bounding box center [424, 142] width 19 height 9
click at [426, 157] on div "Активный" at bounding box center [429, 157] width 29 height 9
click at [429, 171] on div "Не существует" at bounding box center [436, 171] width 43 height 9
click at [431, 182] on div "Переполнен" at bounding box center [433, 186] width 36 height 9
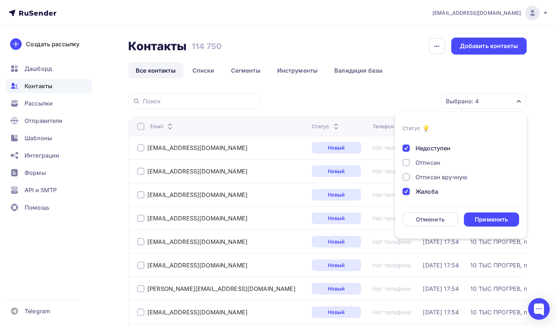
click at [428, 148] on div "Недоступен" at bounding box center [432, 148] width 35 height 9
click at [427, 191] on div "Жалоба" at bounding box center [426, 191] width 23 height 9
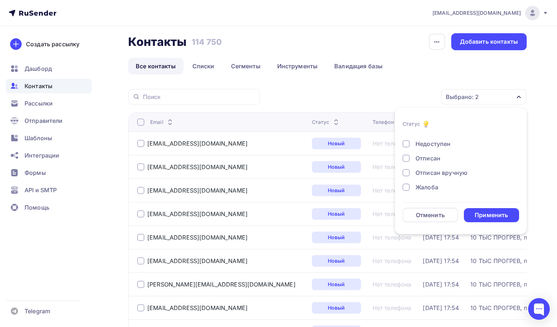
scroll to position [0, 0]
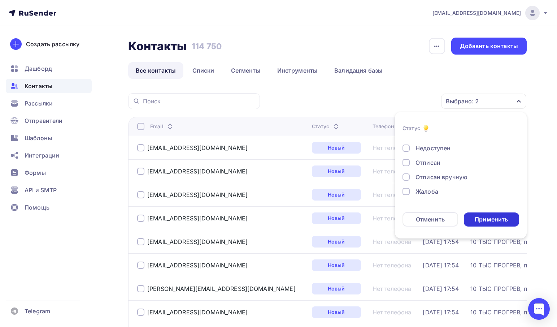
click at [477, 215] on div "Применить" at bounding box center [491, 219] width 33 height 8
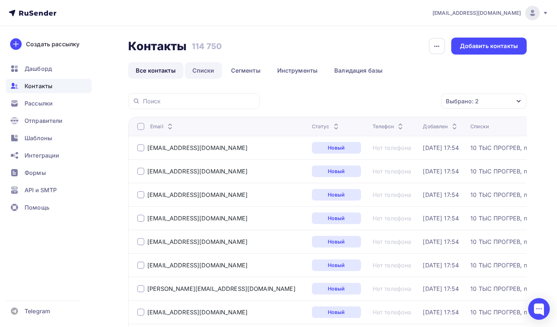
click at [206, 71] on link "Списки" at bounding box center [203, 70] width 37 height 17
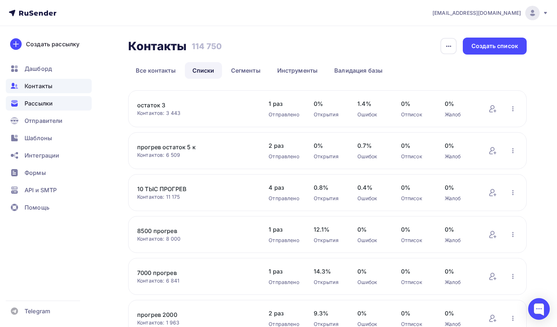
click at [48, 100] on span "Рассылки" at bounding box center [39, 103] width 28 height 9
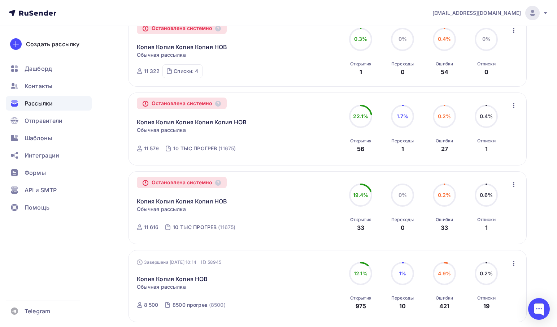
scroll to position [571, 0]
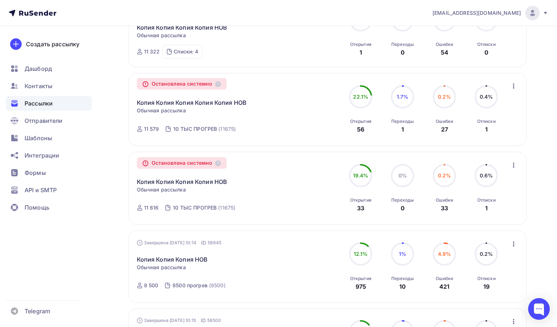
click at [513, 246] on icon "button" at bounding box center [513, 243] width 9 height 9
click at [487, 209] on div "Копировать в новую" at bounding box center [481, 205] width 74 height 9
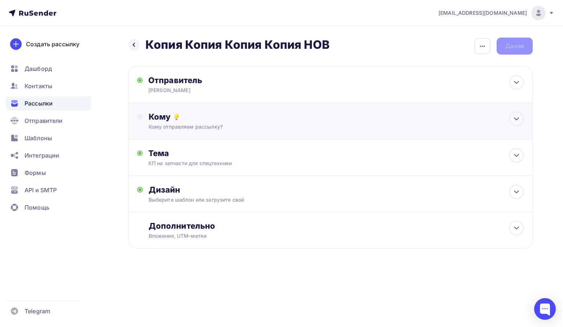
click at [353, 119] on div "Кому" at bounding box center [336, 117] width 375 height 10
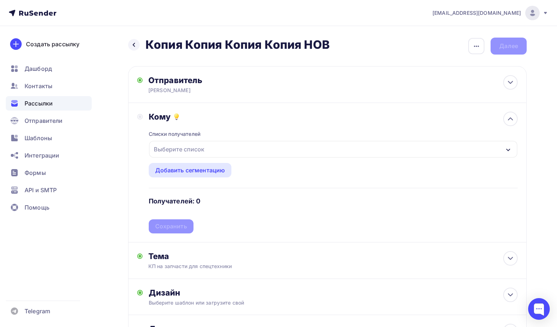
click at [216, 148] on div "Выберите список" at bounding box center [333, 149] width 368 height 17
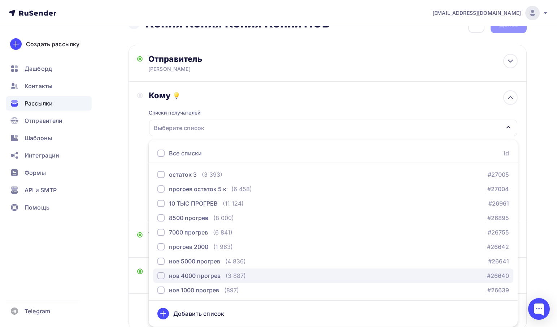
scroll to position [36, 0]
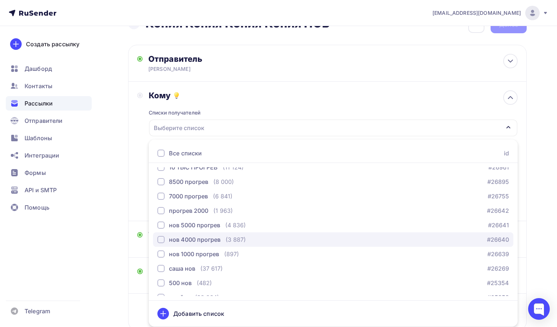
click at [205, 241] on div "нов 4000 прогрев" at bounding box center [195, 239] width 52 height 9
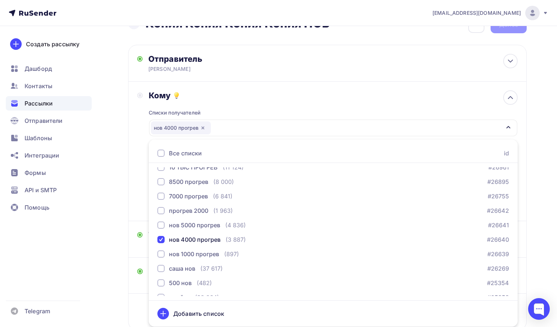
click at [282, 108] on div "Списки получателей нов 4000 прогрев Все списки id остаток 3 (3 393) #27005 прог…" at bounding box center [333, 156] width 369 height 112
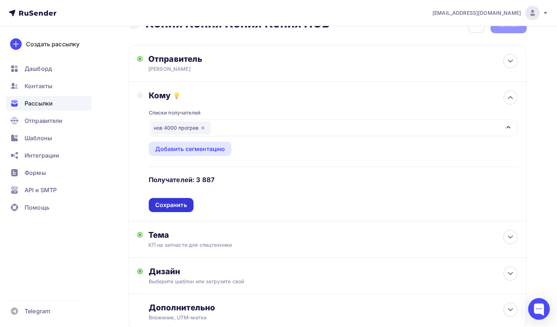
click at [187, 209] on div "Сохранить" at bounding box center [171, 205] width 45 height 14
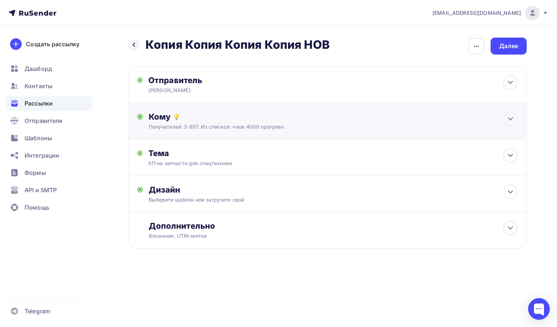
scroll to position [0, 0]
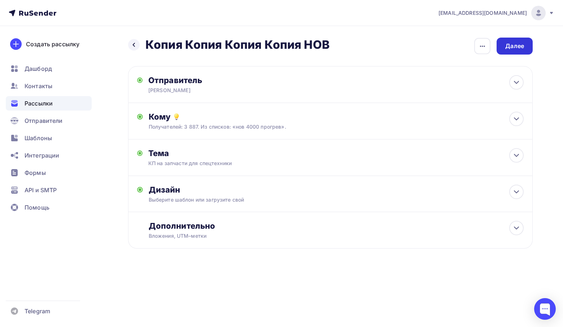
click at [517, 47] on div "Далее" at bounding box center [514, 46] width 19 height 8
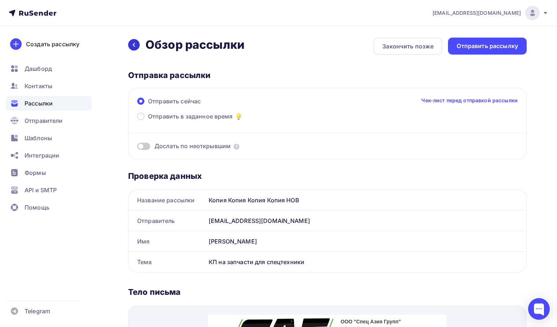
click at [135, 46] on icon at bounding box center [134, 45] width 6 height 6
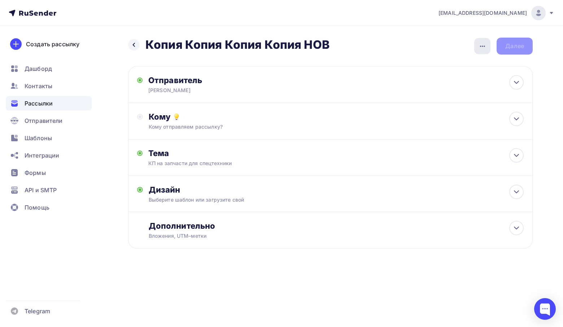
click at [481, 40] on div "button" at bounding box center [482, 46] width 16 height 16
click at [436, 82] on div "Переименовать рассылку" at bounding box center [445, 83] width 90 height 9
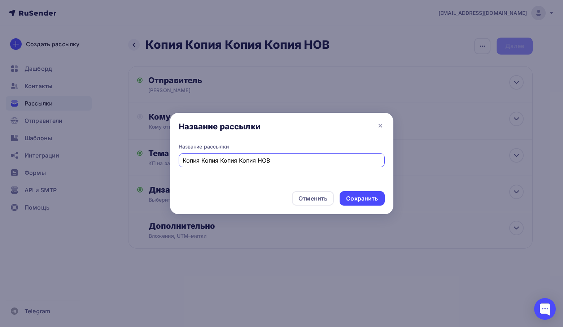
drag, startPoint x: 256, startPoint y: 161, endPoint x: 110, endPoint y: 169, distance: 146.0
click at [112, 169] on div "Название рассылки Название рассылки Копия Копия Копия Копия НОВ Отменить Сохран…" at bounding box center [281, 163] width 563 height 327
type input "3000 НОВ"
click at [365, 188] on div "Отменить Сохранить" at bounding box center [281, 199] width 223 height 29
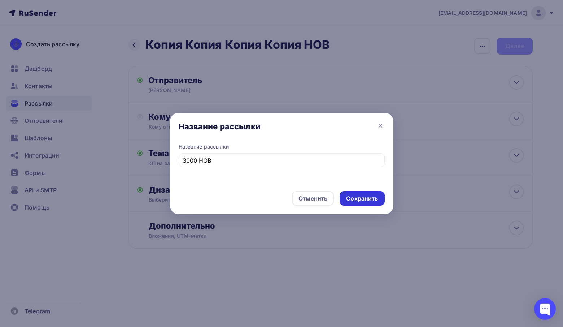
click at [361, 196] on div "Сохранить" at bounding box center [362, 198] width 32 height 8
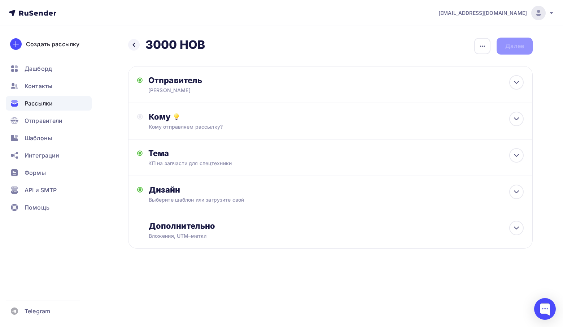
click at [420, 49] on div "Назад 3000 НОВ 3000 НОВ Закончить позже Переименовать рассылку Удалить Далее" at bounding box center [330, 46] width 405 height 17
click at [305, 130] on div "Кому отправляем рассылку?" at bounding box center [318, 126] width 338 height 7
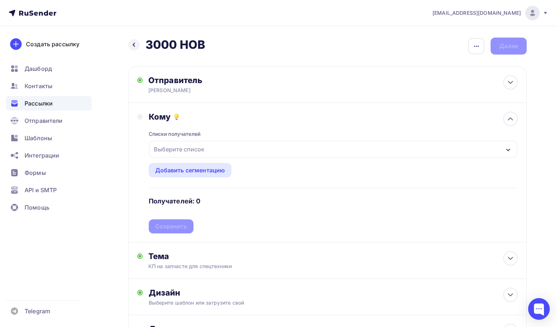
click at [215, 147] on div "Выберите список" at bounding box center [333, 149] width 368 height 17
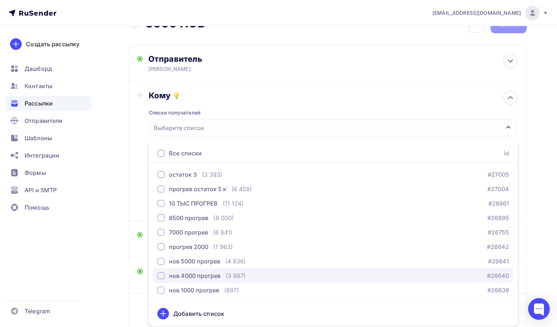
click at [193, 274] on div "нов 4000 прогрев" at bounding box center [195, 275] width 52 height 9
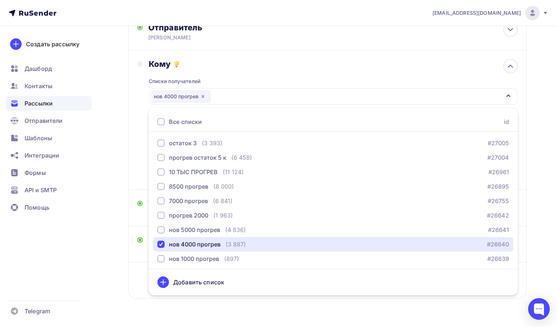
scroll to position [72, 0]
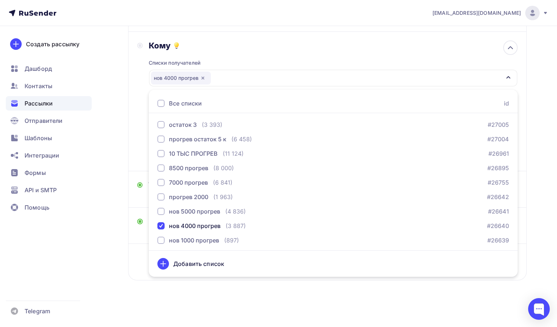
click at [248, 54] on div "Списки получателей нов 4000 прогрев Все списки id остаток 3 (3 393) #27005 прог…" at bounding box center [333, 107] width 369 height 112
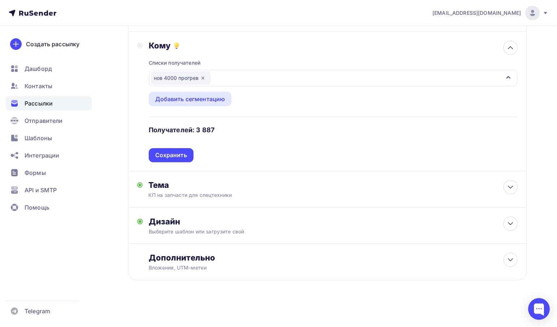
click at [170, 154] on div "Сохранить" at bounding box center [171, 155] width 32 height 8
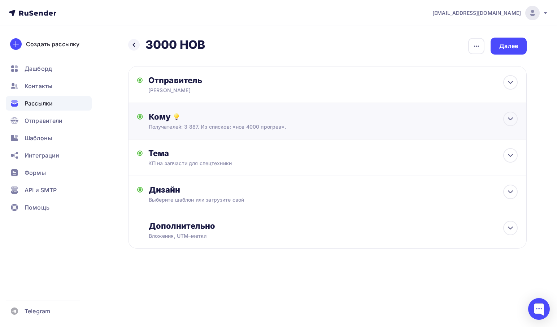
scroll to position [0, 0]
click at [518, 43] on div "Далее" at bounding box center [514, 46] width 19 height 8
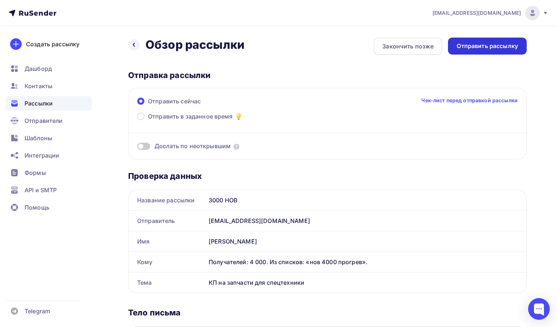
click at [468, 41] on div "Отправить рассылку" at bounding box center [487, 46] width 79 height 17
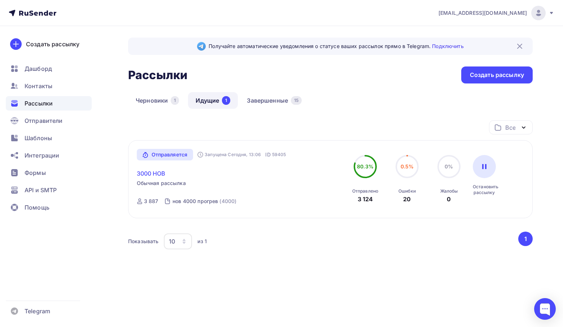
click at [150, 174] on link "3000 НОВ" at bounding box center [151, 173] width 29 height 9
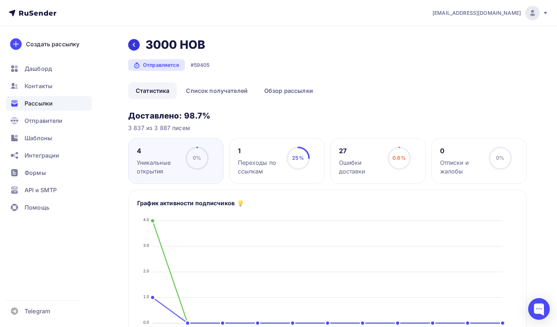
click at [131, 47] on icon at bounding box center [134, 45] width 6 height 6
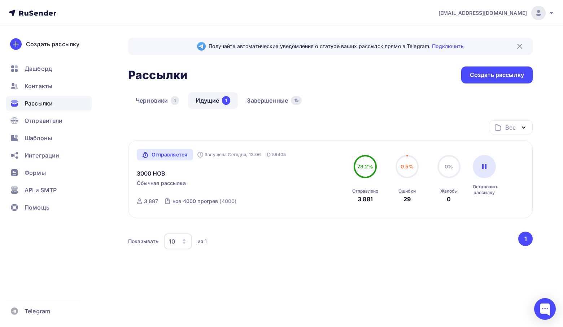
click at [223, 101] on div "1" at bounding box center [226, 100] width 8 height 9
click at [278, 104] on link "Завершенные 15" at bounding box center [274, 100] width 70 height 17
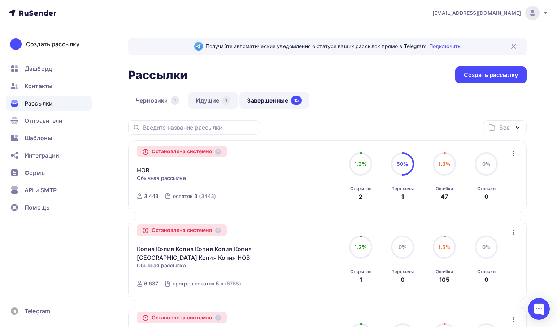
click at [202, 97] on link "Идущие 1" at bounding box center [213, 100] width 50 height 17
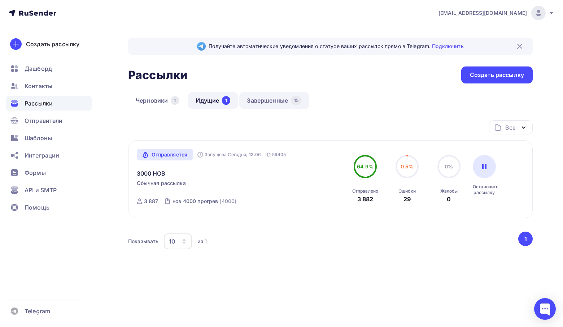
click at [255, 101] on link "Завершенные 15" at bounding box center [274, 100] width 70 height 17
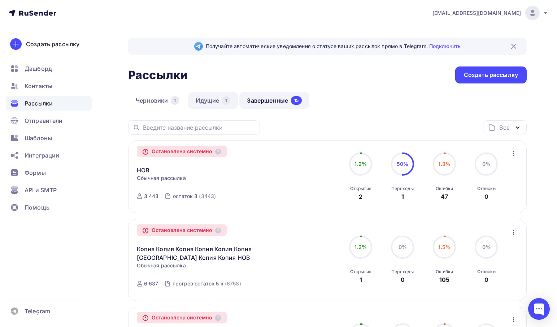
click at [204, 103] on link "Идущие 1" at bounding box center [213, 100] width 50 height 17
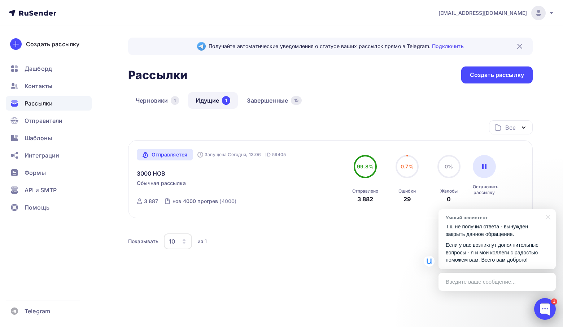
click at [544, 305] on div at bounding box center [545, 309] width 22 height 22
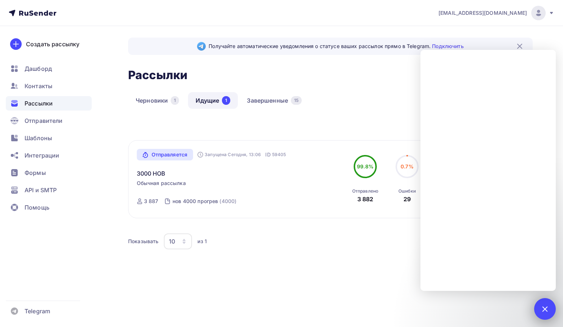
click at [544, 306] on div at bounding box center [545, 309] width 10 height 10
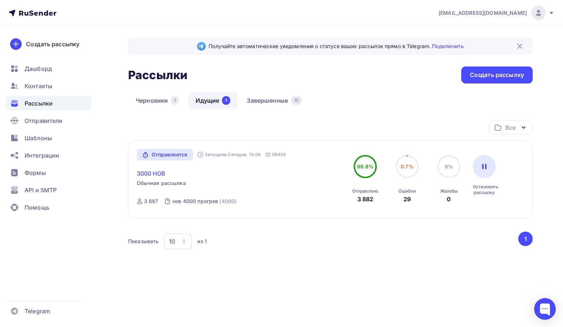
click at [161, 174] on link "3000 НОВ" at bounding box center [151, 173] width 29 height 9
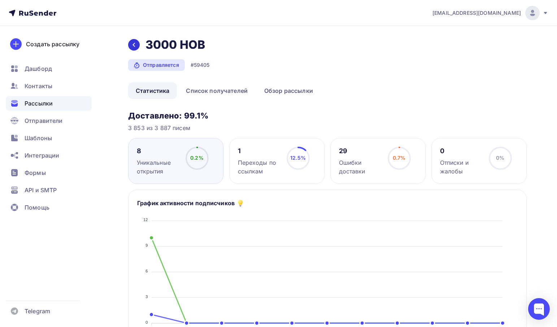
click at [135, 49] on div at bounding box center [134, 45] width 12 height 12
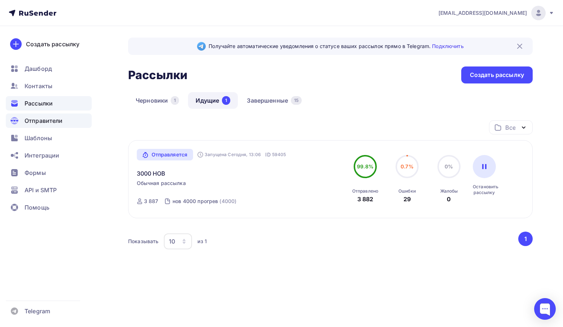
click at [58, 122] on span "Отправители" at bounding box center [44, 120] width 38 height 9
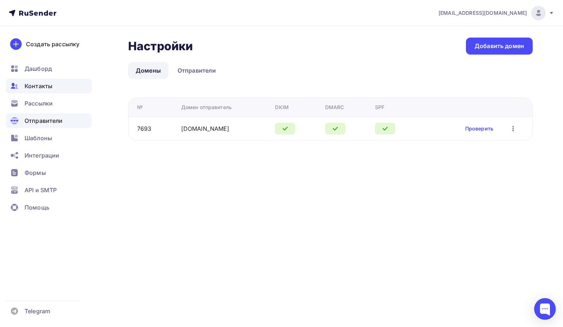
click at [55, 85] on div "Контакты" at bounding box center [49, 86] width 86 height 14
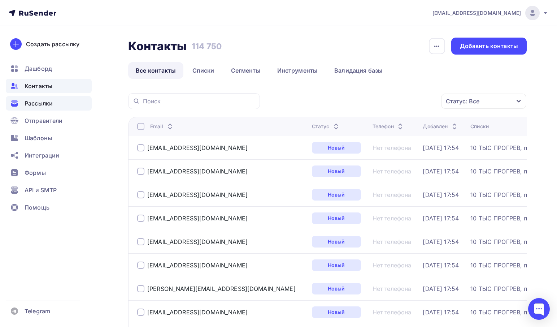
click at [58, 99] on div "Рассылки" at bounding box center [49, 103] width 86 height 14
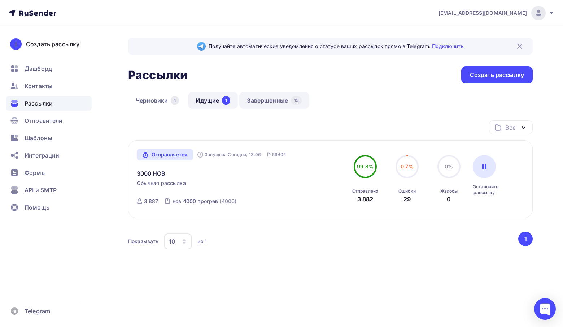
click at [266, 103] on link "Завершенные 15" at bounding box center [274, 100] width 70 height 17
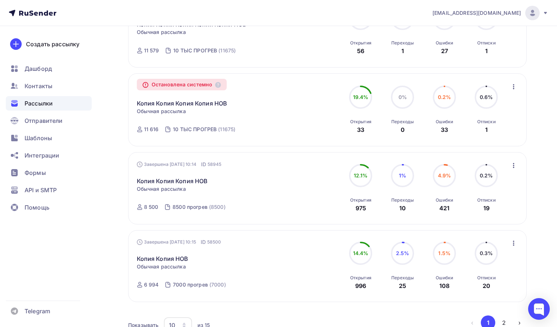
scroll to position [650, 0]
click at [511, 169] on icon "button" at bounding box center [513, 165] width 9 height 9
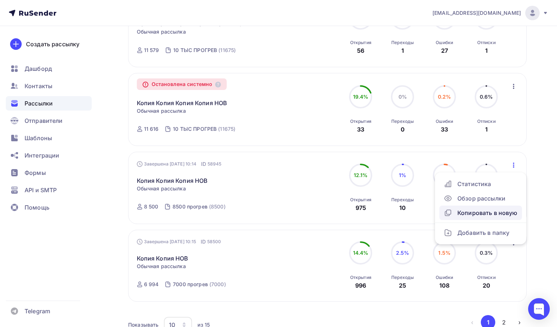
click at [489, 217] on div "Копировать в новую" at bounding box center [481, 212] width 74 height 9
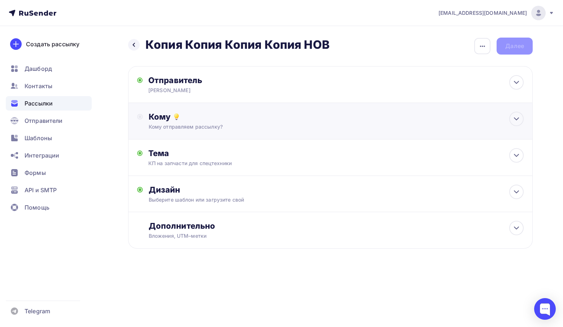
click at [221, 136] on div "Кому Кому отправляем рассылку? Списки получателей Выберите список Все списки id…" at bounding box center [330, 121] width 405 height 36
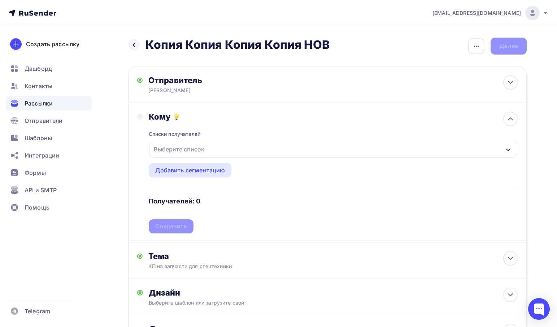
click at [204, 152] on div "Выберите список" at bounding box center [179, 149] width 56 height 13
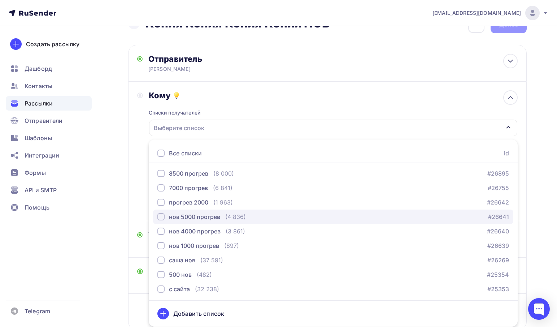
scroll to position [45, 0]
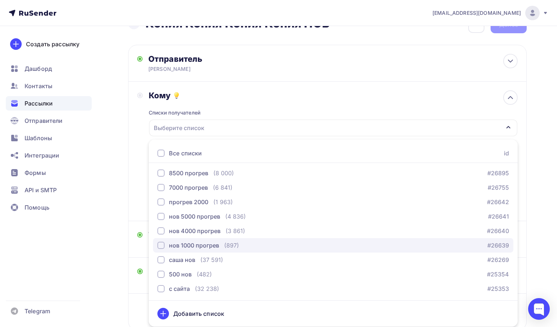
click at [208, 243] on div "нов 1000 прогрев" at bounding box center [194, 245] width 50 height 9
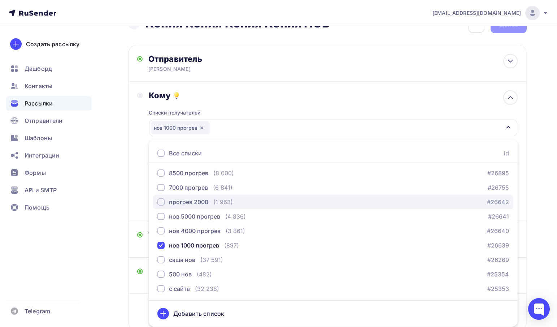
click at [214, 206] on button "прогрев 2000 (1 963) #26642" at bounding box center [333, 202] width 360 height 14
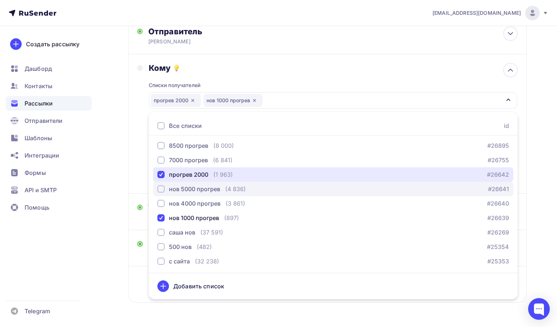
scroll to position [57, 0]
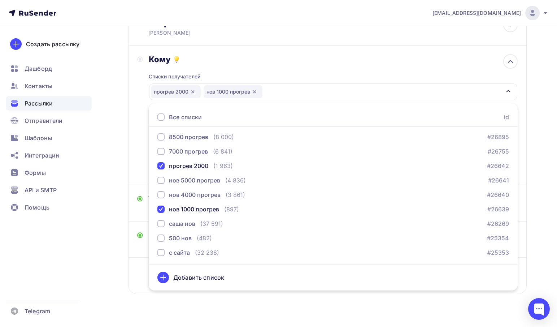
click at [303, 69] on div "Списки получателей прогрев 2000 нов 1000 прогрев Все списки id остаток 3 (3 393…" at bounding box center [333, 120] width 369 height 112
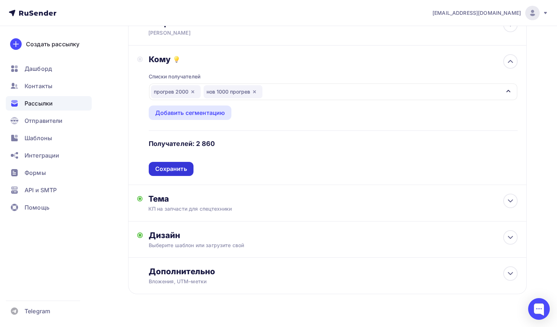
click at [184, 171] on div "Сохранить" at bounding box center [171, 169] width 32 height 8
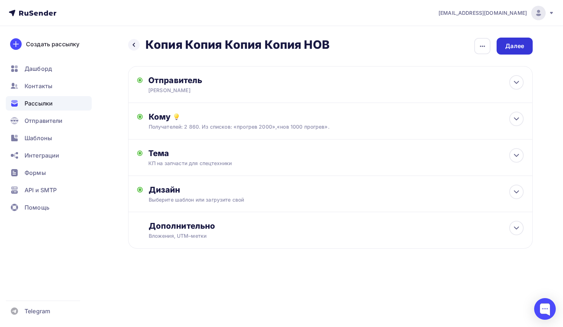
click at [509, 49] on div "Далее" at bounding box center [514, 46] width 19 height 8
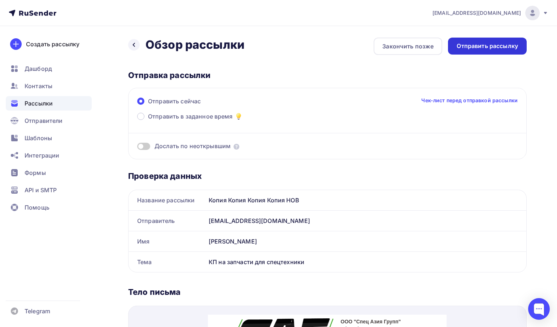
click at [508, 49] on div "Отправить рассылку" at bounding box center [487, 46] width 61 height 8
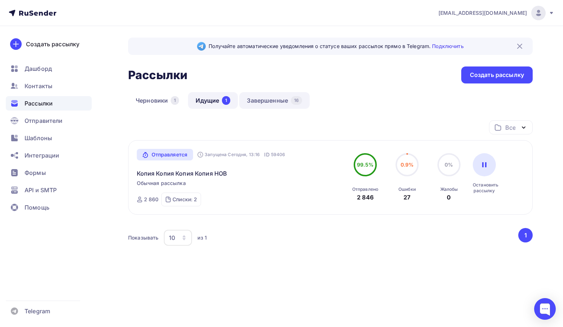
click at [272, 100] on link "Завершенные 16" at bounding box center [274, 100] width 70 height 17
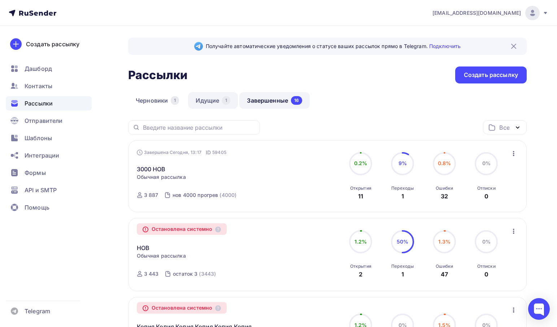
click at [213, 100] on link "Идущие 1" at bounding box center [213, 100] width 50 height 17
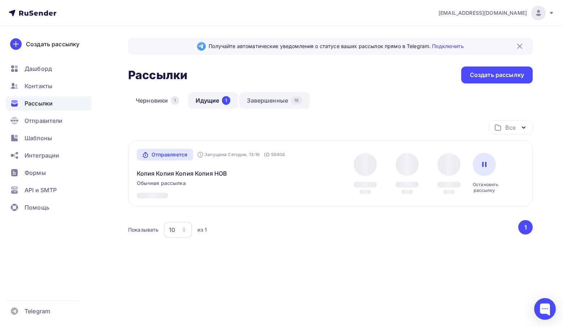
click at [257, 98] on link "Завершенные 16" at bounding box center [274, 100] width 70 height 17
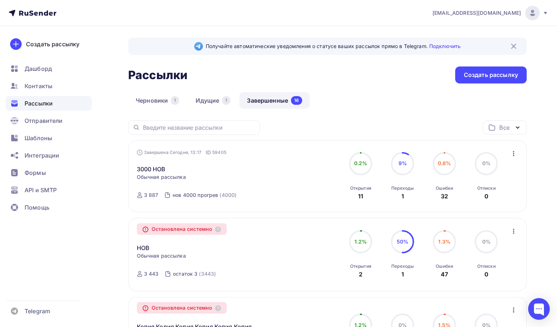
click at [283, 102] on link "Завершенные 16" at bounding box center [274, 100] width 70 height 17
click at [191, 100] on link "Идущие 1" at bounding box center [213, 100] width 50 height 17
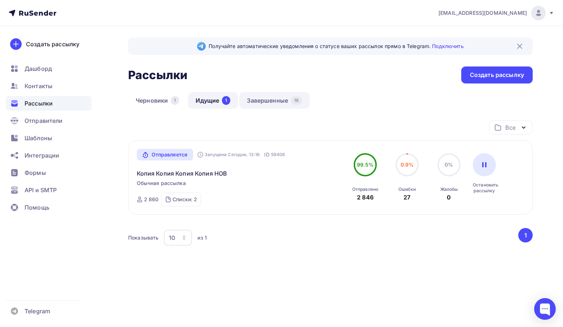
click at [259, 103] on link "Завершенные 16" at bounding box center [274, 100] width 70 height 17
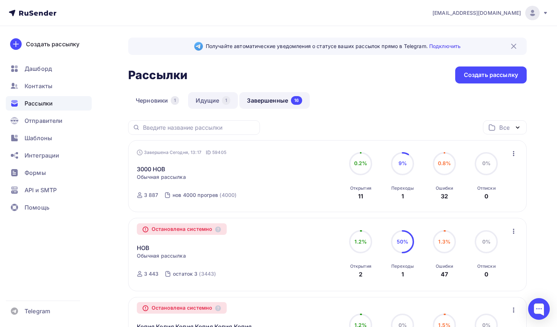
click at [209, 101] on link "Идущие 1" at bounding box center [213, 100] width 50 height 17
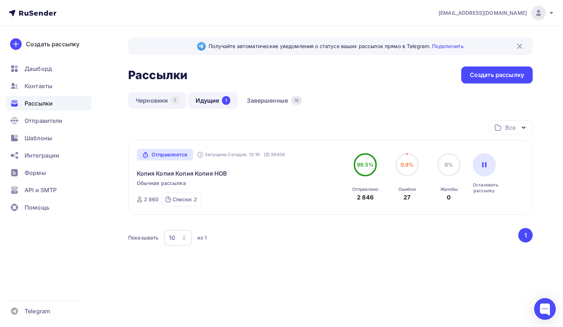
drag, startPoint x: 360, startPoint y: 98, endPoint x: 132, endPoint y: 96, distance: 228.5
click at [132, 96] on div "Черновики 1 Идущие 1 Завершенные 16" at bounding box center [330, 106] width 405 height 28
click at [143, 113] on div "Черновики 1 Идущие 1 Завершенные 16" at bounding box center [330, 106] width 405 height 28
click at [178, 121] on div "Все Все папки р (0) Создать новую папку" at bounding box center [330, 130] width 405 height 20
click at [204, 101] on link "Идущие 1" at bounding box center [213, 100] width 50 height 17
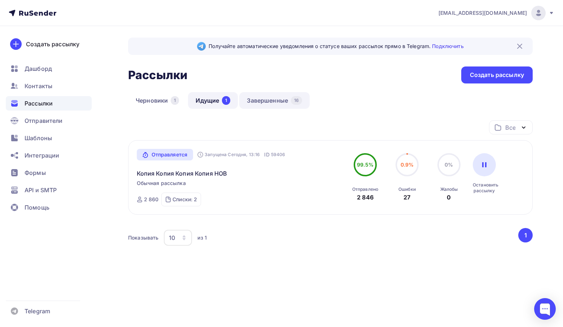
click at [280, 101] on link "Завершенные 16" at bounding box center [274, 100] width 70 height 17
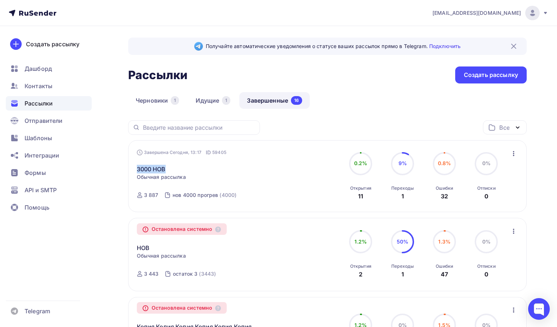
drag, startPoint x: 125, startPoint y: 164, endPoint x: 206, endPoint y: 166, distance: 81.6
click at [244, 169] on div "3000 НОВ Статистика Обзор рассылки Копировать в новую Добавить в папку" at bounding box center [219, 164] width 165 height 17
click at [173, 173] on div "3000 НОВ Статистика Обзор рассылки Копировать в новую Добавить в папку" at bounding box center [219, 164] width 165 height 17
drag, startPoint x: 144, startPoint y: 170, endPoint x: 108, endPoint y: 170, distance: 36.1
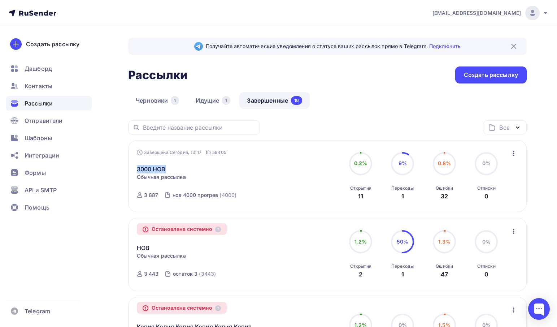
click at [211, 100] on link "Идущие 1" at bounding box center [213, 100] width 50 height 17
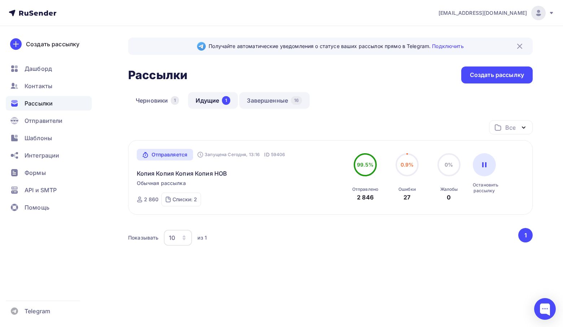
click at [269, 105] on link "Завершенные 16" at bounding box center [274, 100] width 70 height 17
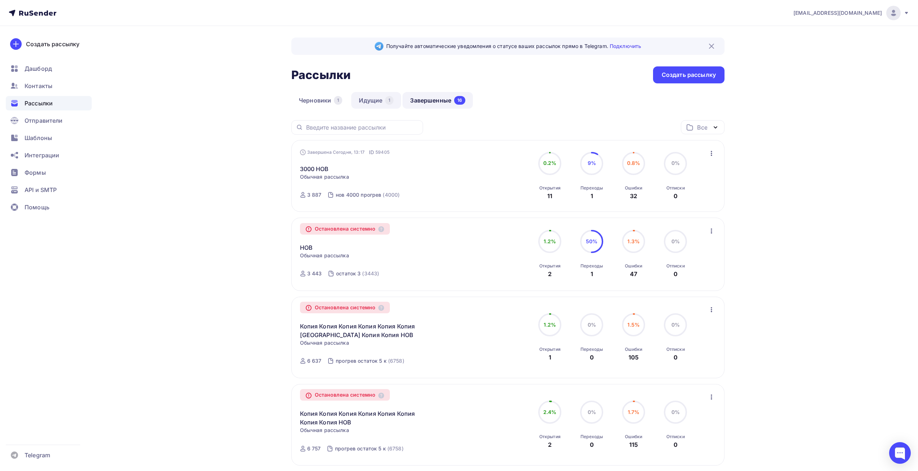
click at [374, 96] on link "Идущие 1" at bounding box center [376, 100] width 50 height 17
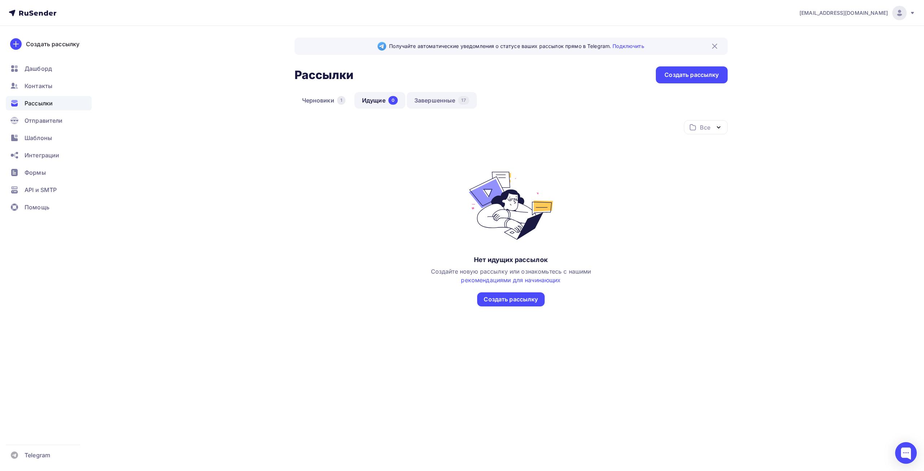
click at [458, 100] on link "Завершенные 17" at bounding box center [442, 100] width 70 height 17
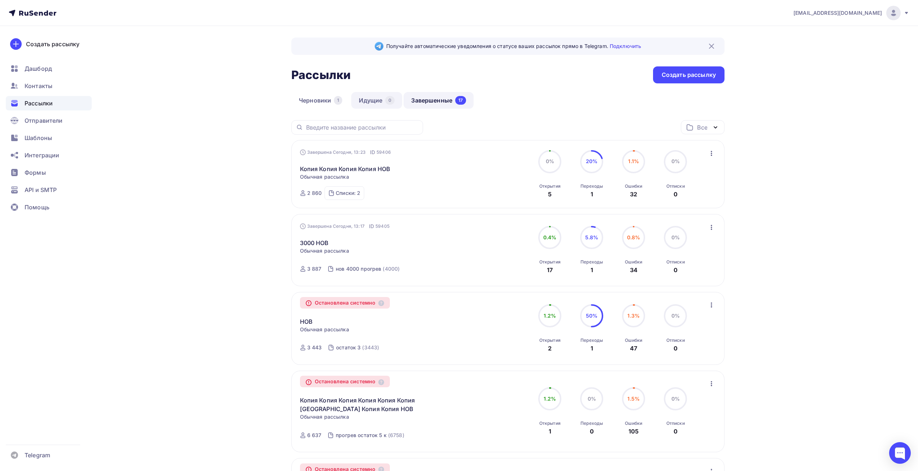
click at [363, 101] on link "Идущие 0" at bounding box center [376, 100] width 51 height 17
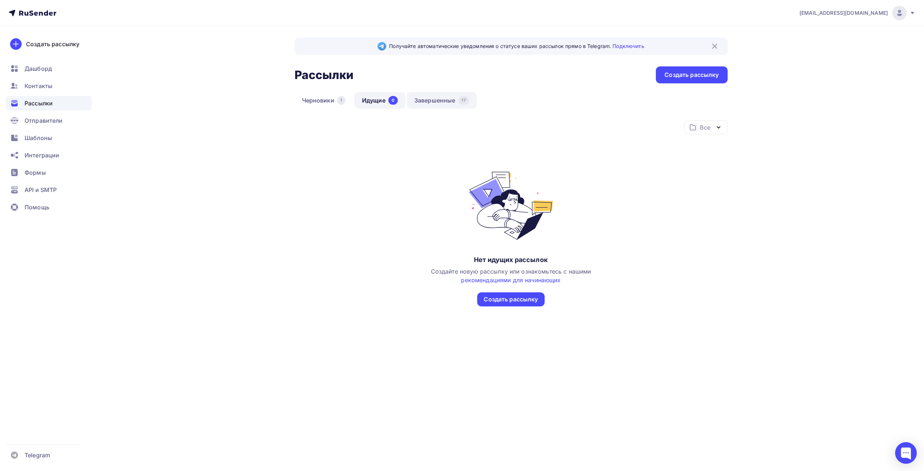
click at [449, 105] on link "Завершенные 17" at bounding box center [442, 100] width 70 height 17
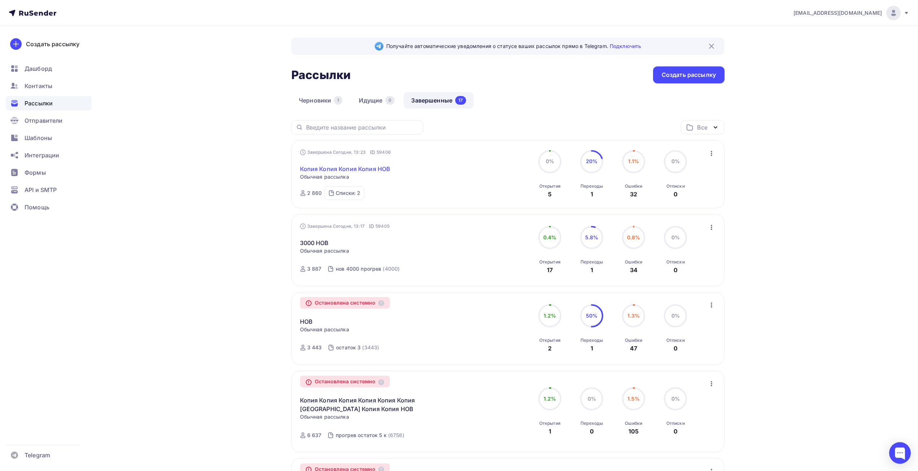
click at [330, 167] on link "Копия Копия Копия Копия НОВ" at bounding box center [345, 169] width 91 height 9
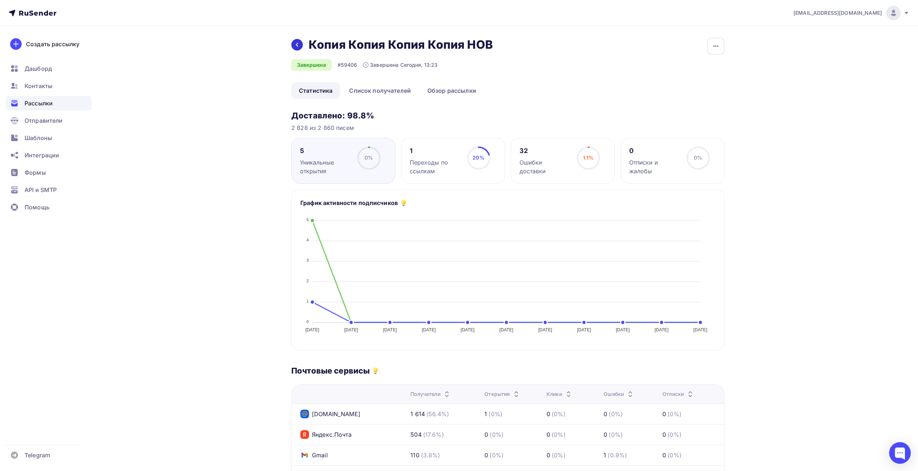
click at [299, 46] on icon at bounding box center [297, 45] width 6 height 6
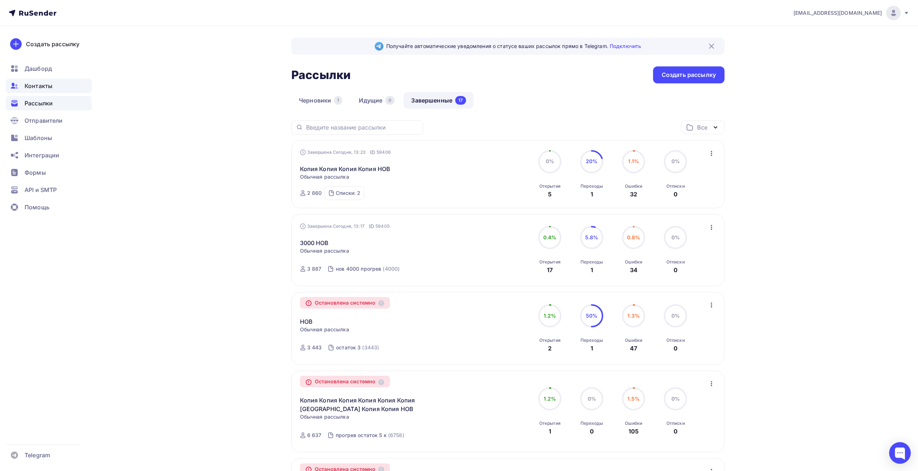
click at [44, 85] on span "Контакты" at bounding box center [39, 86] width 28 height 9
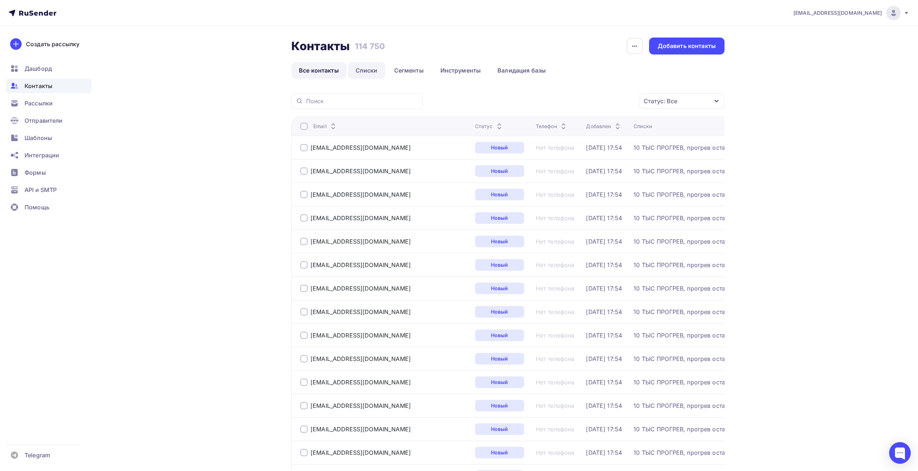
click at [372, 69] on link "Списки" at bounding box center [366, 70] width 37 height 17
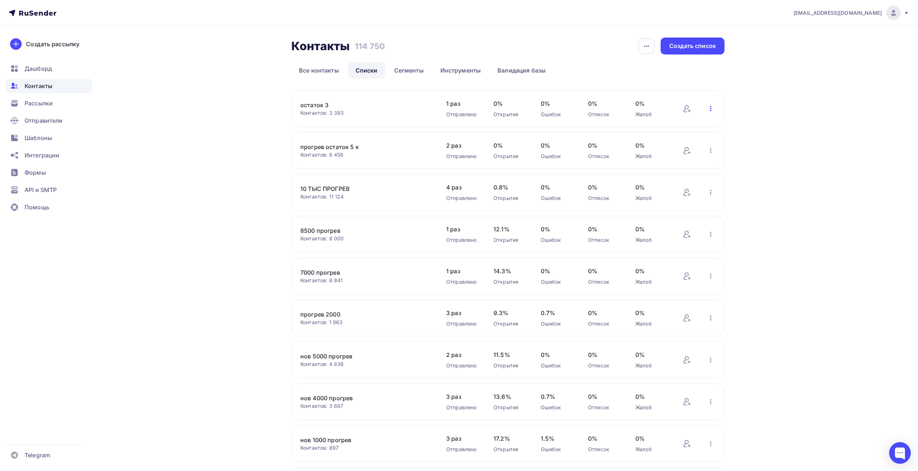
click at [563, 109] on icon "button" at bounding box center [710, 108] width 9 height 9
click at [563, 199] on div "Актуализация контактов" at bounding box center [663, 198] width 101 height 12
